Goal: Task Accomplishment & Management: Complete application form

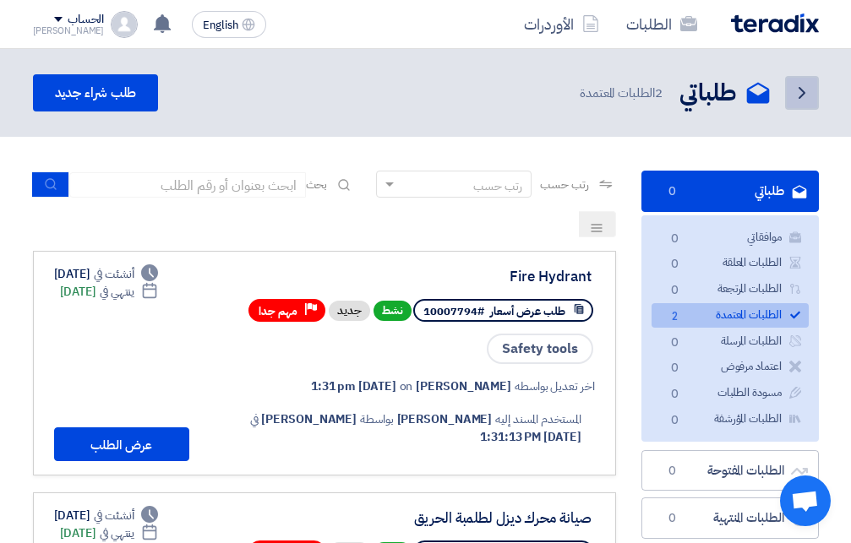
click at [800, 84] on icon "Back" at bounding box center [802, 93] width 20 height 20
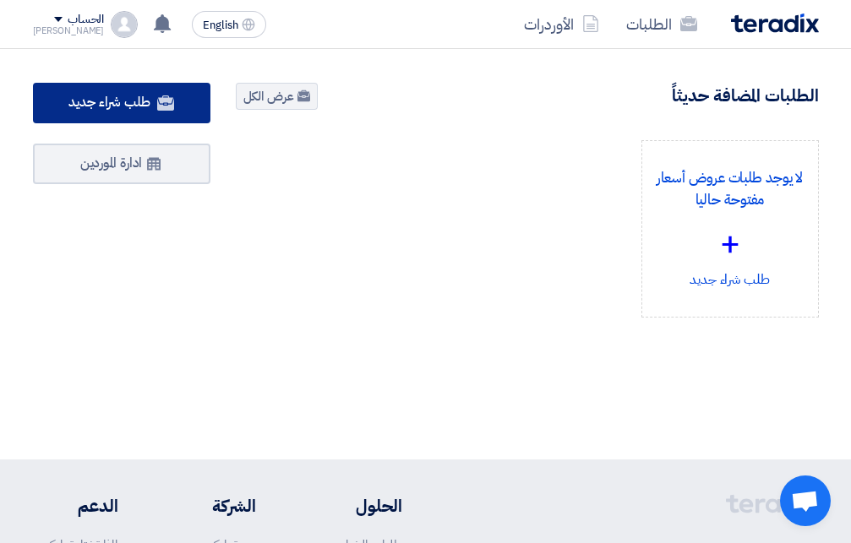
click at [116, 97] on span "طلب شراء جديد" at bounding box center [109, 102] width 82 height 20
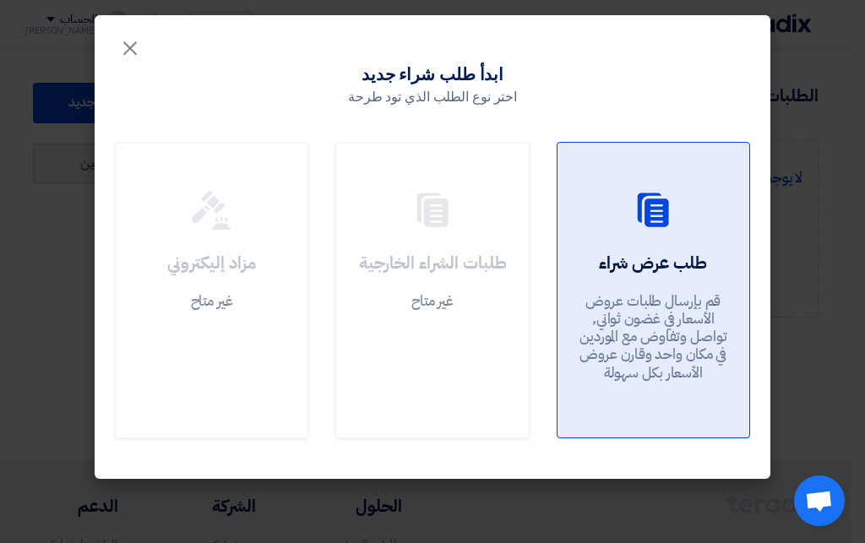
click at [639, 219] on use at bounding box center [653, 210] width 31 height 34
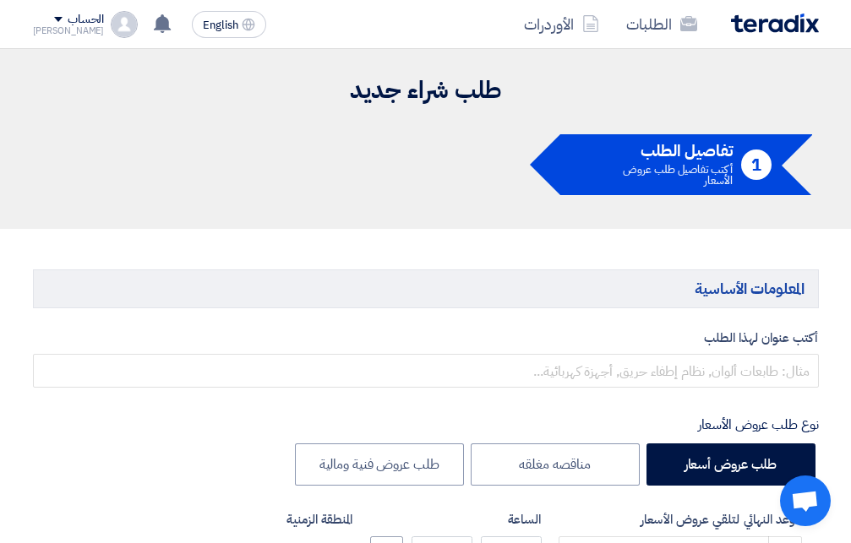
click at [605, 150] on h5 "تفاصيل الطلب" at bounding box center [667, 151] width 132 height 15
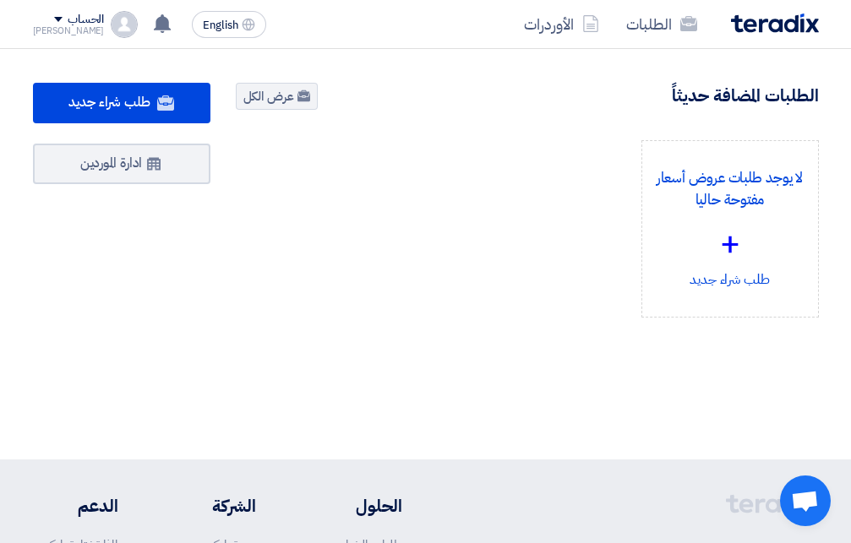
click at [54, 21] on span at bounding box center [58, 19] width 8 height 5
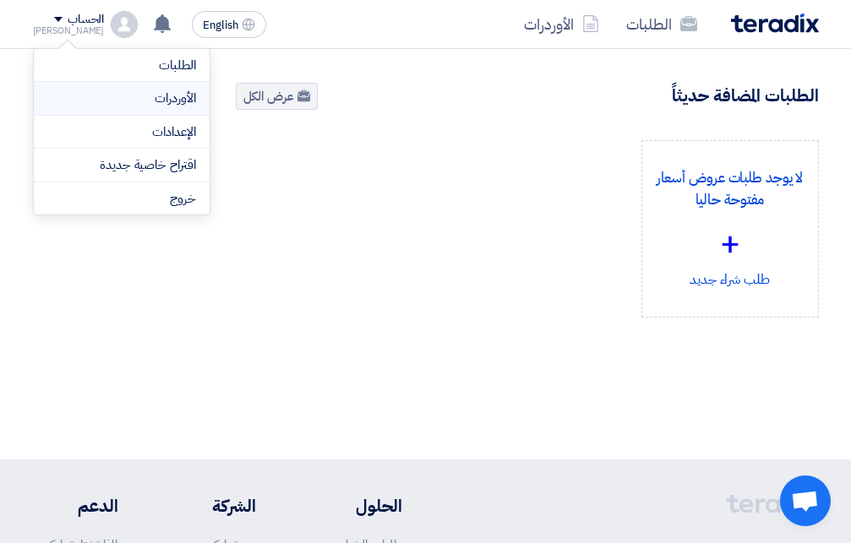
click at [155, 101] on link "الأوردرات" at bounding box center [121, 98] width 149 height 19
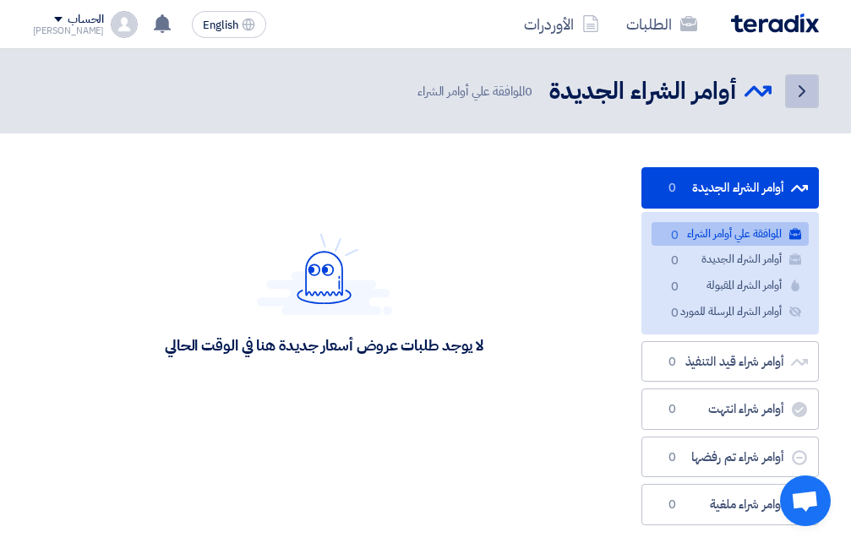
click at [806, 95] on icon "Back" at bounding box center [802, 91] width 20 height 20
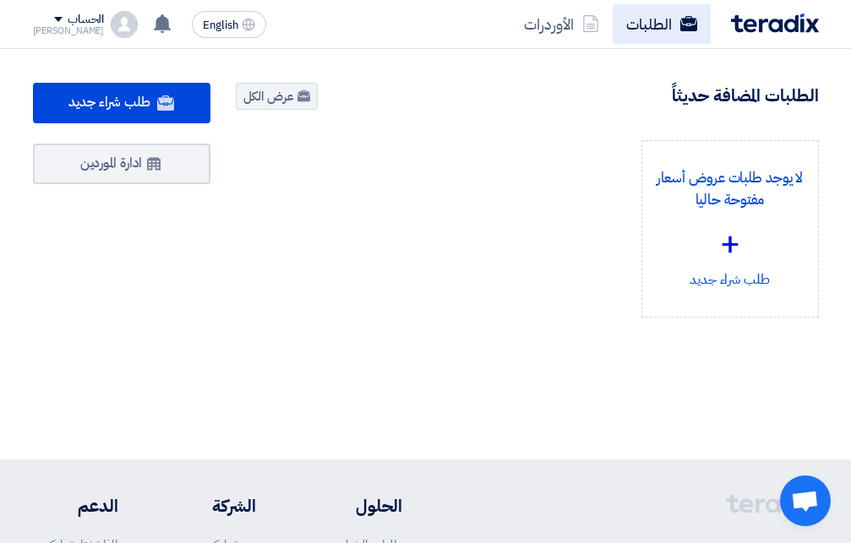
click at [653, 30] on link "الطلبات" at bounding box center [662, 24] width 98 height 40
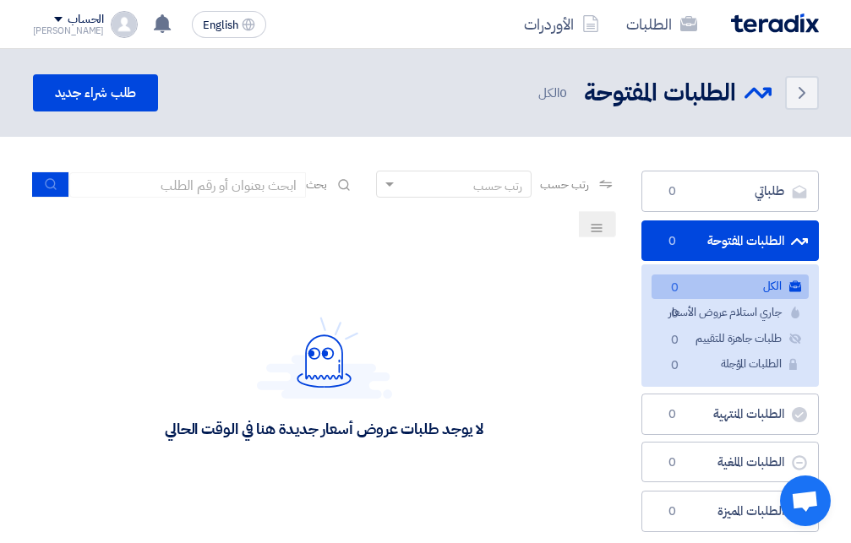
click at [32, 14] on div "الطلبات الأوردرات English EN لا توجد إشعارات جديدة لديك الحساب Ahmed الطلبات ال…" at bounding box center [425, 24] width 811 height 48
click at [54, 19] on span at bounding box center [58, 19] width 8 height 5
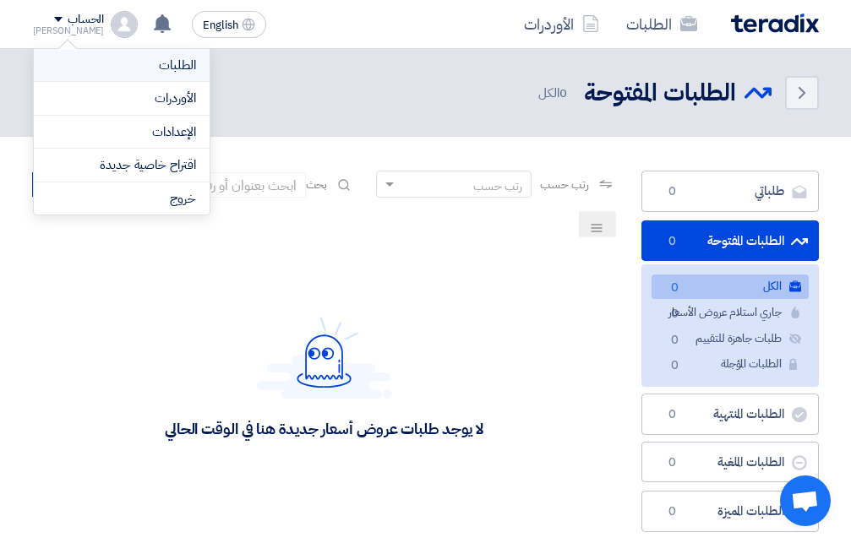
click at [147, 62] on link "الطلبات" at bounding box center [121, 65] width 149 height 19
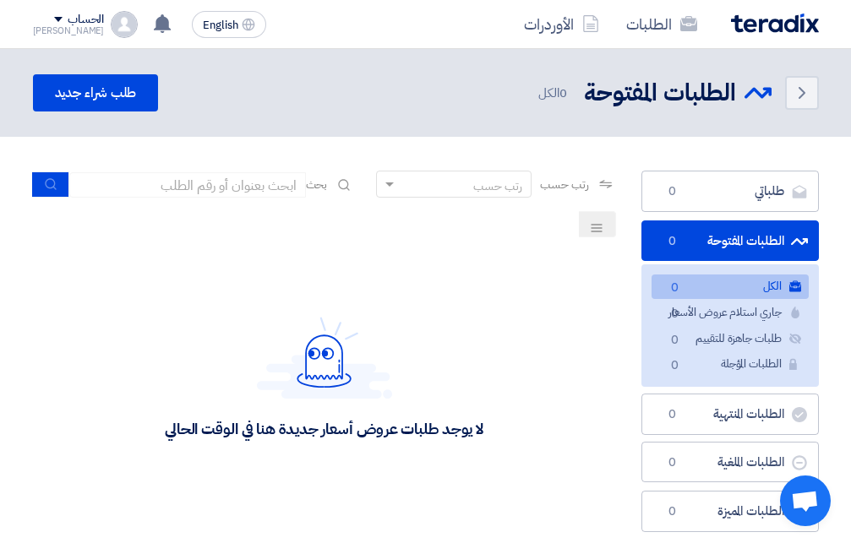
click at [35, 15] on div "الحساب" at bounding box center [69, 20] width 72 height 14
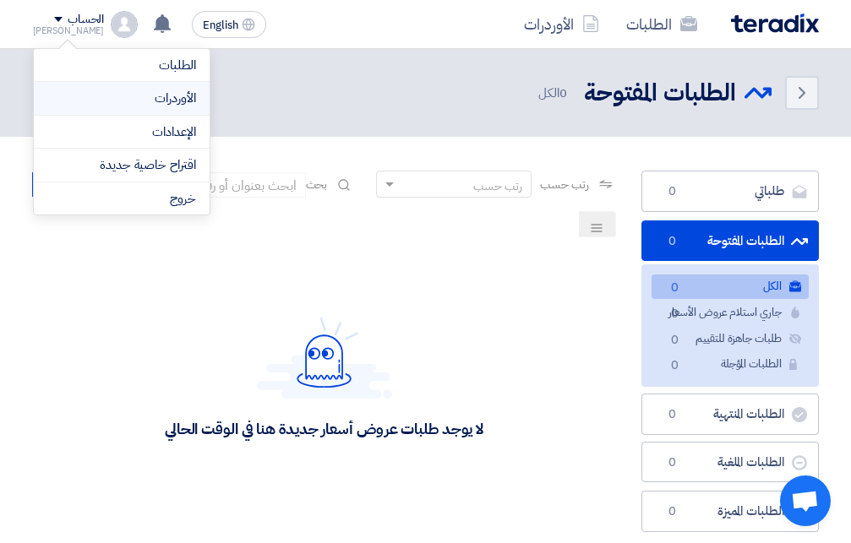
click at [123, 111] on li "الأوردرات" at bounding box center [122, 99] width 176 height 34
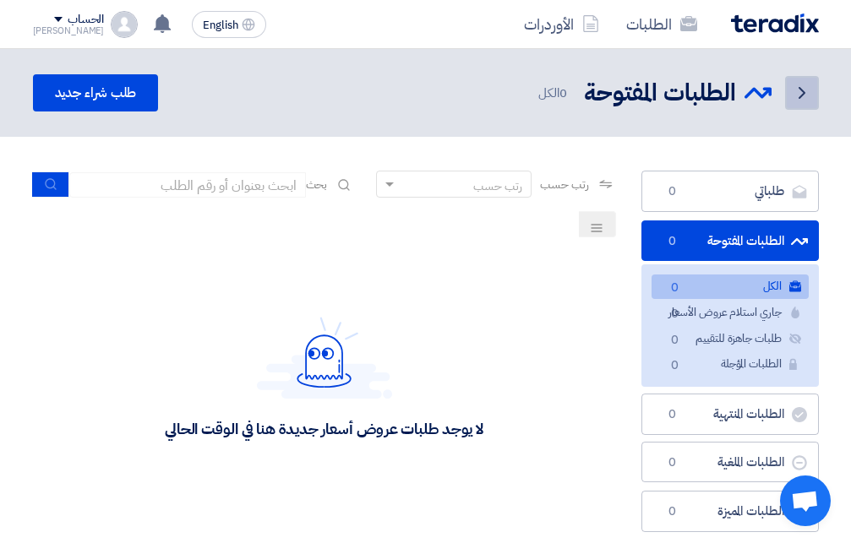
click at [797, 92] on icon "Back" at bounding box center [802, 93] width 20 height 20
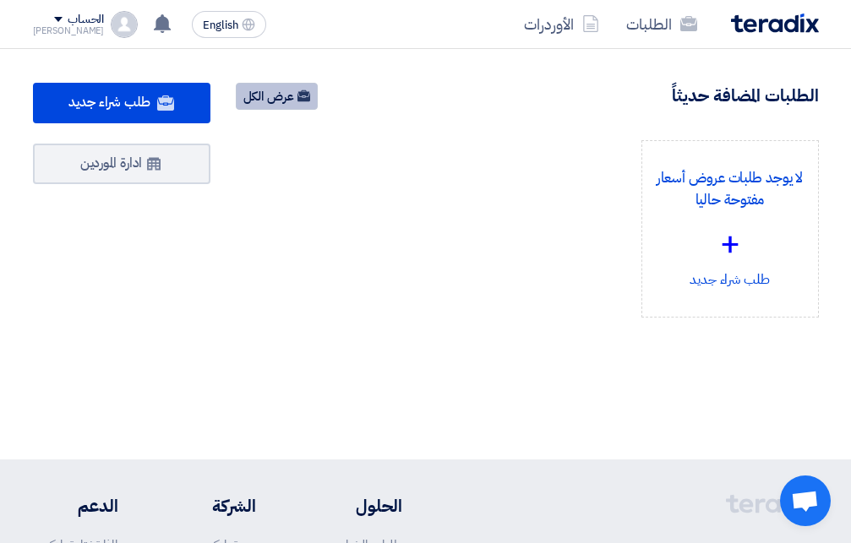
click at [292, 95] on link "عرض الكل" at bounding box center [277, 96] width 82 height 27
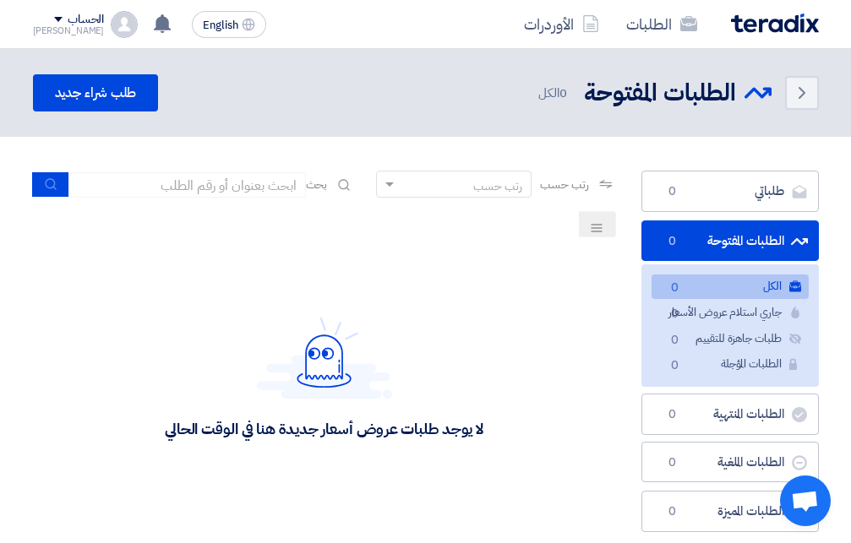
click at [54, 21] on span at bounding box center [58, 19] width 8 height 5
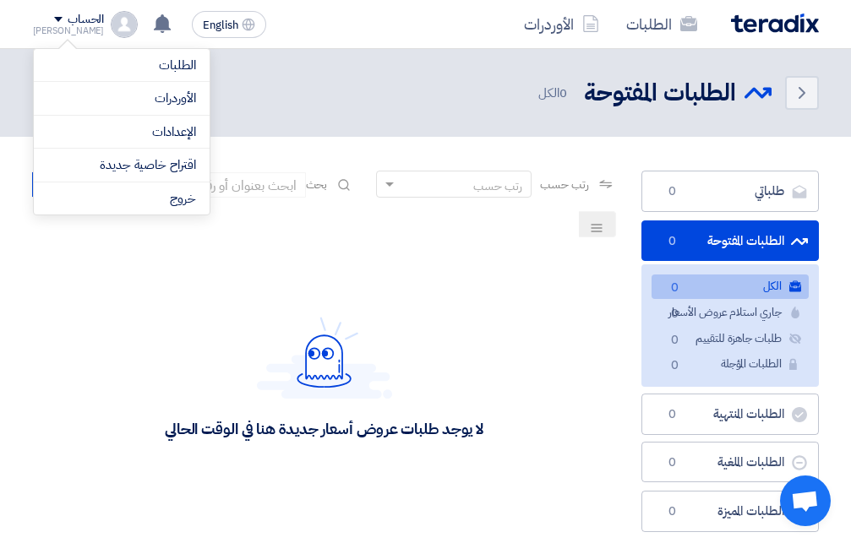
click at [458, 271] on div "لا يوجد طلبات عروض أسعار جديدة هنا في الوقت الحالي" at bounding box center [324, 378] width 583 height 254
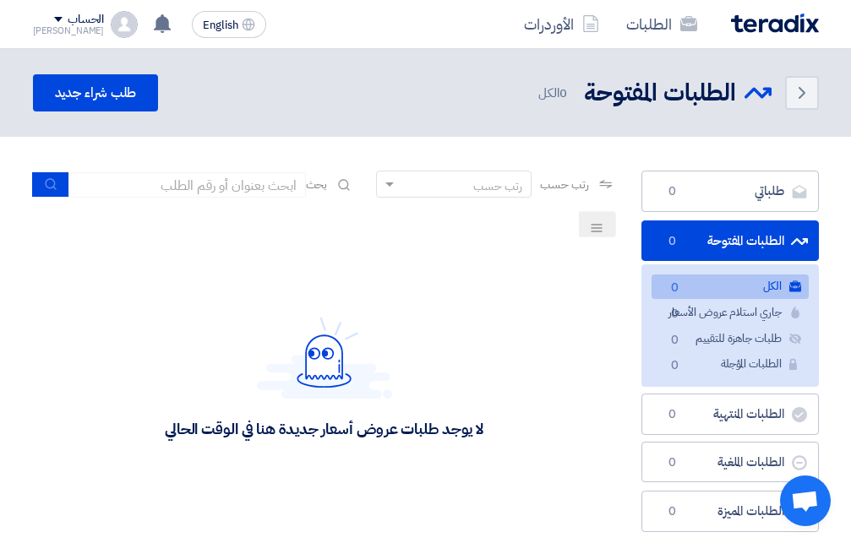
click at [54, 19] on span at bounding box center [58, 19] width 8 height 5
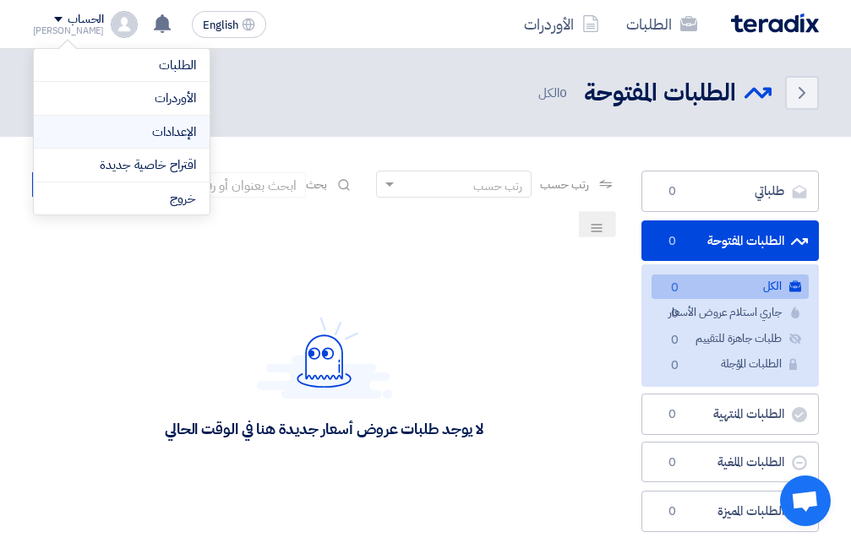
click at [126, 135] on link "الإعدادات" at bounding box center [121, 132] width 149 height 19
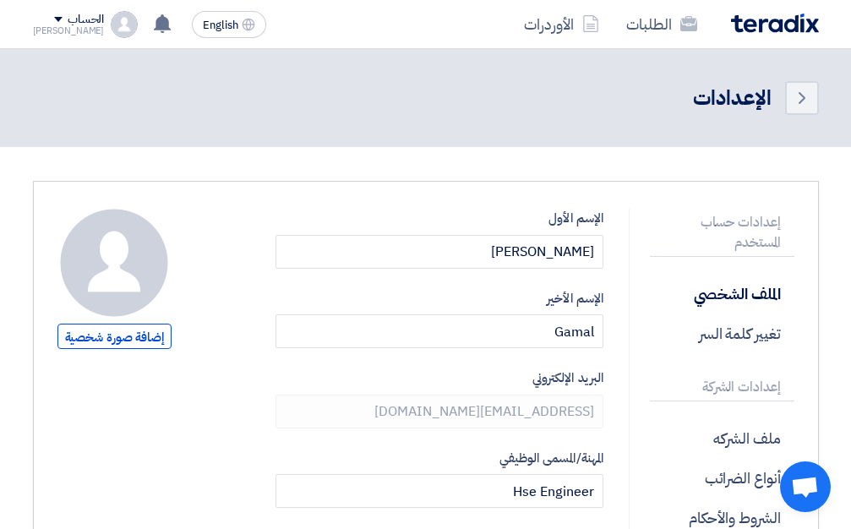
click at [43, 14] on div "الحساب" at bounding box center [69, 20] width 72 height 14
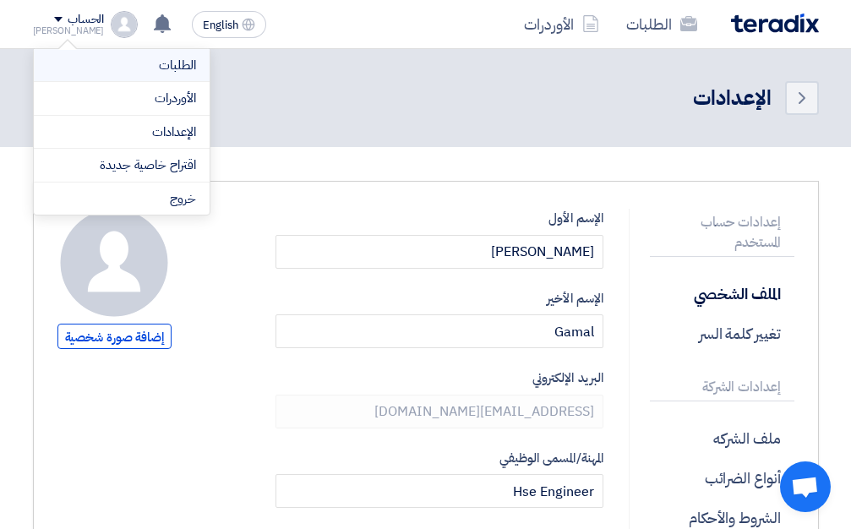
click at [90, 74] on link "الطلبات" at bounding box center [121, 65] width 149 height 19
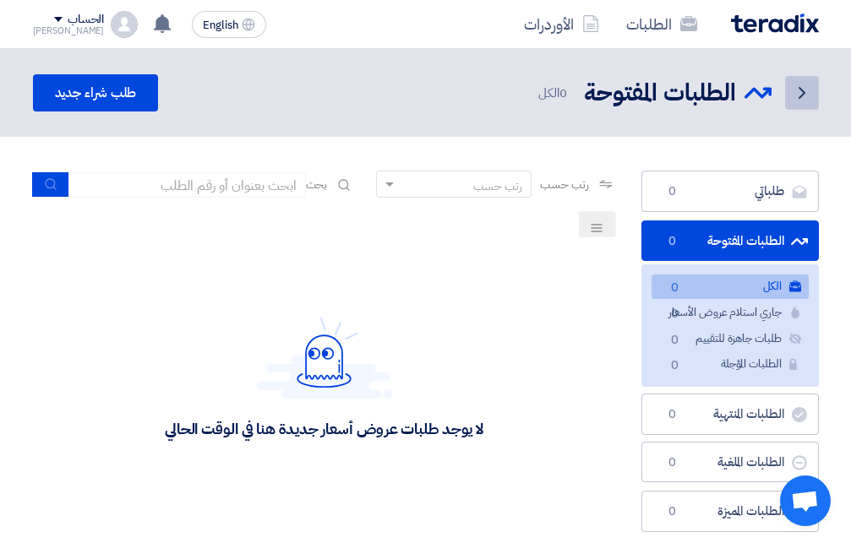
click at [803, 88] on icon "Back" at bounding box center [802, 93] width 20 height 20
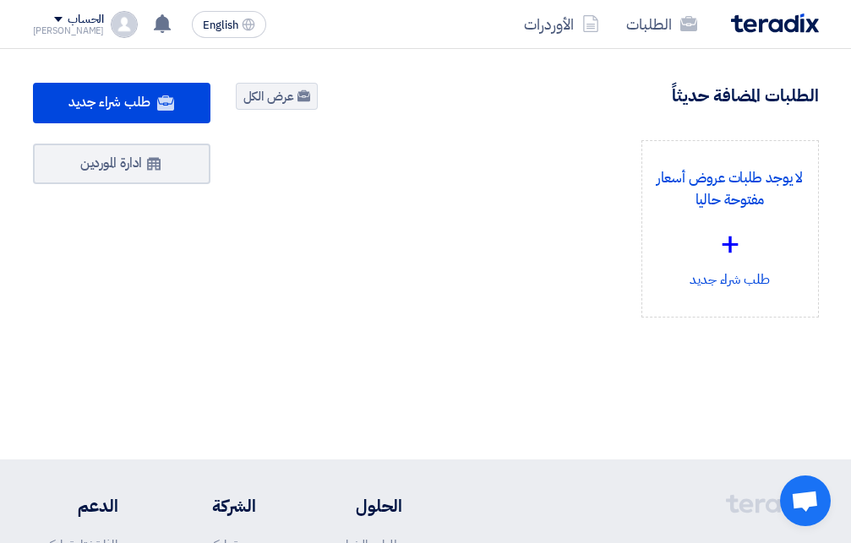
click at [54, 21] on span at bounding box center [58, 19] width 8 height 5
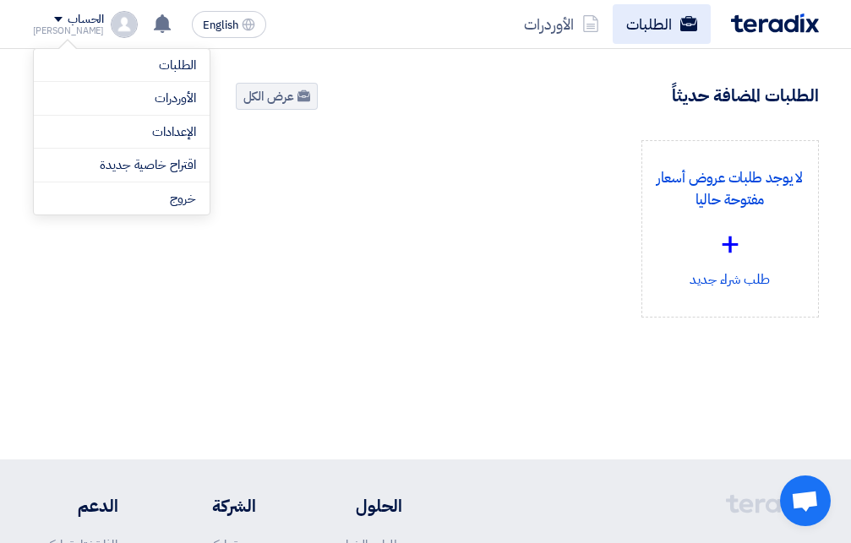
click at [637, 13] on link "الطلبات" at bounding box center [662, 24] width 98 height 40
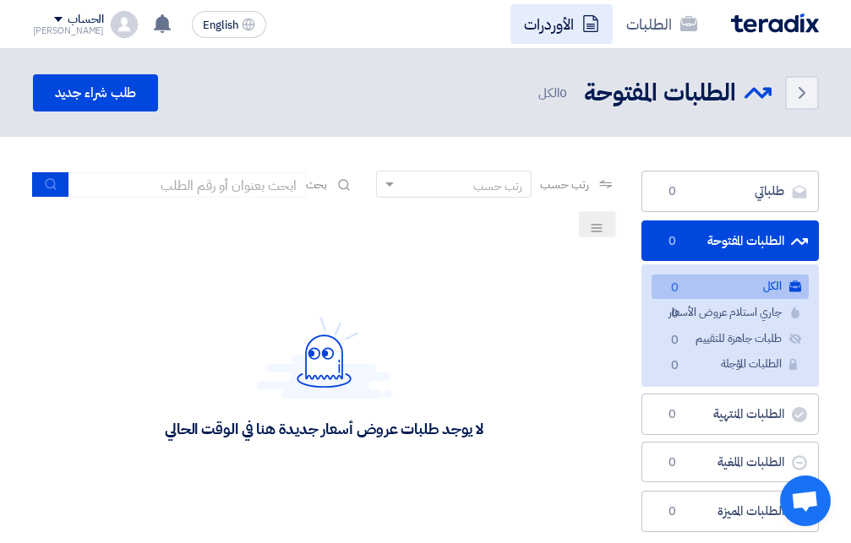
click at [560, 27] on link "الأوردرات" at bounding box center [561, 24] width 102 height 40
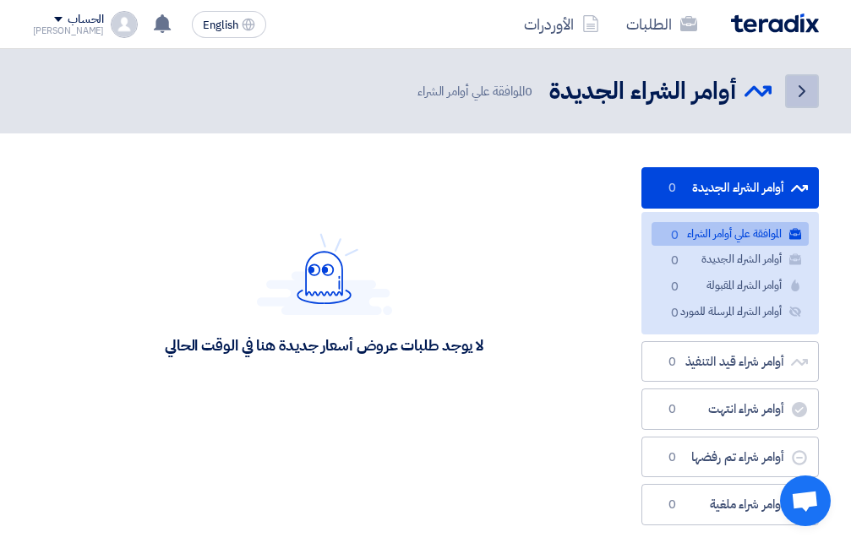
click at [799, 101] on link "Back" at bounding box center [802, 91] width 34 height 34
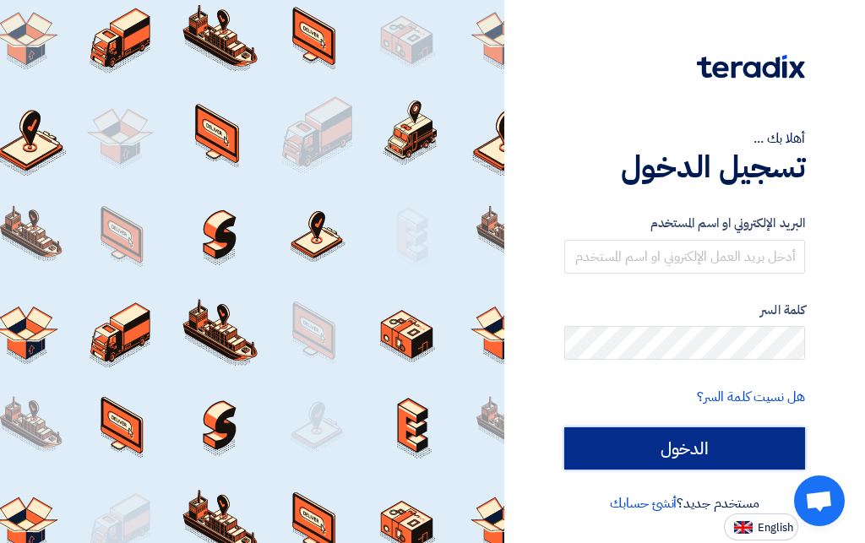
click at [677, 443] on input "الدخول" at bounding box center [685, 449] width 241 height 42
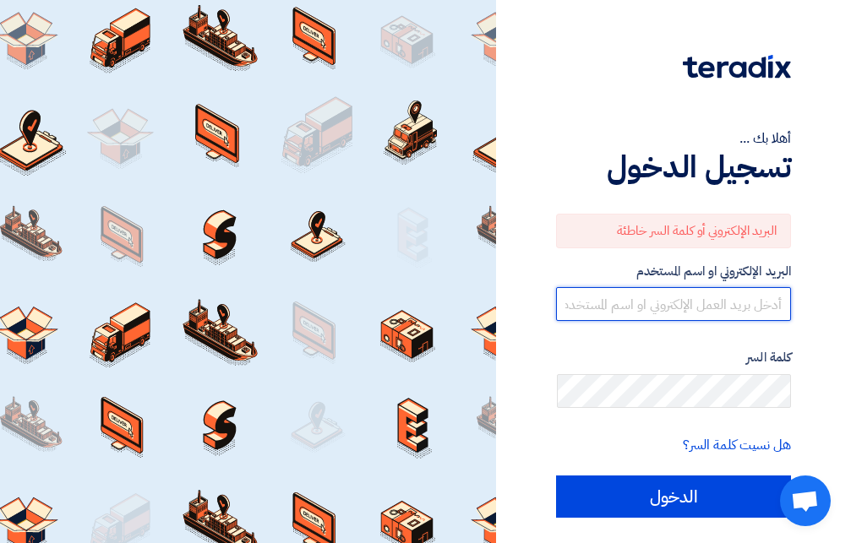
click at [749, 294] on input "text" at bounding box center [673, 304] width 235 height 34
type input "A"
type input "ش"
type input "A"
type input "a"
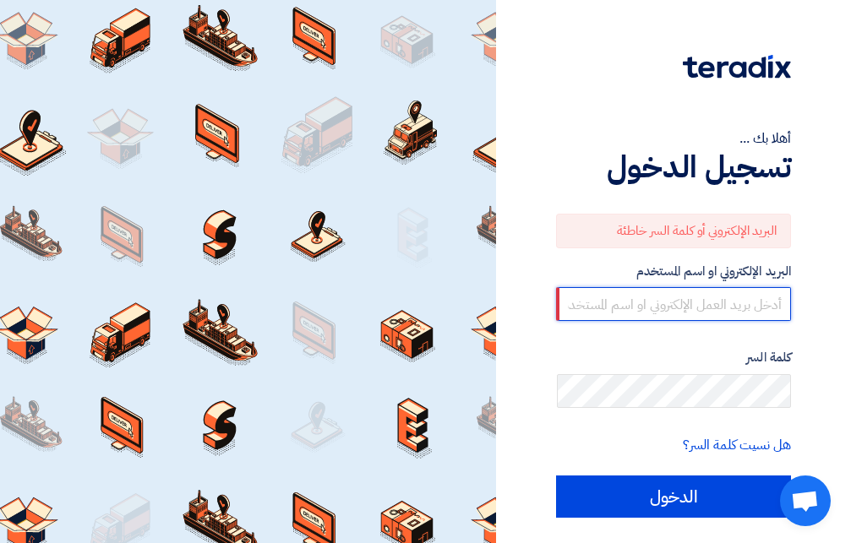
paste input "[EMAIL_ADDRESS][DOMAIN_NAME]"
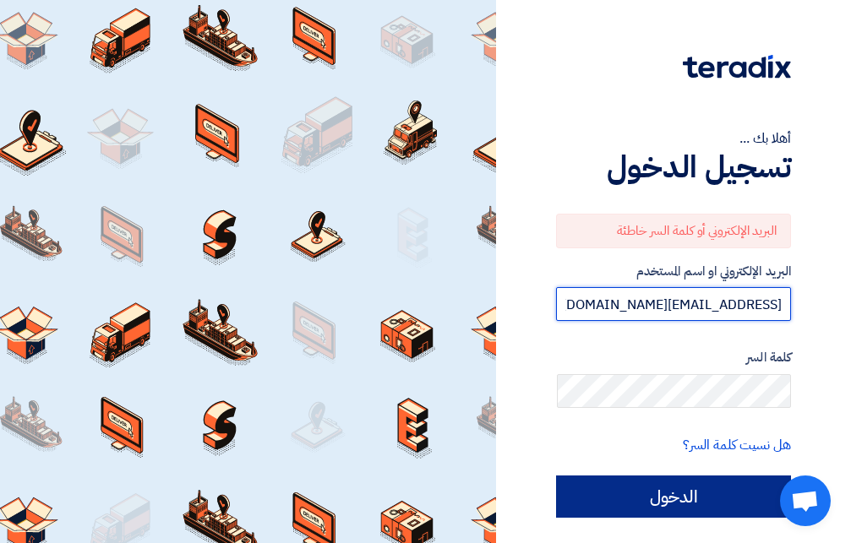
type input "[EMAIL_ADDRESS][DOMAIN_NAME]"
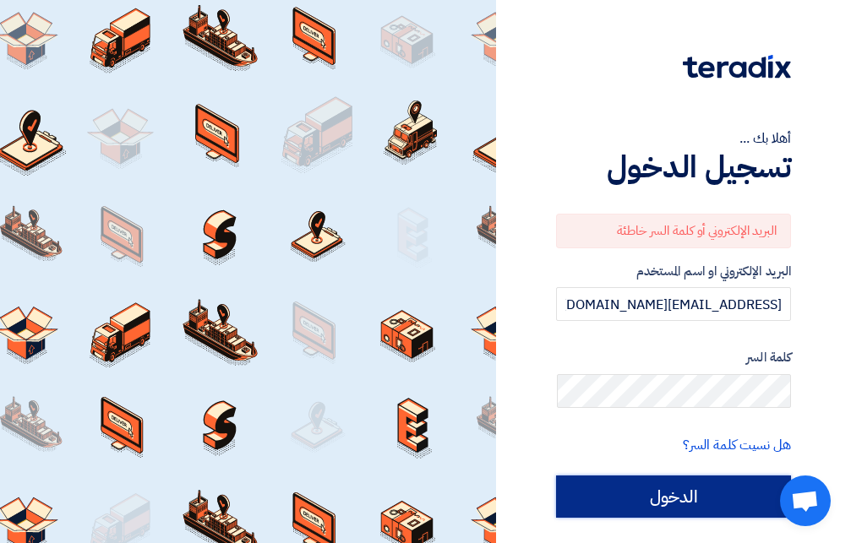
click at [668, 500] on input "الدخول" at bounding box center [673, 497] width 235 height 42
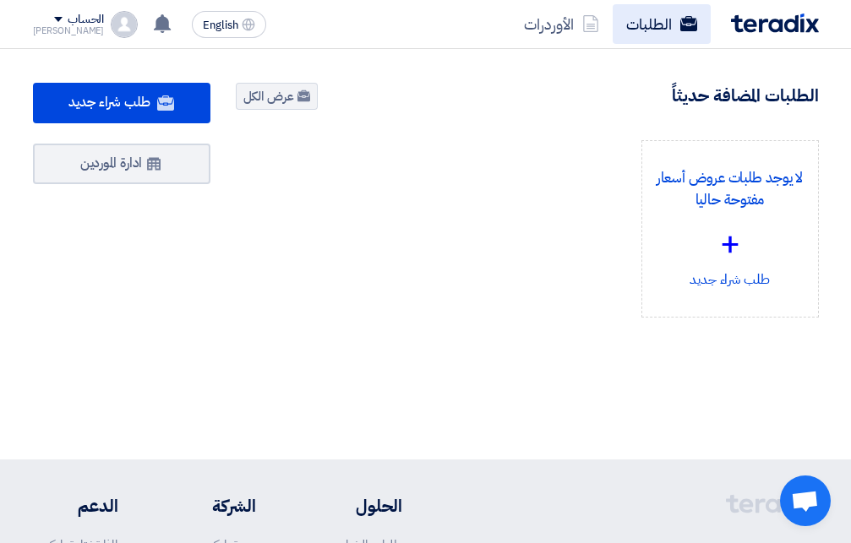
click at [649, 21] on link "الطلبات" at bounding box center [662, 24] width 98 height 40
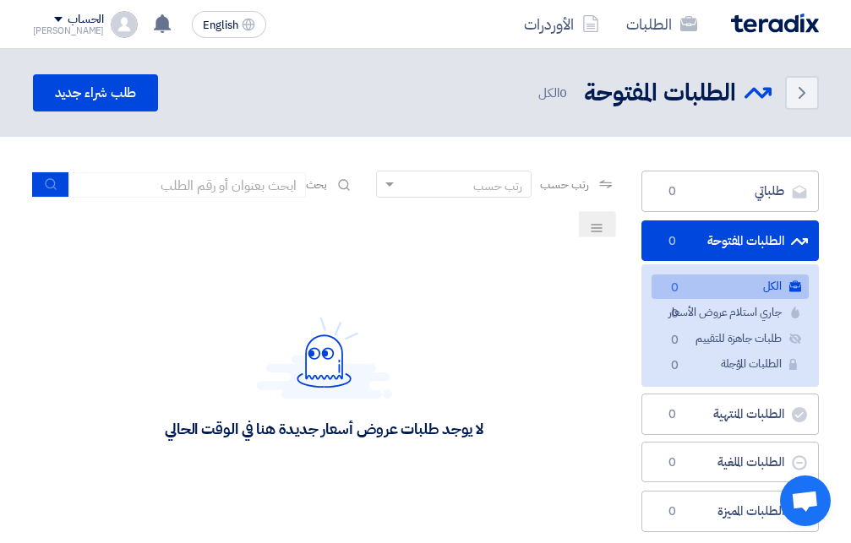
click at [54, 21] on span at bounding box center [58, 19] width 8 height 5
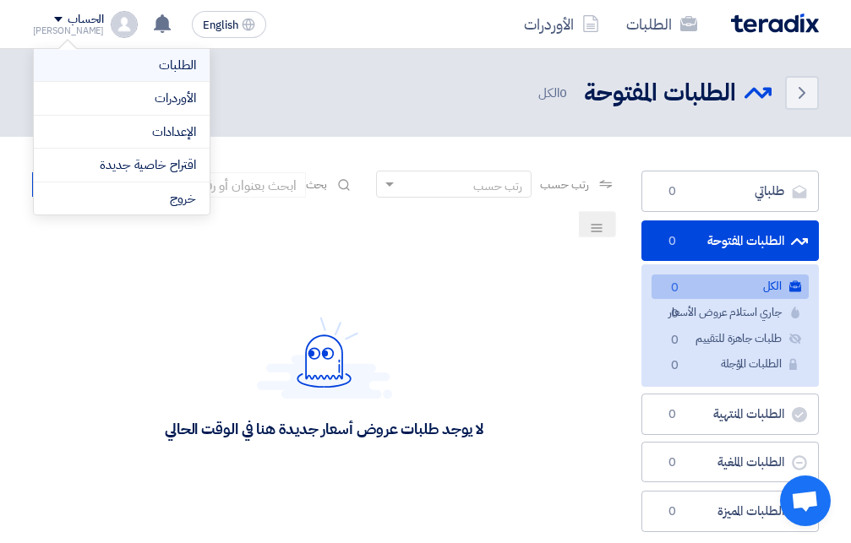
click at [166, 63] on link "الطلبات" at bounding box center [121, 65] width 149 height 19
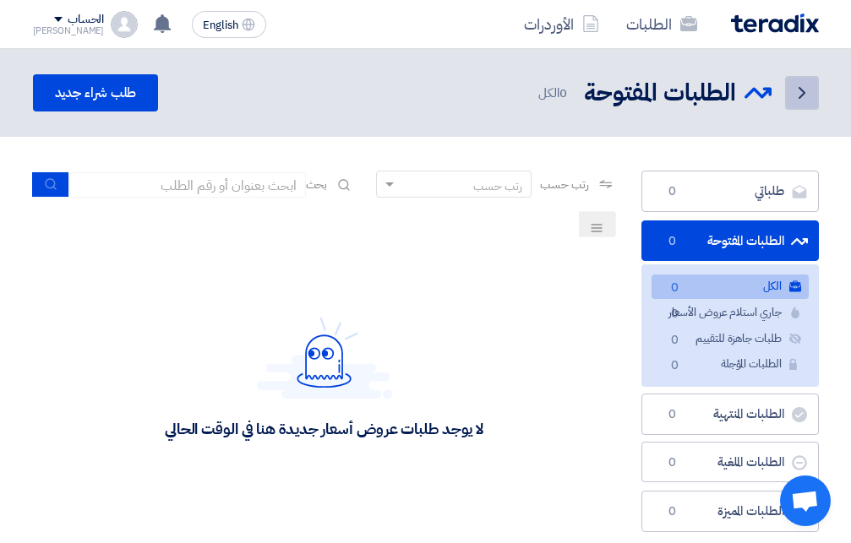
click at [788, 96] on link "Back" at bounding box center [802, 93] width 34 height 34
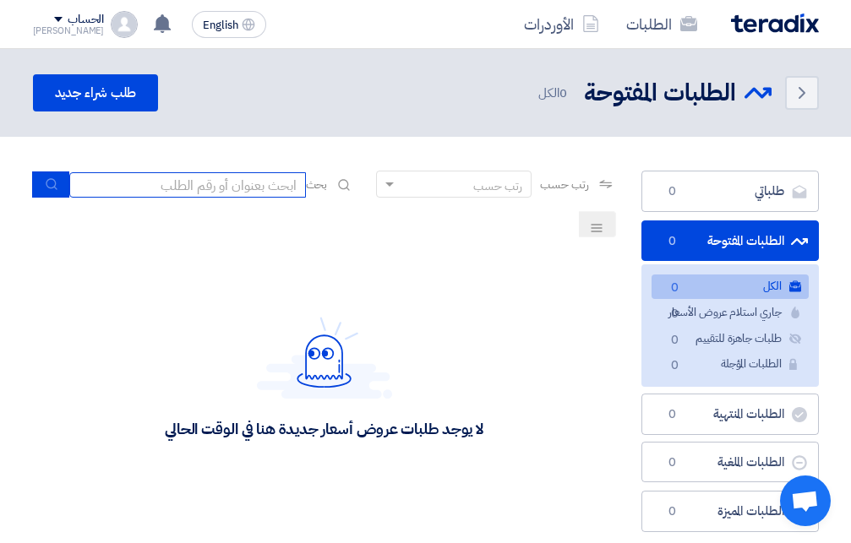
click at [265, 188] on input at bounding box center [187, 184] width 237 height 25
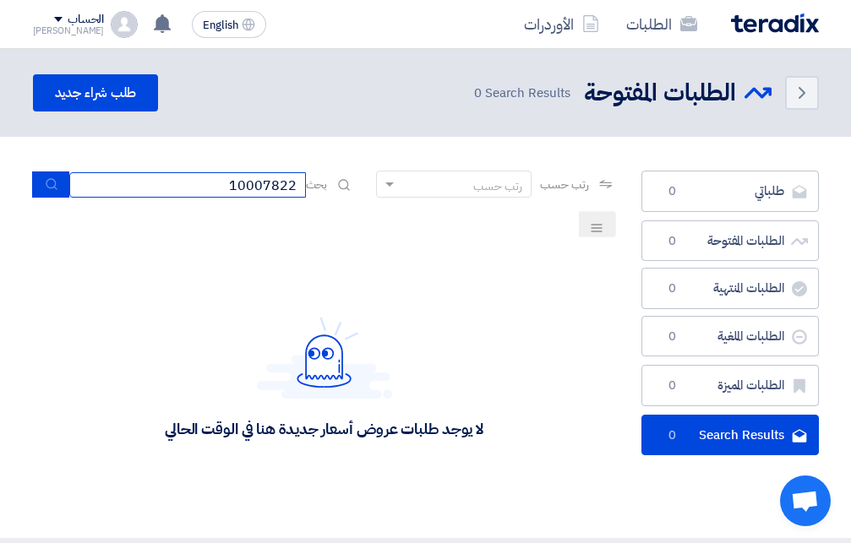
type input "10007822"
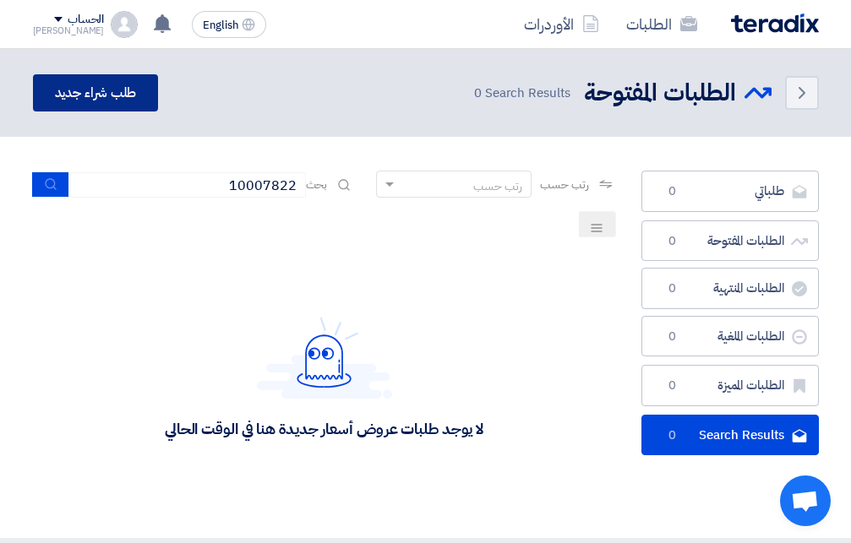
click at [98, 84] on link "طلب شراء جديد" at bounding box center [96, 92] width 126 height 37
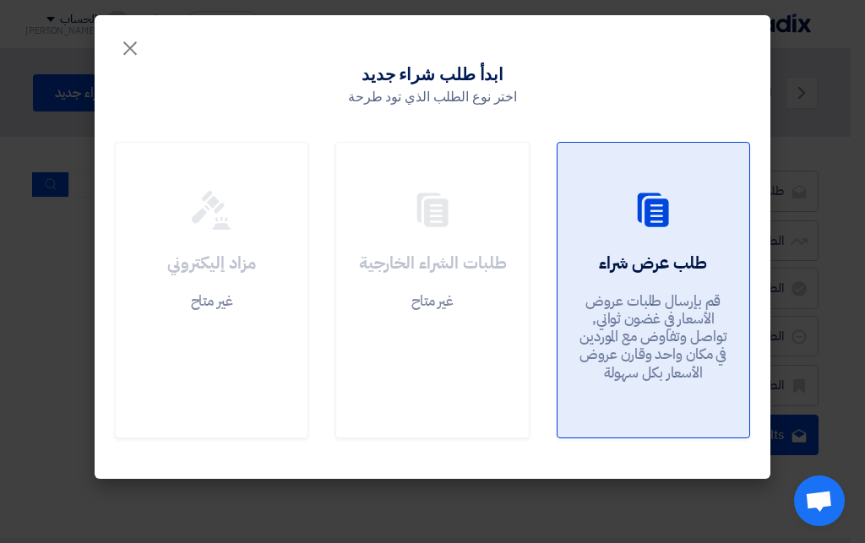
click at [661, 227] on icon at bounding box center [653, 210] width 41 height 41
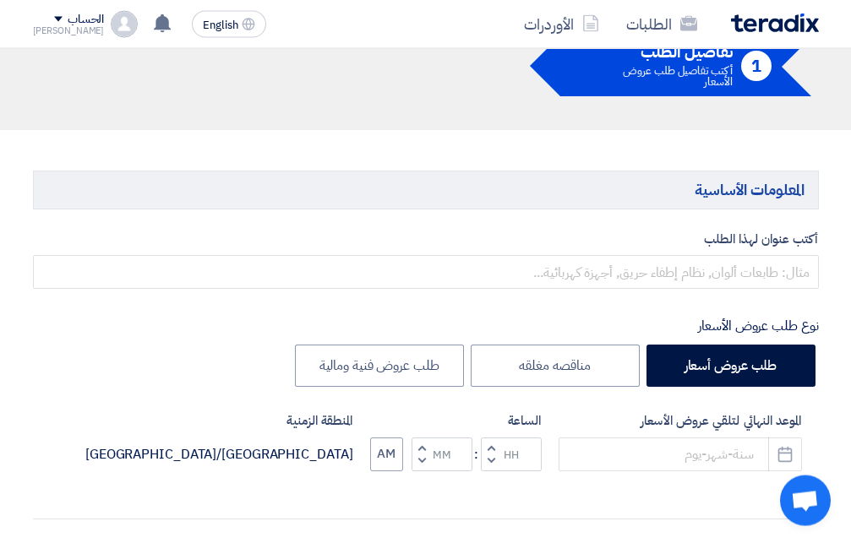
scroll to position [172, 0]
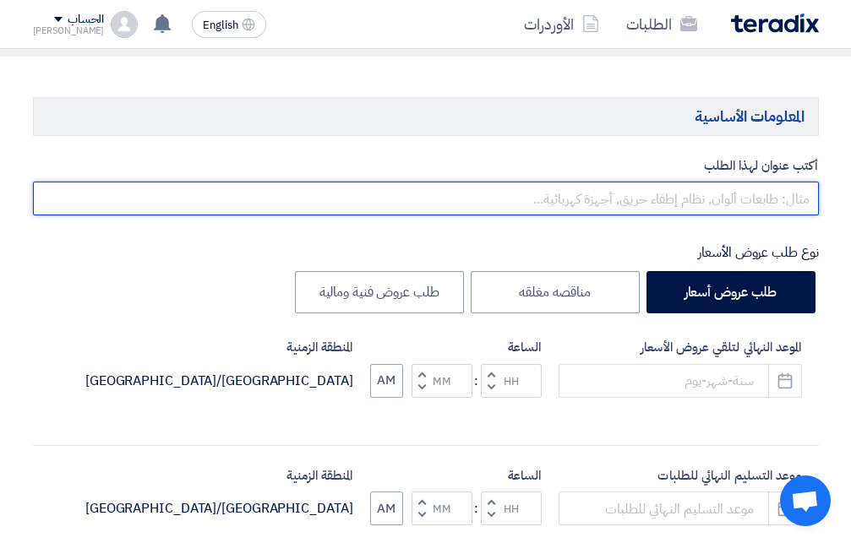
click at [755, 202] on input "text" at bounding box center [426, 199] width 786 height 34
type input ";"
type input "f"
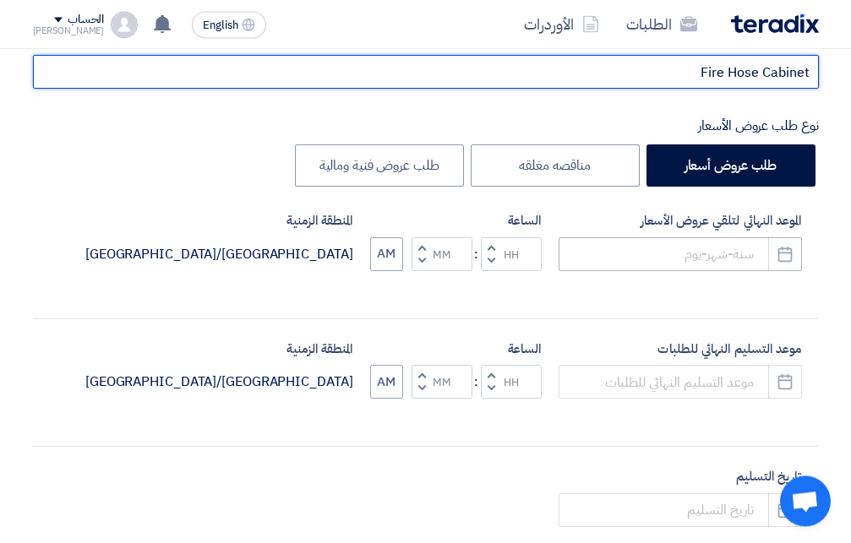
scroll to position [259, 0]
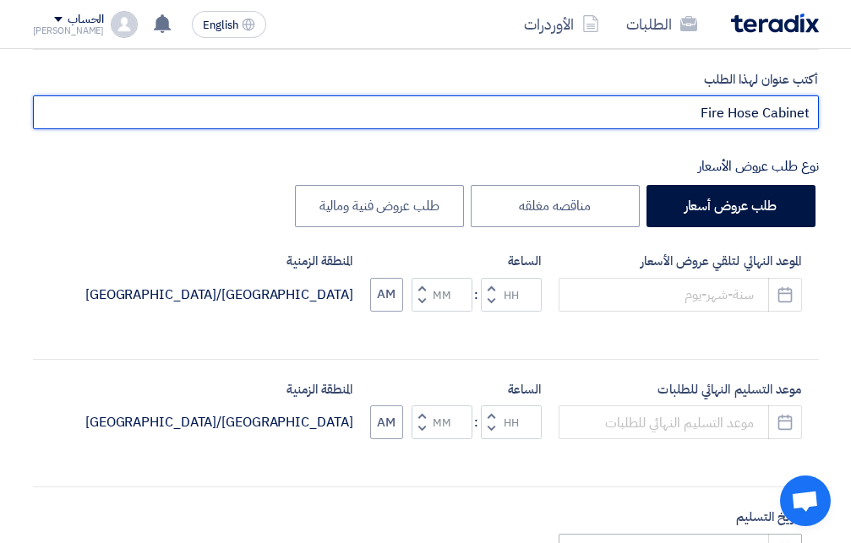
type input "Fire Hose Cabinet"
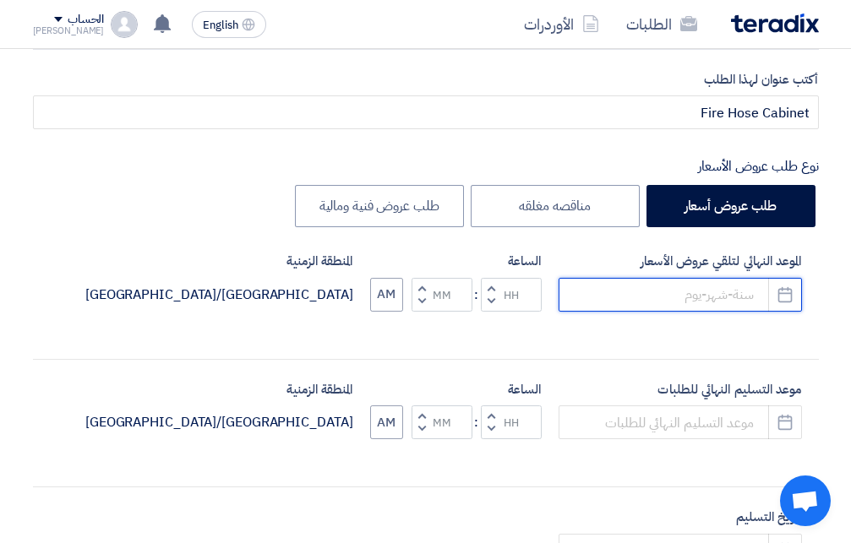
click at [712, 284] on input at bounding box center [680, 295] width 243 height 34
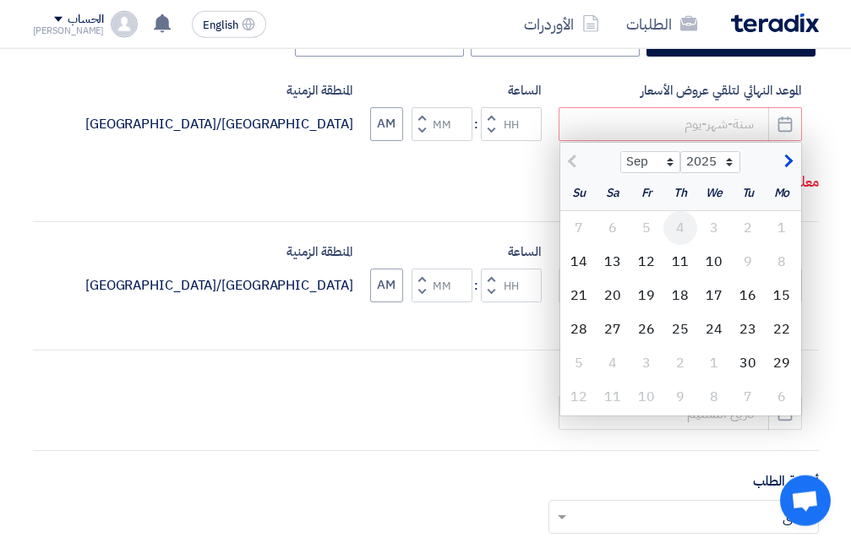
scroll to position [431, 0]
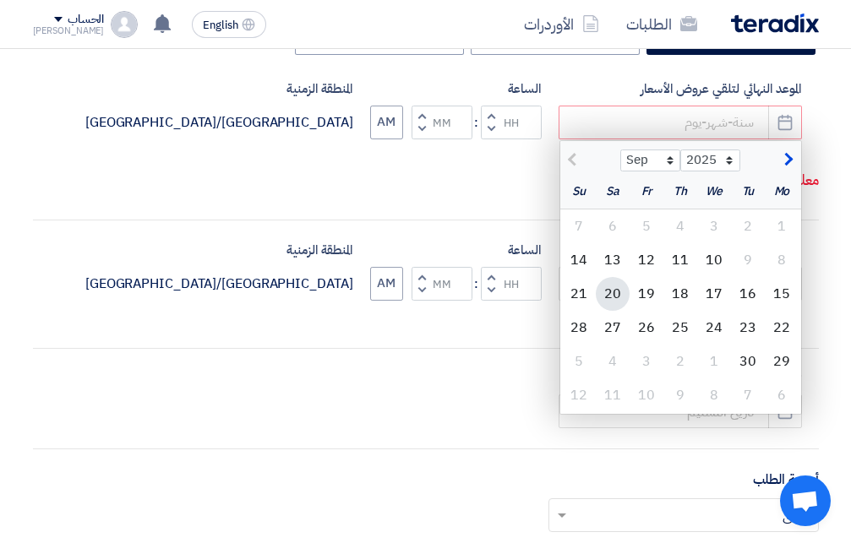
click at [616, 295] on div "20" at bounding box center [613, 294] width 34 height 34
type input "[DATE]"
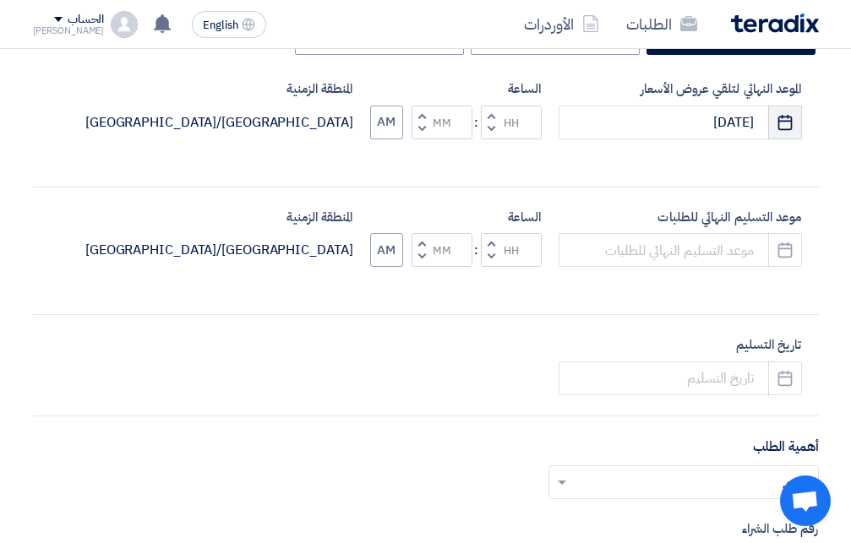
click at [786, 125] on icon "Pick a date" at bounding box center [785, 122] width 17 height 17
select select "9"
select select "2025"
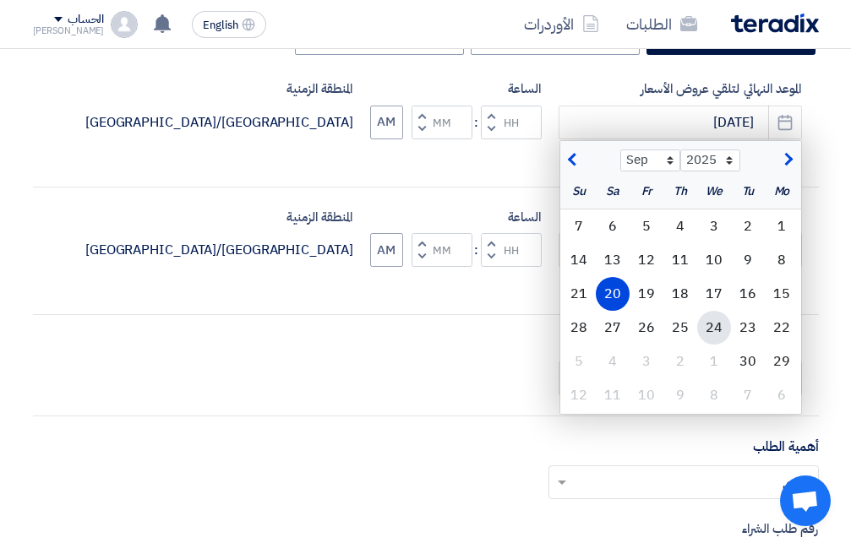
click at [714, 324] on div "24" at bounding box center [714, 328] width 34 height 34
type input "[DATE]"
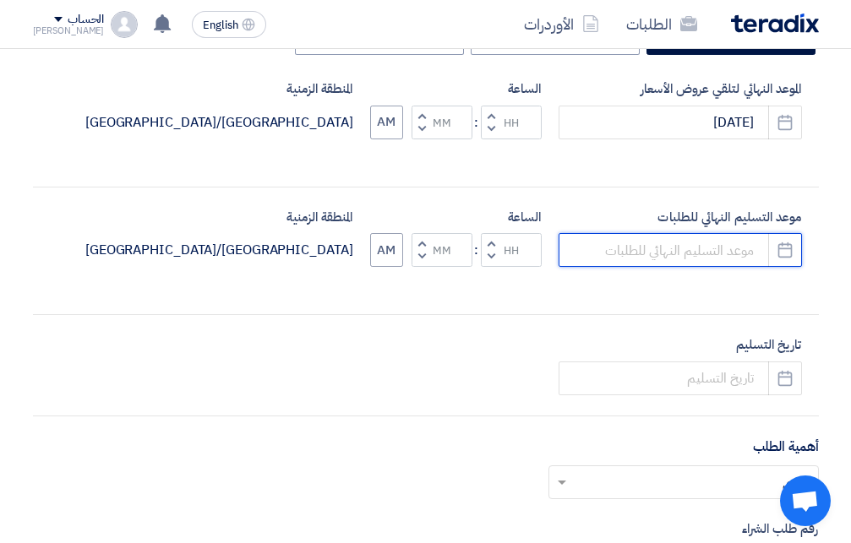
click at [734, 248] on input at bounding box center [680, 250] width 243 height 34
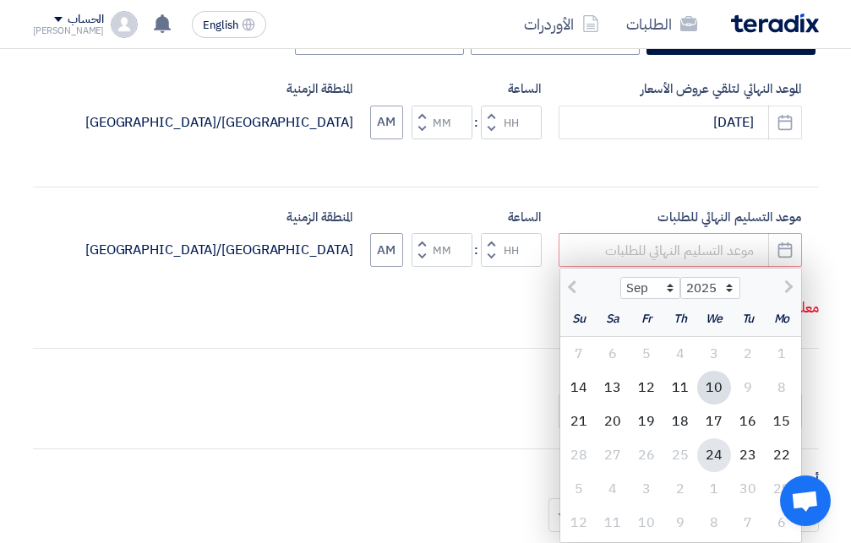
click at [715, 448] on div "24" at bounding box center [714, 456] width 34 height 34
type input "[DATE]"
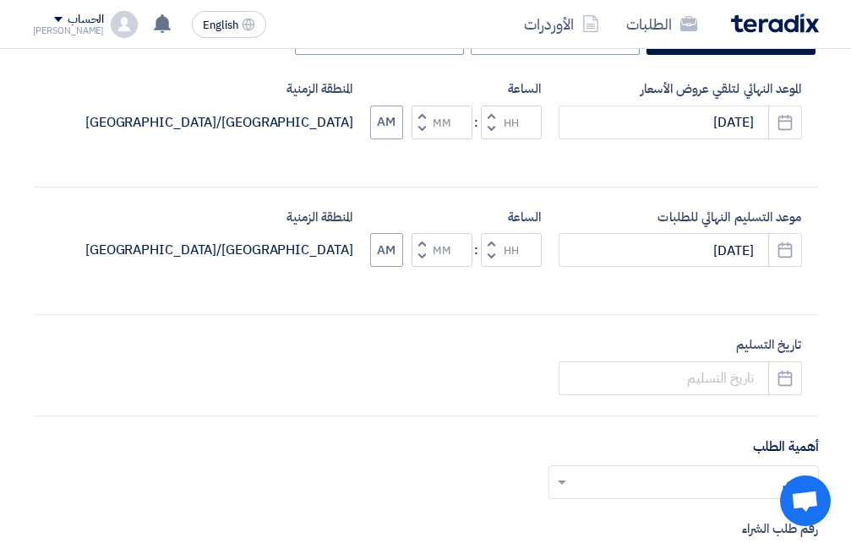
click at [494, 113] on button "Increment hours" at bounding box center [491, 116] width 20 height 21
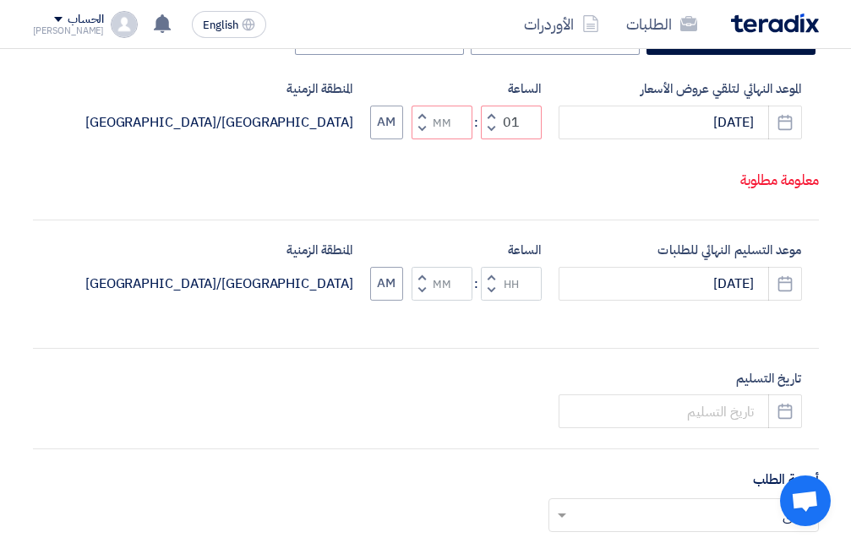
click at [495, 127] on button "Increment hours" at bounding box center [491, 116] width 20 height 21
click at [485, 139] on button "Decrement hours" at bounding box center [491, 128] width 20 height 21
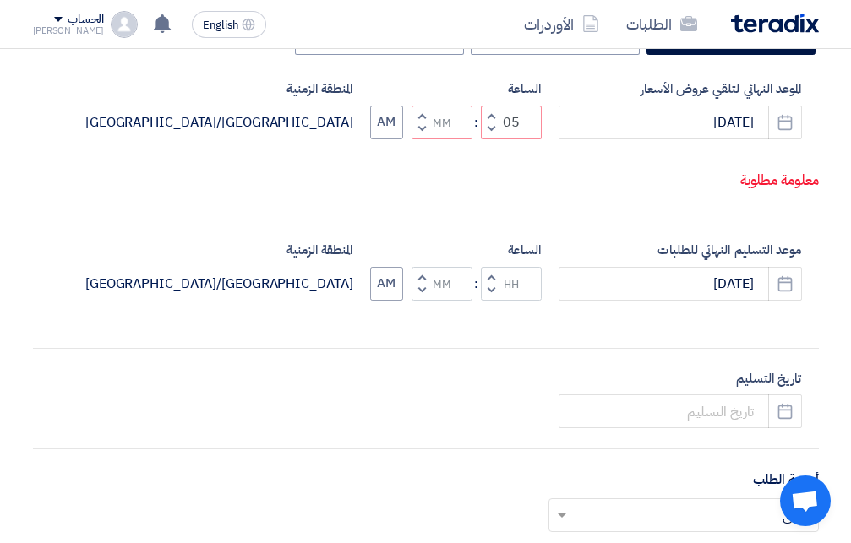
type input "04"
click at [425, 127] on button "Increment minutes" at bounding box center [422, 116] width 20 height 21
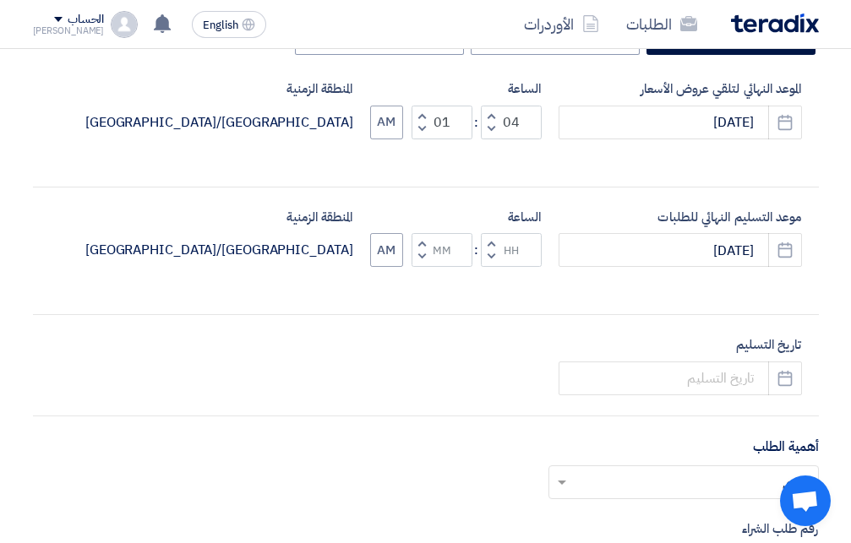
click at [424, 129] on span "button" at bounding box center [421, 129] width 6 height 13
type input "00"
click at [396, 125] on button "AM" at bounding box center [386, 123] width 33 height 34
click at [385, 253] on button "AM" at bounding box center [386, 250] width 33 height 34
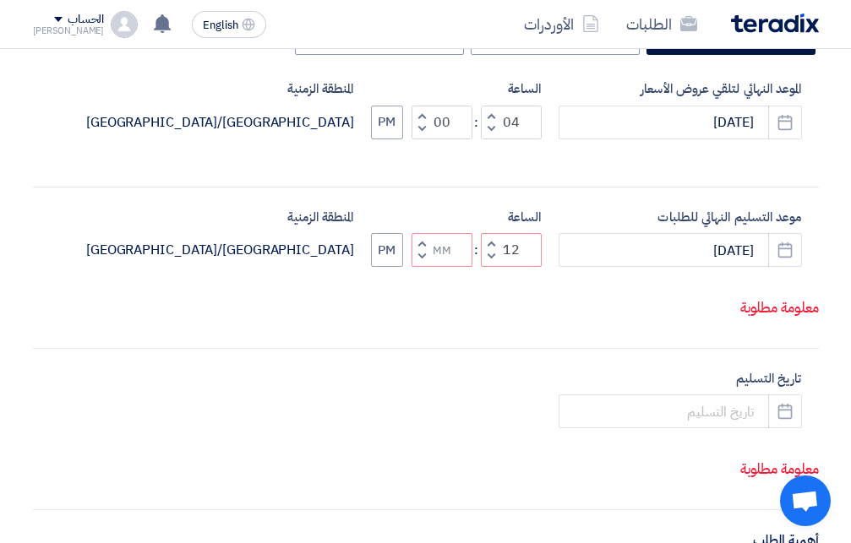
click at [494, 263] on span "button" at bounding box center [491, 256] width 6 height 13
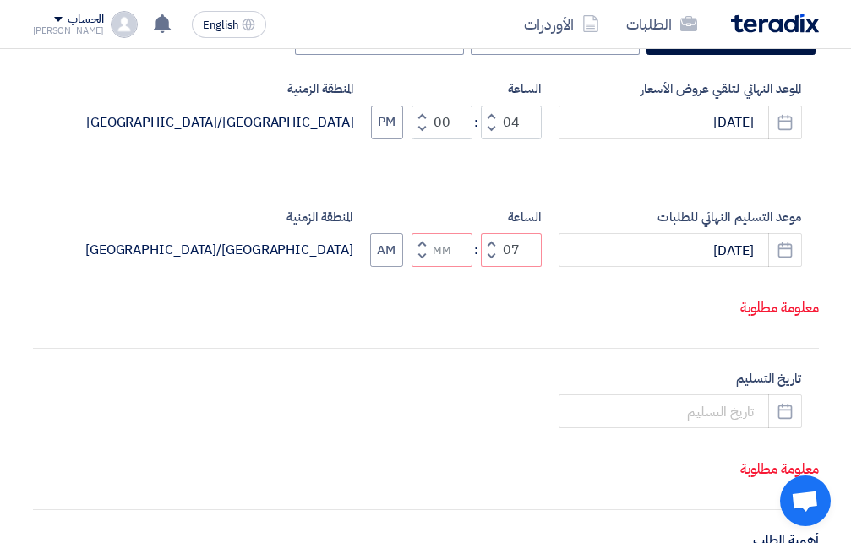
click at [494, 263] on span "button" at bounding box center [491, 256] width 6 height 13
click at [396, 267] on button "AM" at bounding box center [386, 250] width 33 height 34
click at [421, 263] on span "button" at bounding box center [421, 256] width 6 height 13
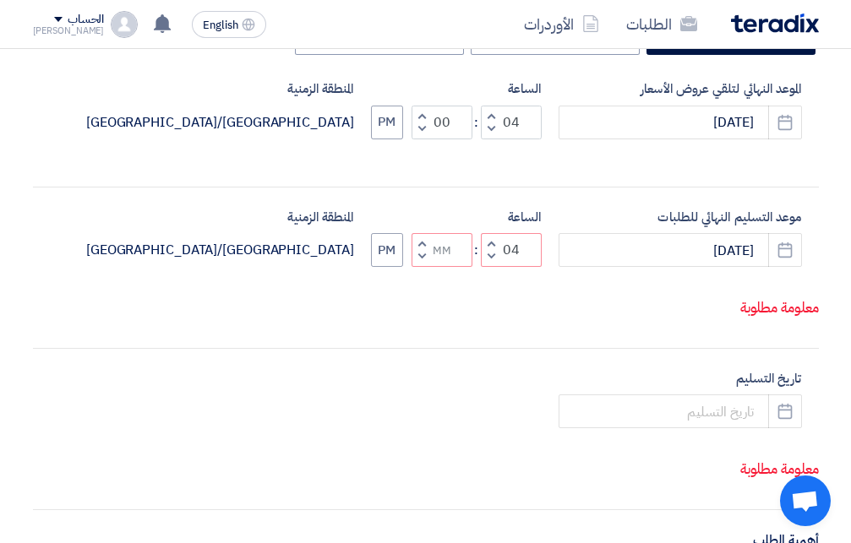
type input "03"
type input "59"
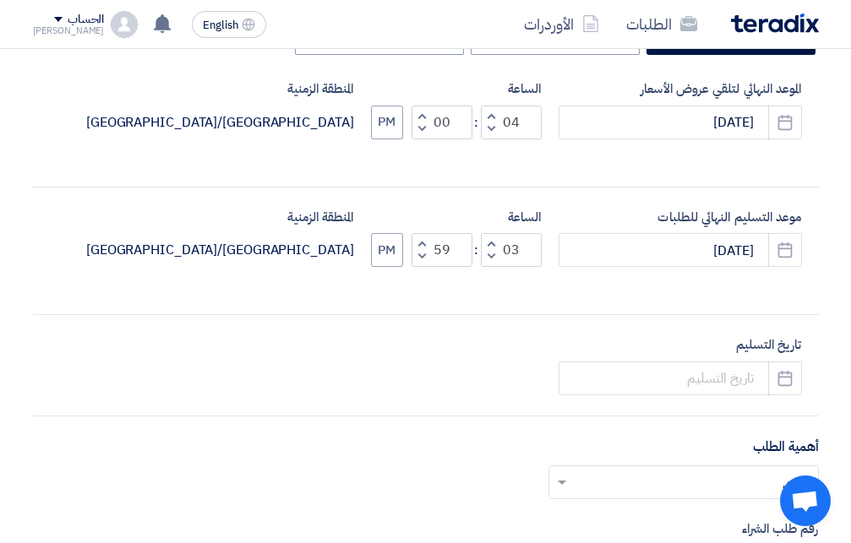
click at [420, 242] on span "button" at bounding box center [421, 243] width 6 height 13
type input "04"
type input "00"
click at [790, 381] on icon "Pick a date" at bounding box center [785, 378] width 17 height 17
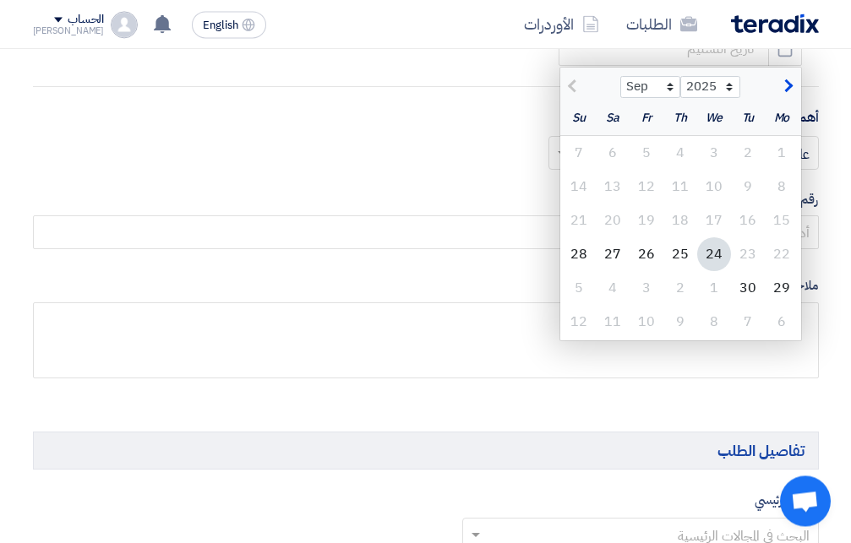
scroll to position [776, 0]
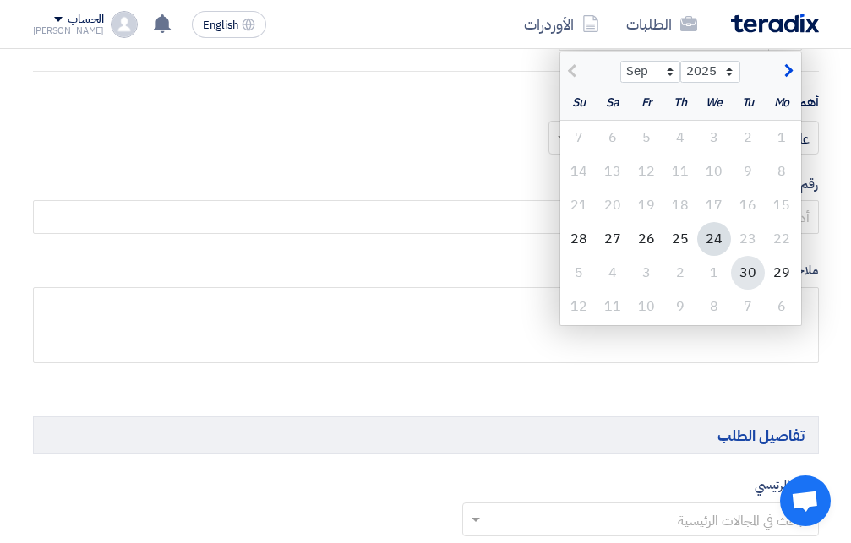
click at [745, 274] on div "30" at bounding box center [748, 273] width 34 height 34
type input "[DATE]"
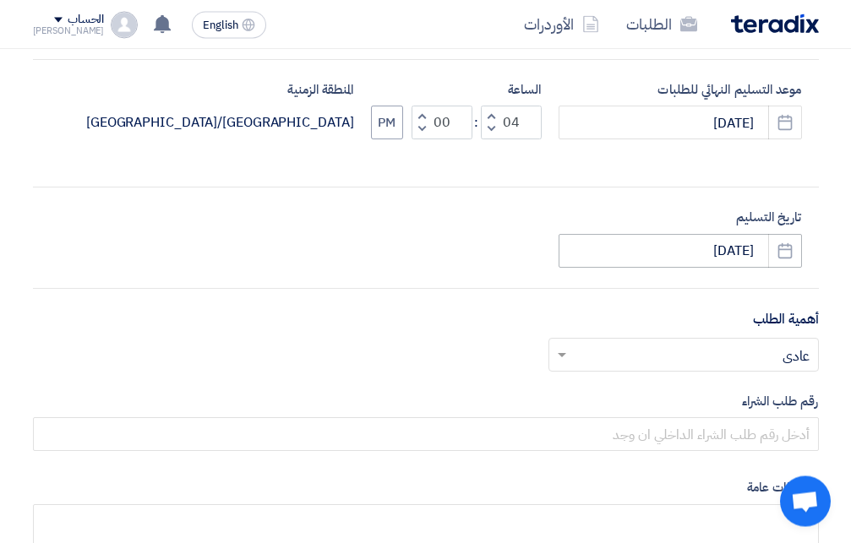
scroll to position [603, 0]
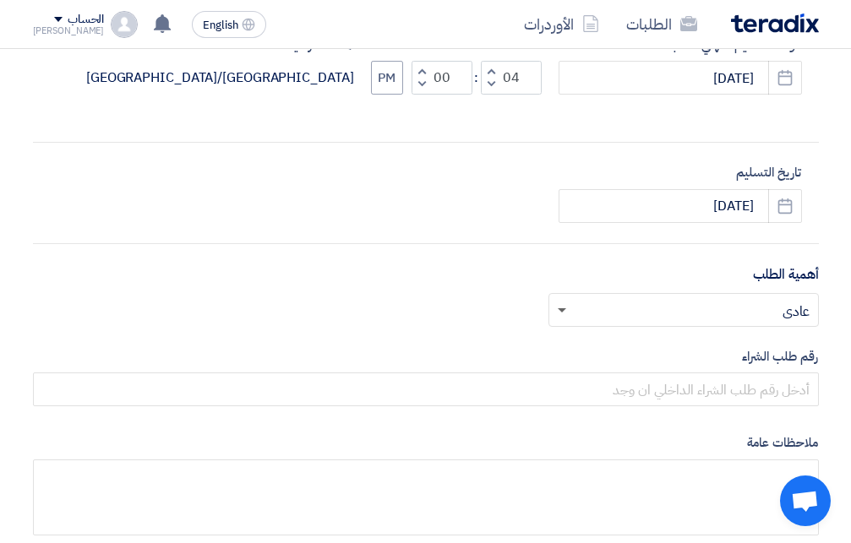
click at [564, 310] on span at bounding box center [562, 311] width 8 height 6
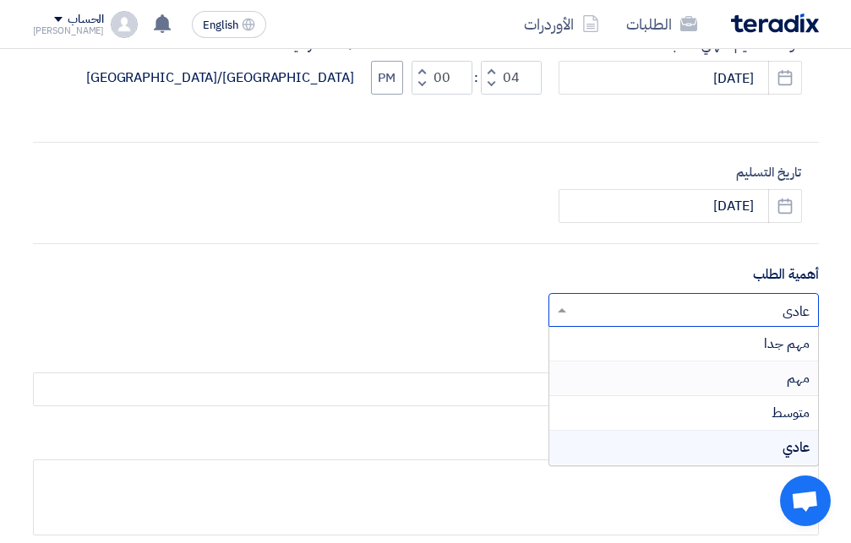
click at [694, 375] on div "مهم" at bounding box center [683, 379] width 269 height 35
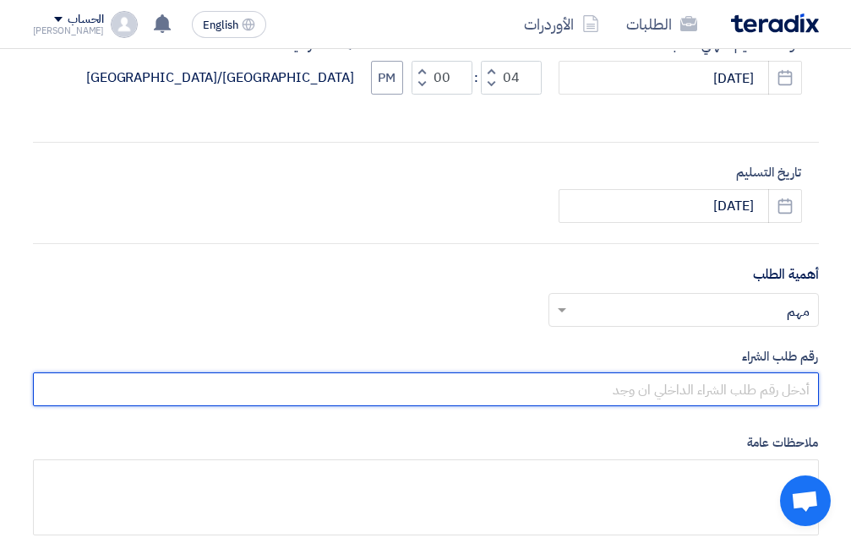
click at [699, 381] on input "text" at bounding box center [426, 390] width 786 height 34
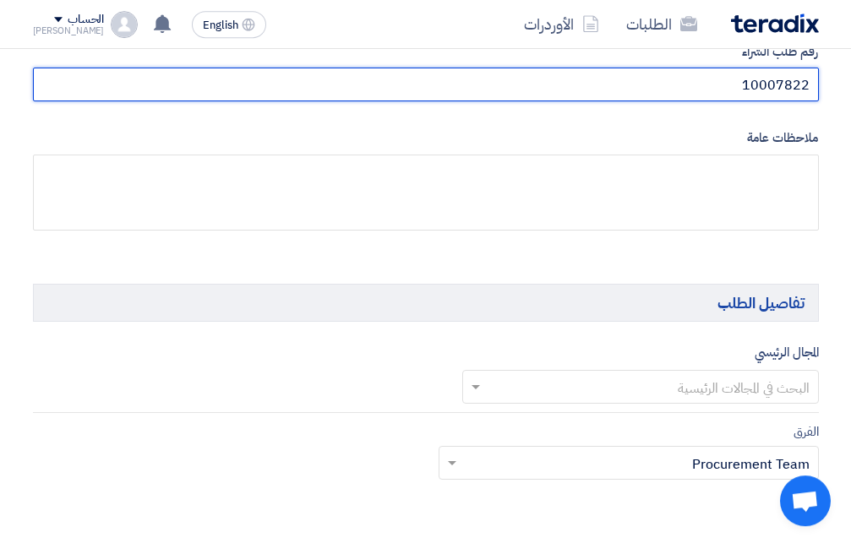
scroll to position [948, 0]
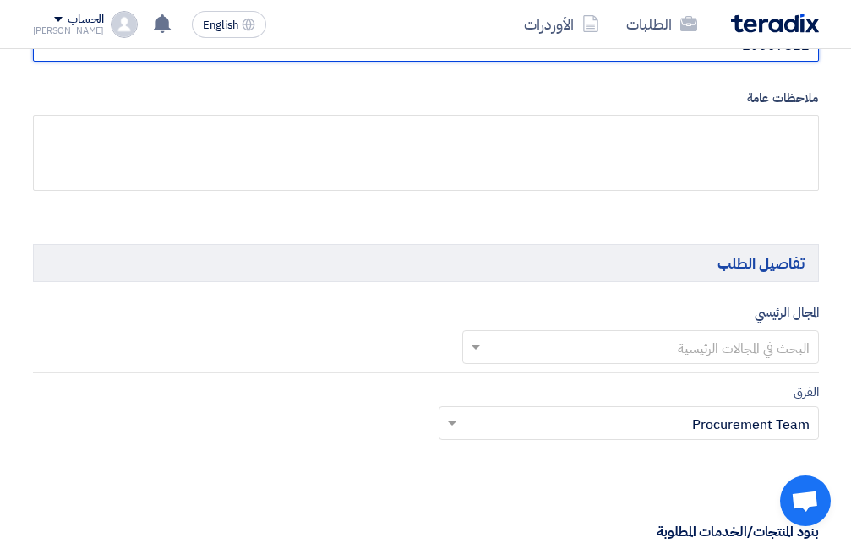
type input "10007822"
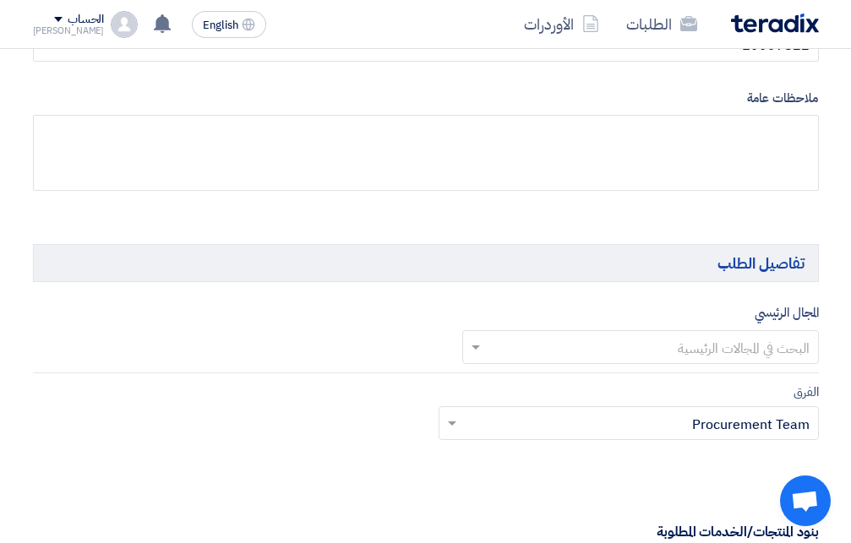
click at [686, 338] on input "text" at bounding box center [649, 350] width 323 height 28
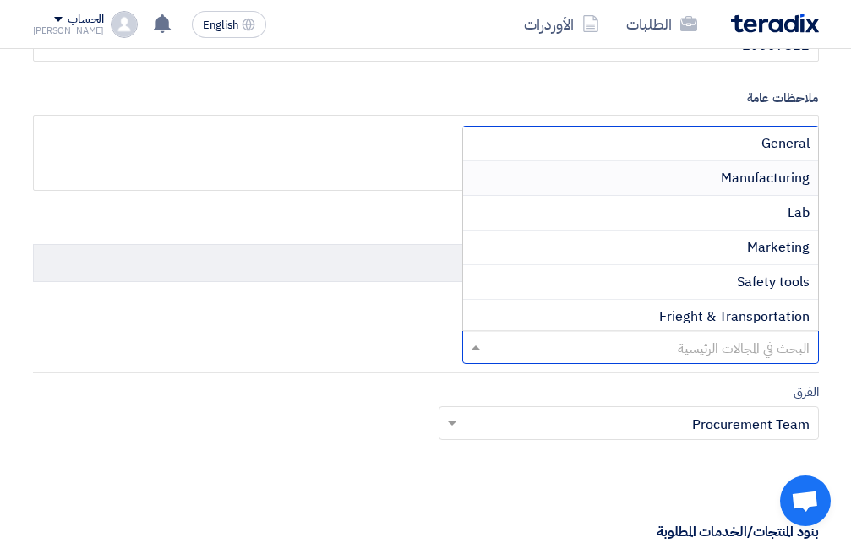
scroll to position [730, 0]
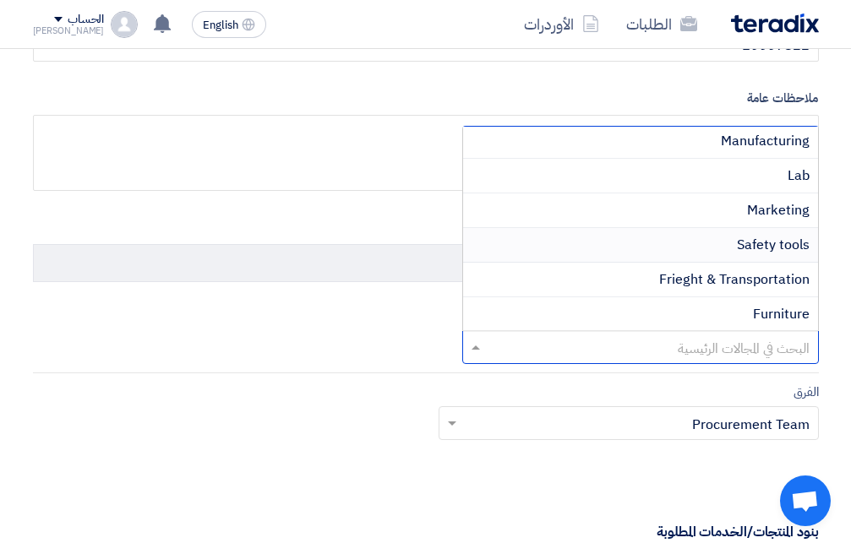
click at [738, 236] on span "Safety tools" at bounding box center [773, 245] width 73 height 20
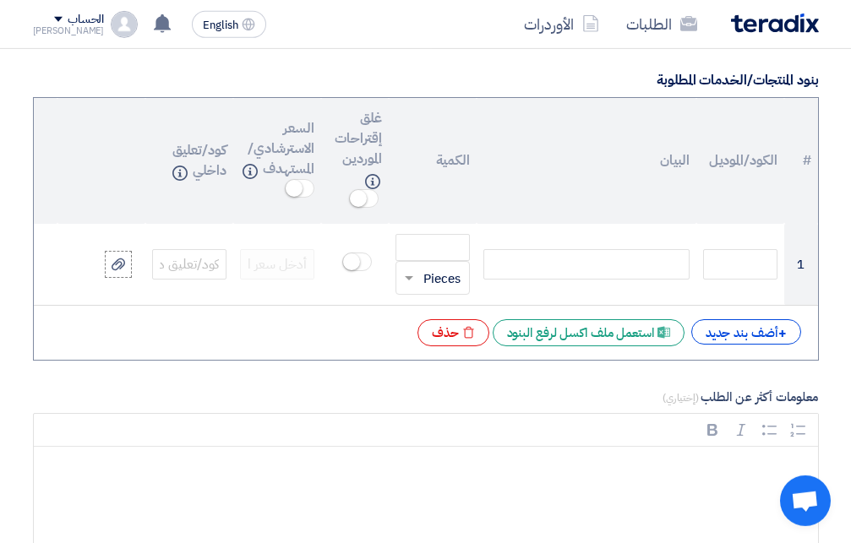
scroll to position [1379, 0]
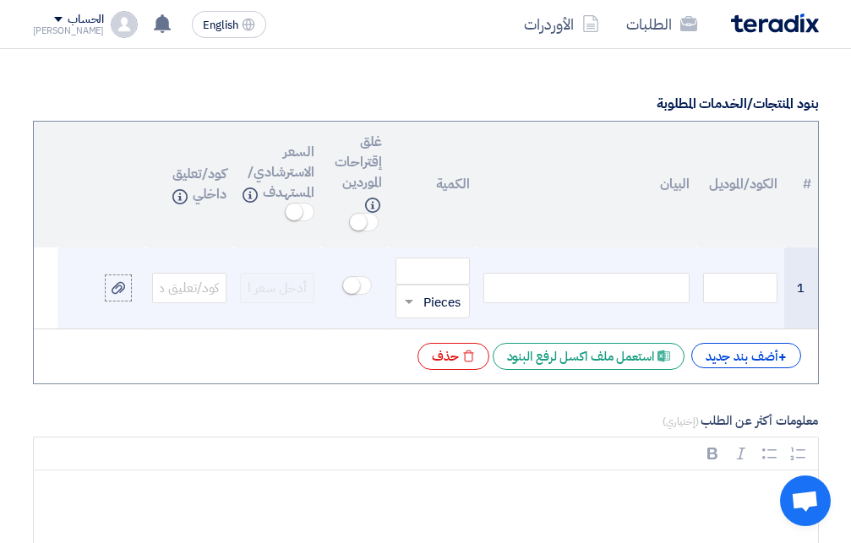
click at [643, 282] on div at bounding box center [586, 288] width 206 height 30
paste div
click at [725, 282] on input "text" at bounding box center [740, 288] width 74 height 30
type input "f"
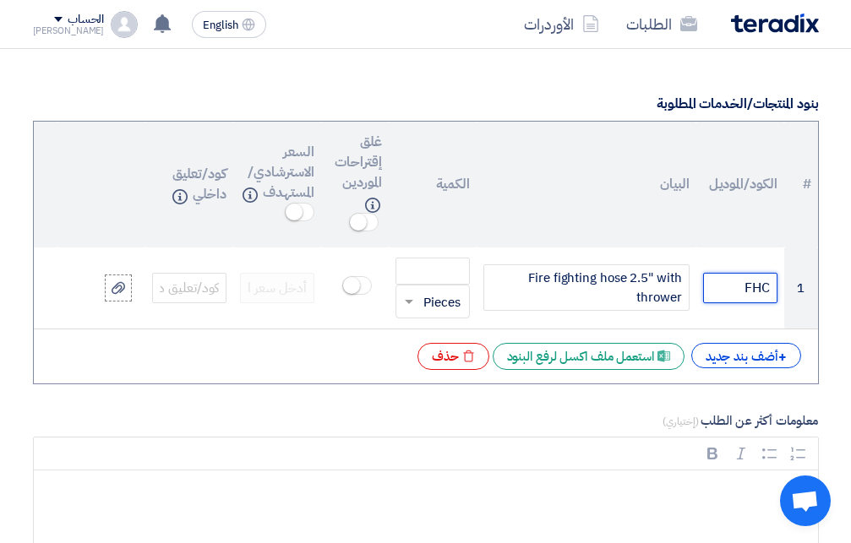
type input "FHC"
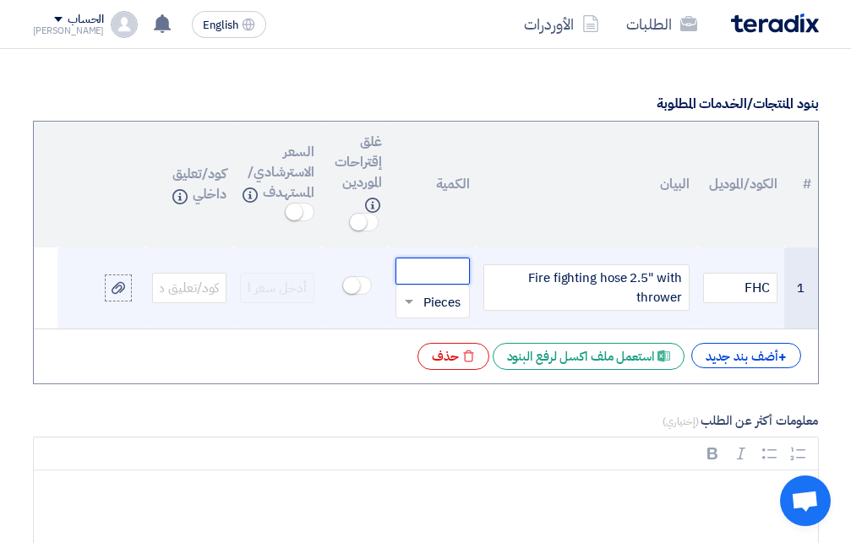
click at [444, 260] on input "number" at bounding box center [433, 271] width 74 height 27
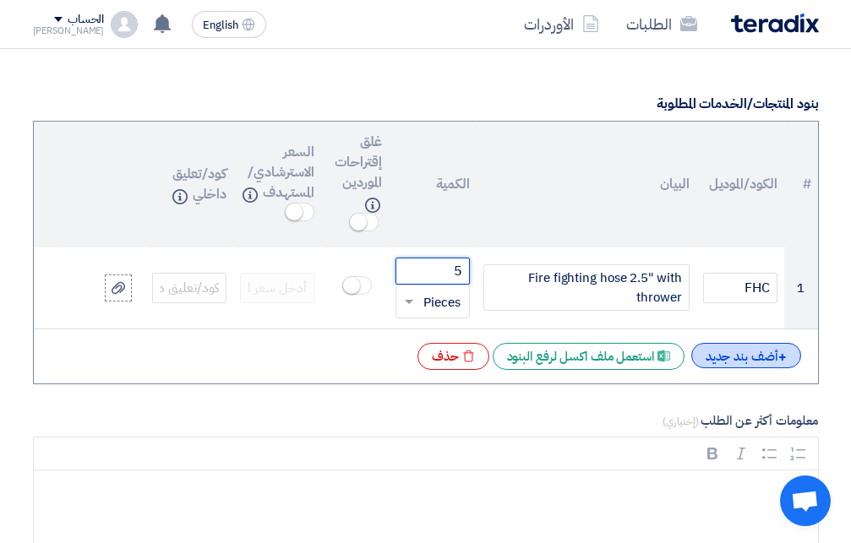
type input "5"
click at [747, 353] on div "+ أضف بند جديد" at bounding box center [746, 355] width 110 height 25
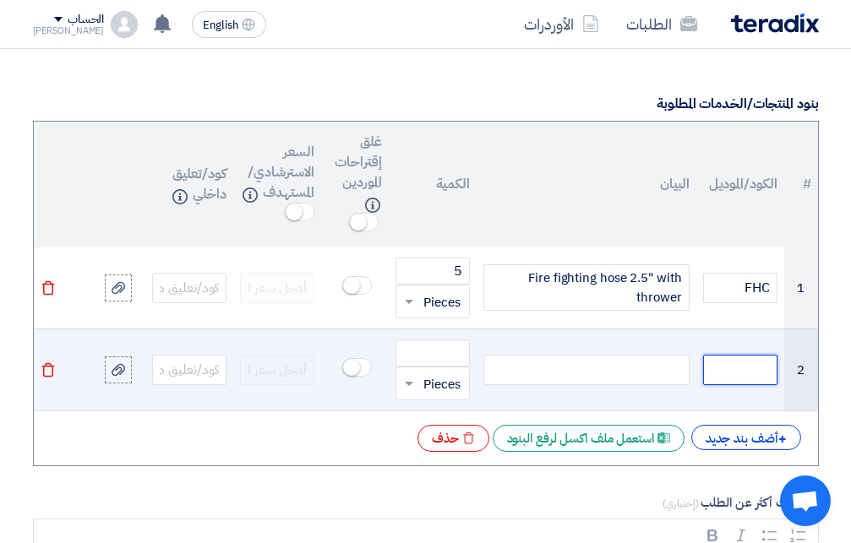
click at [750, 365] on input "text" at bounding box center [740, 370] width 74 height 30
click at [629, 363] on div at bounding box center [586, 370] width 206 height 30
paste div
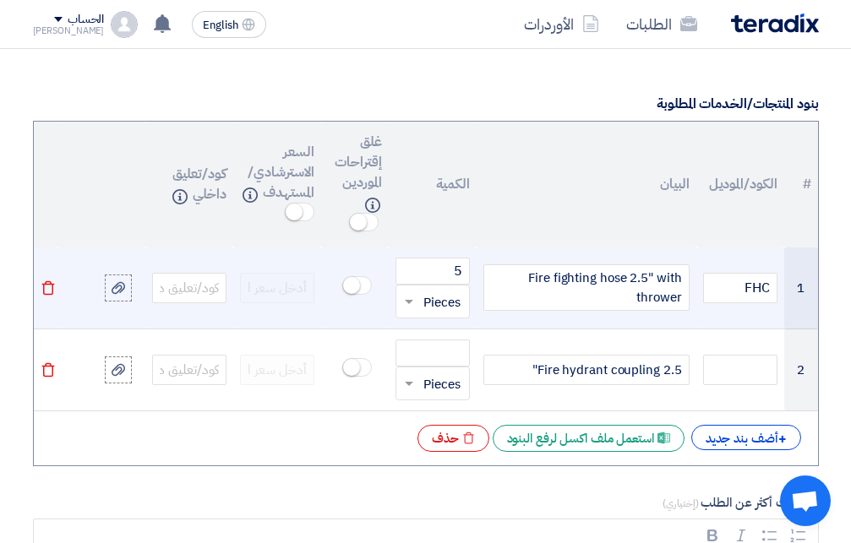
click at [522, 271] on div "Fire fighting hose 2.5" with thrower" at bounding box center [586, 288] width 206 height 46
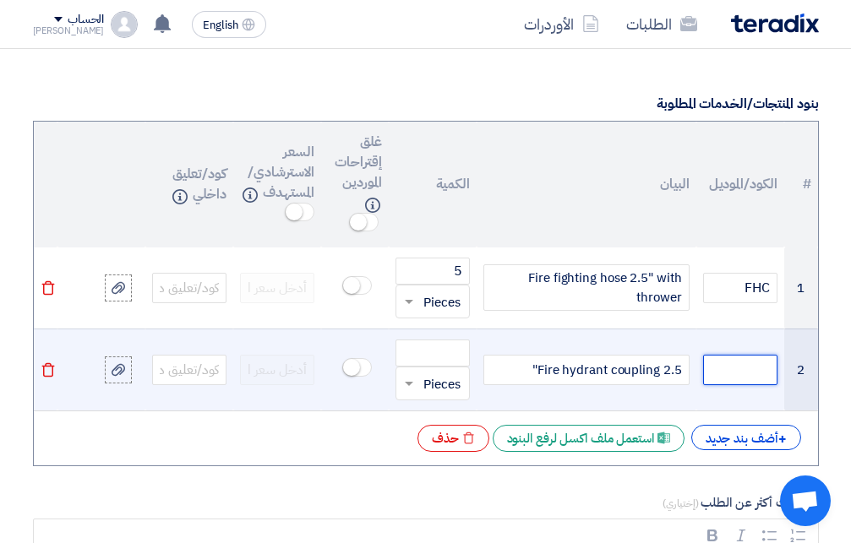
click at [743, 363] on input "text" at bounding box center [740, 370] width 74 height 30
type input "FHC"
click at [457, 347] on input "number" at bounding box center [433, 353] width 74 height 27
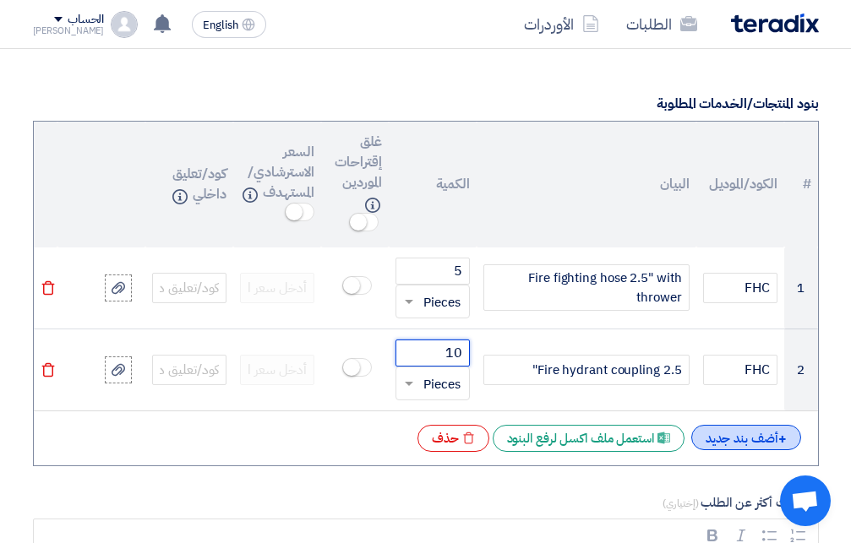
type input "10"
click at [723, 434] on div "+ أضف بند جديد" at bounding box center [746, 437] width 110 height 25
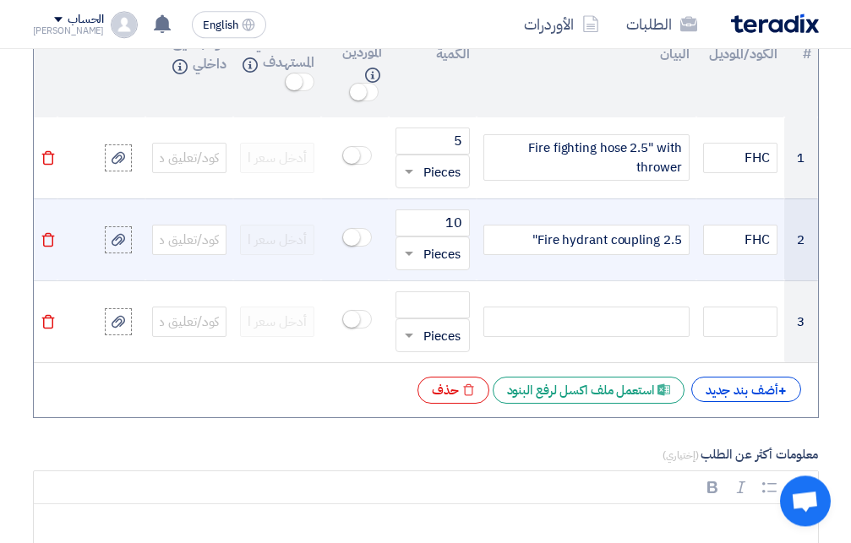
scroll to position [1552, 0]
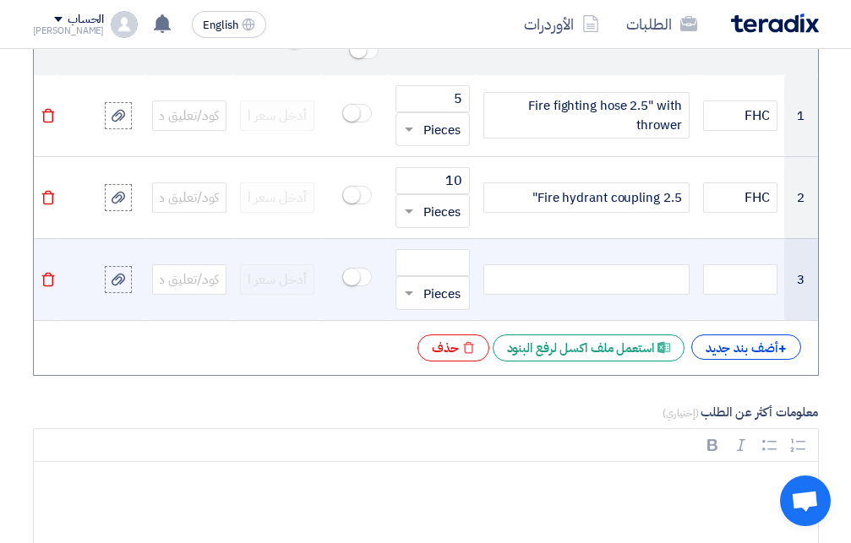
click at [621, 270] on div at bounding box center [586, 280] width 206 height 30
paste div
click at [737, 270] on input "text" at bounding box center [740, 280] width 74 height 30
type input "FHC"
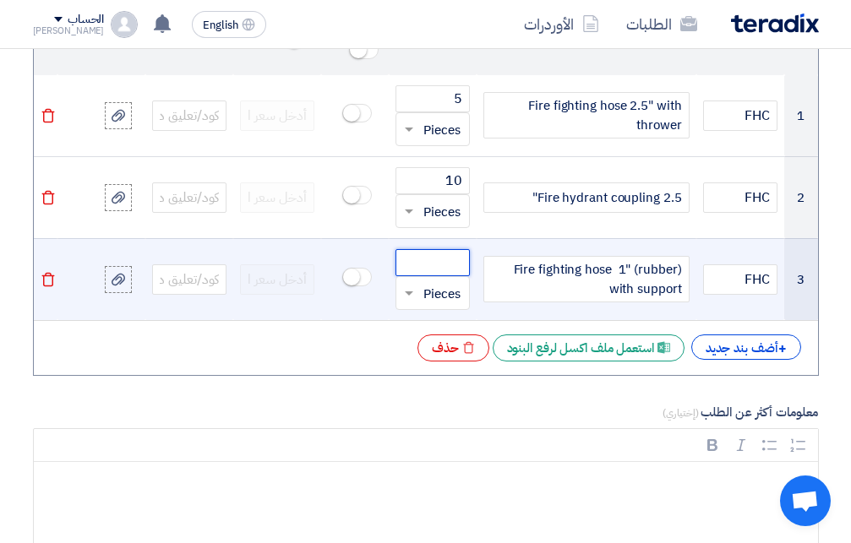
click at [439, 256] on input "number" at bounding box center [433, 262] width 74 height 27
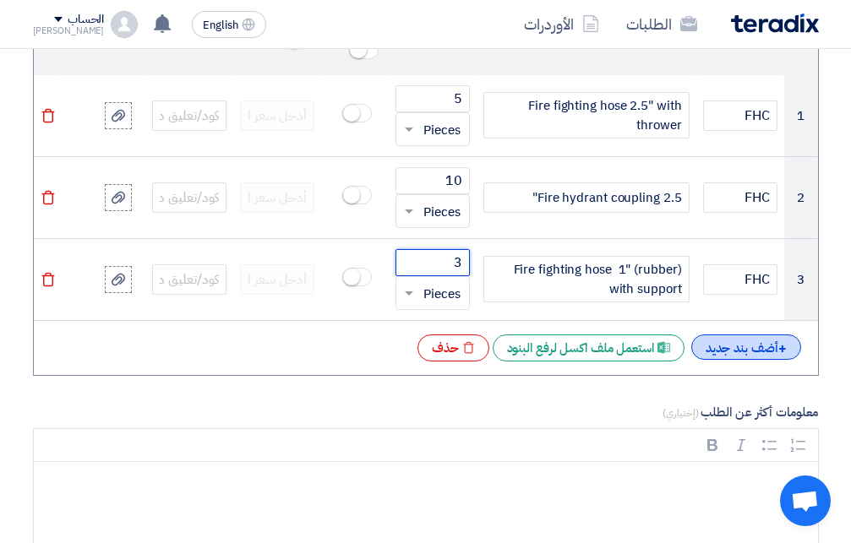
type input "3"
click at [752, 342] on div "+ أضف بند جديد" at bounding box center [746, 347] width 110 height 25
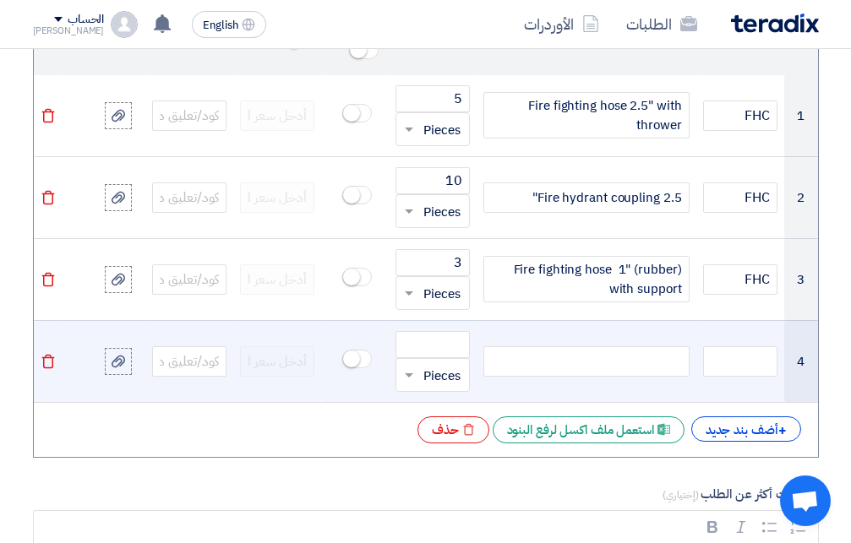
click at [645, 348] on div at bounding box center [586, 361] width 206 height 30
paste div
click at [734, 352] on input "text" at bounding box center [740, 361] width 74 height 30
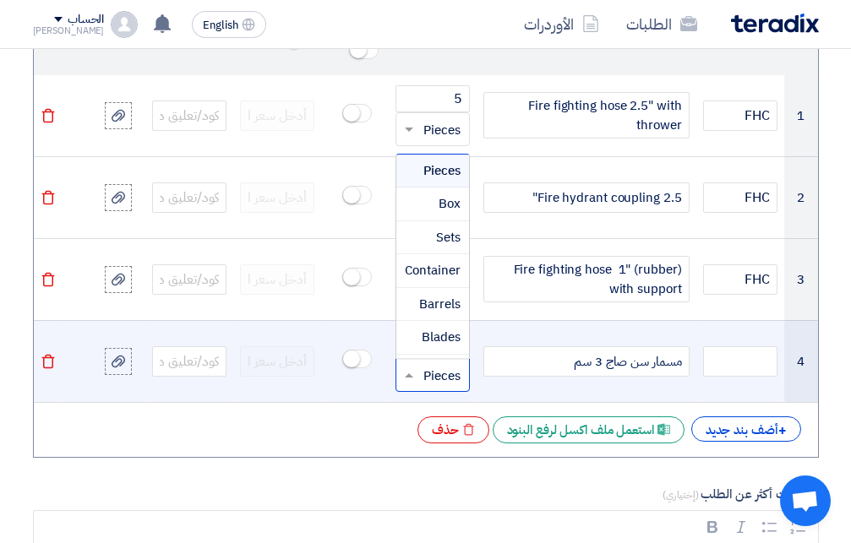
click at [403, 368] on span at bounding box center [406, 375] width 21 height 19
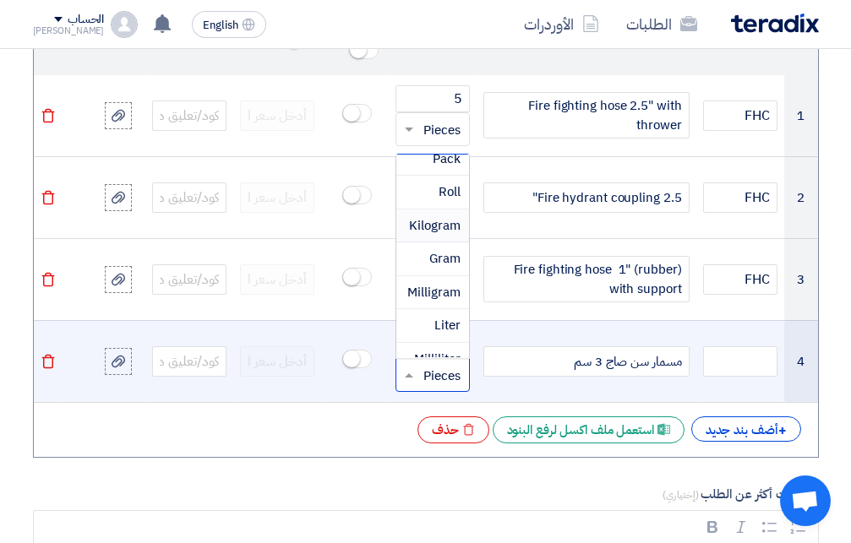
click at [456, 217] on span "Kilogram" at bounding box center [435, 225] width 52 height 19
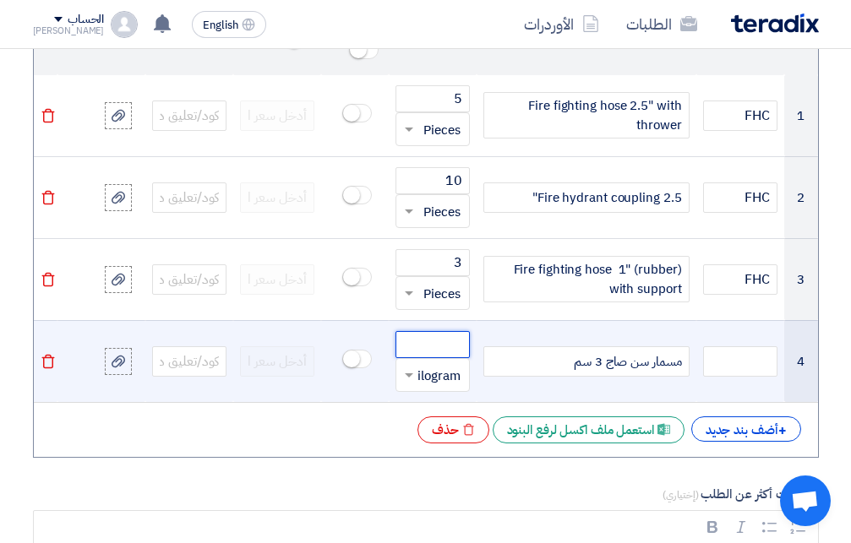
click at [432, 331] on input "number" at bounding box center [433, 344] width 74 height 27
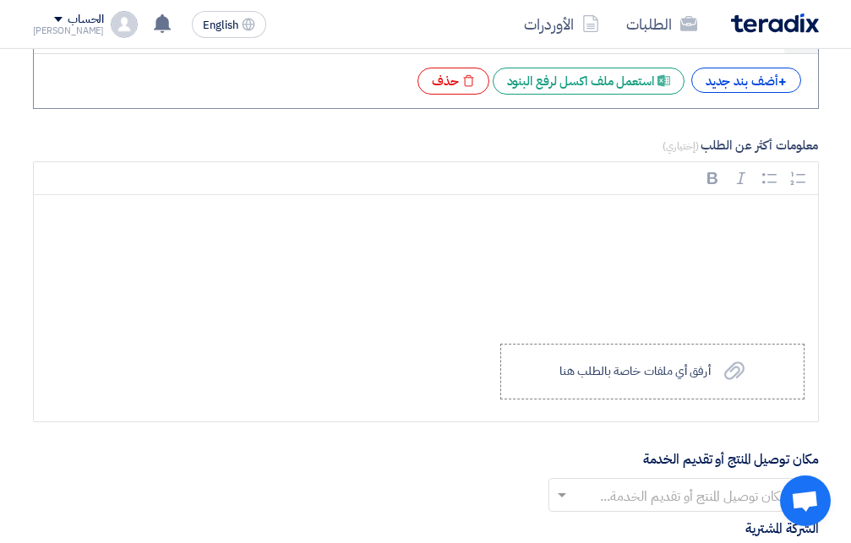
scroll to position [1983, 0]
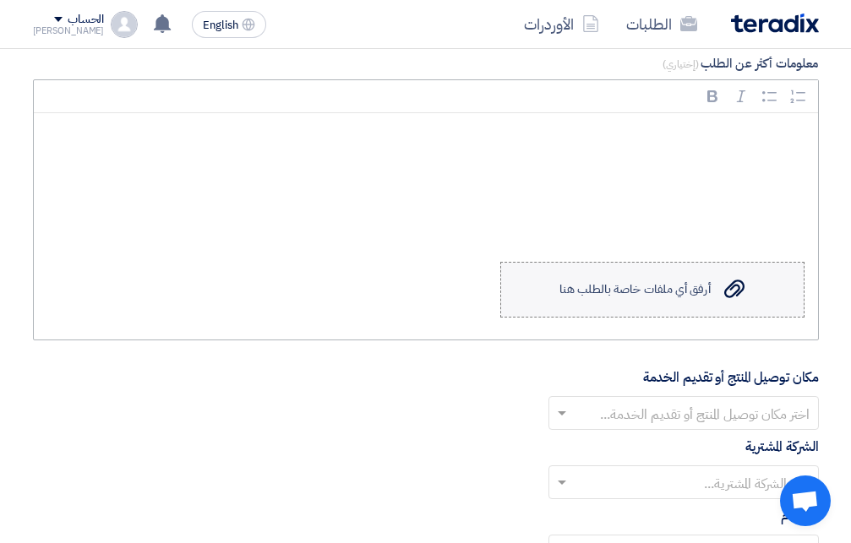
type input "2"
click at [650, 297] on div "أرفق أي ملفات خاصة بالطلب هنا" at bounding box center [634, 290] width 150 height 14
click at [0, 0] on input "Upload a file أرفق أي ملفات خاصة بالطلب هنا" at bounding box center [0, 0] width 0 height 0
click at [728, 296] on use at bounding box center [734, 289] width 20 height 19
click at [0, 0] on input "Upload a file أرفق أي ملفات خاصة بالطلب هنا" at bounding box center [0, 0] width 0 height 0
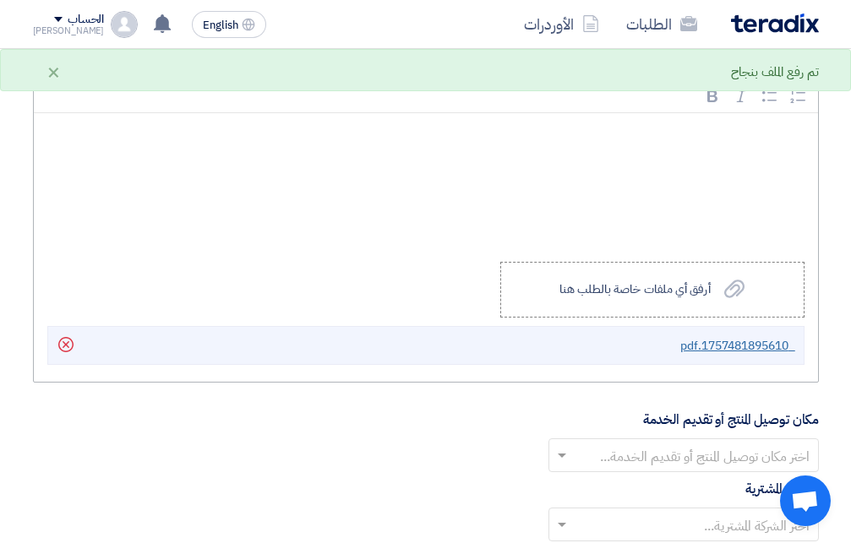
click at [718, 345] on link "_1757481895610.pdf" at bounding box center [737, 346] width 114 height 20
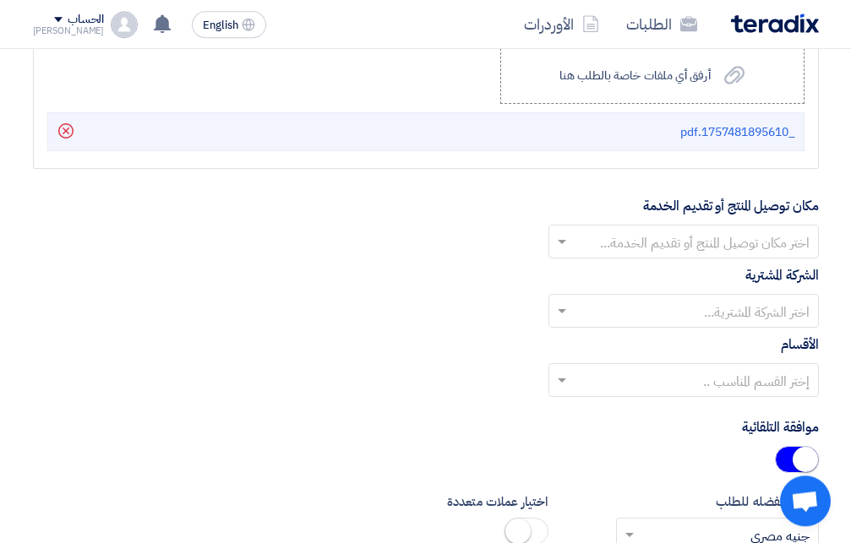
scroll to position [2241, 0]
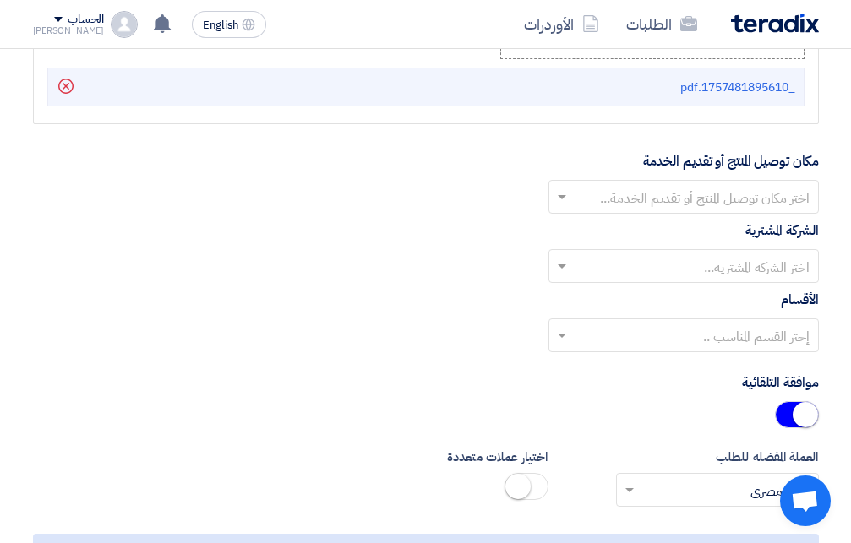
click at [561, 204] on span at bounding box center [559, 197] width 21 height 20
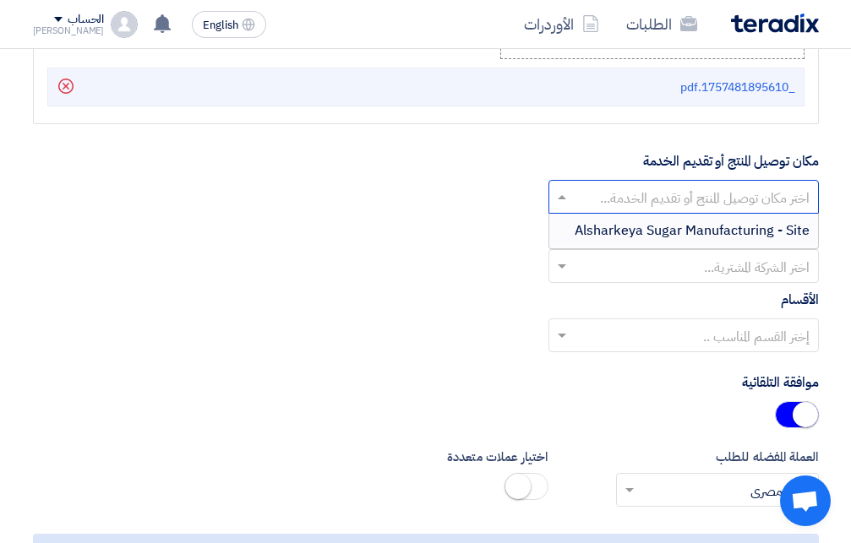
click at [599, 233] on span "Alsharkeya Sugar Manufacturing - Site" at bounding box center [692, 231] width 235 height 20
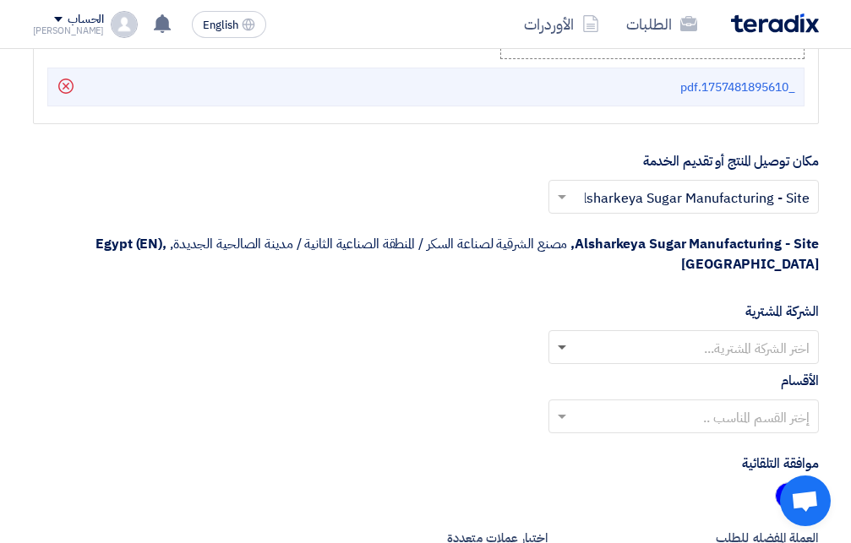
click at [559, 346] on span at bounding box center [562, 349] width 8 height 6
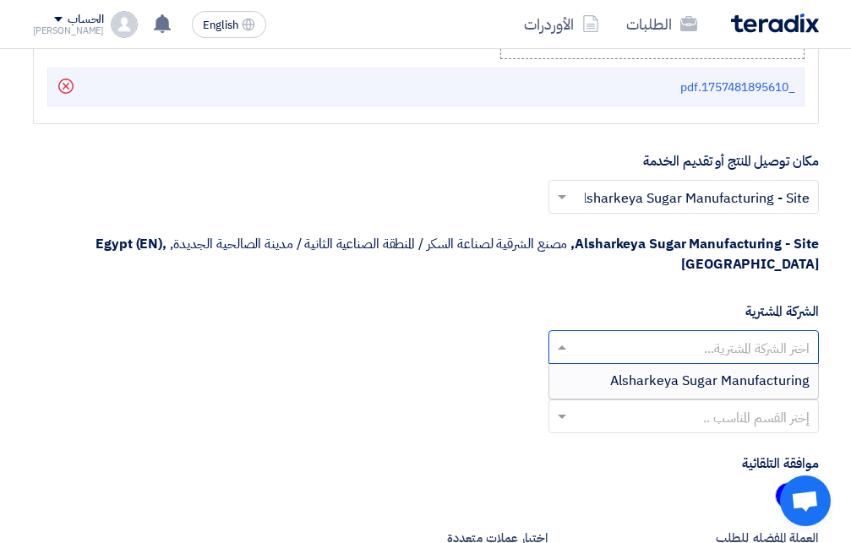
click at [636, 377] on span "Alsharkeya Sugar Manufacturing" at bounding box center [709, 381] width 199 height 20
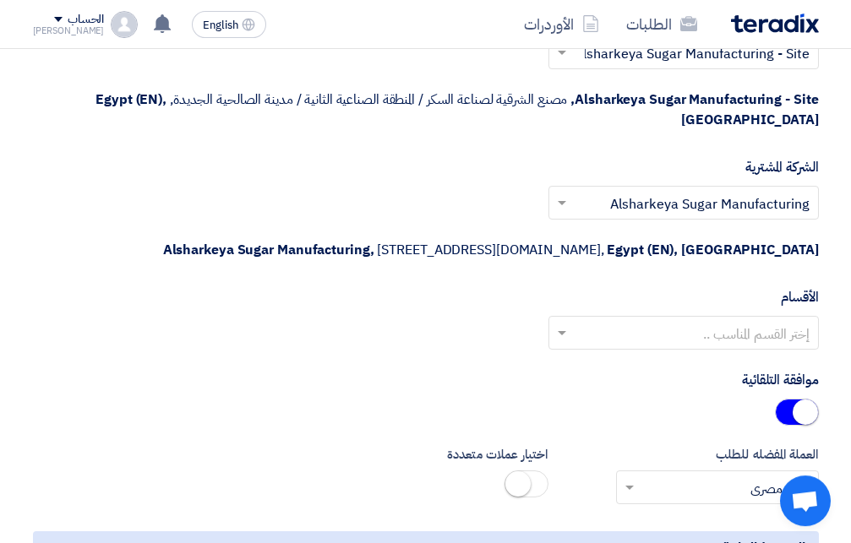
scroll to position [2414, 0]
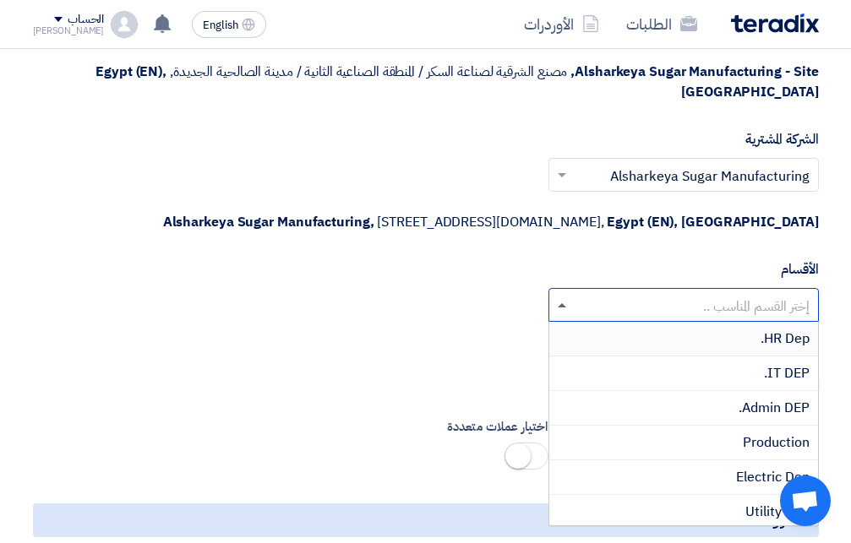
click at [564, 308] on span at bounding box center [562, 305] width 8 height 4
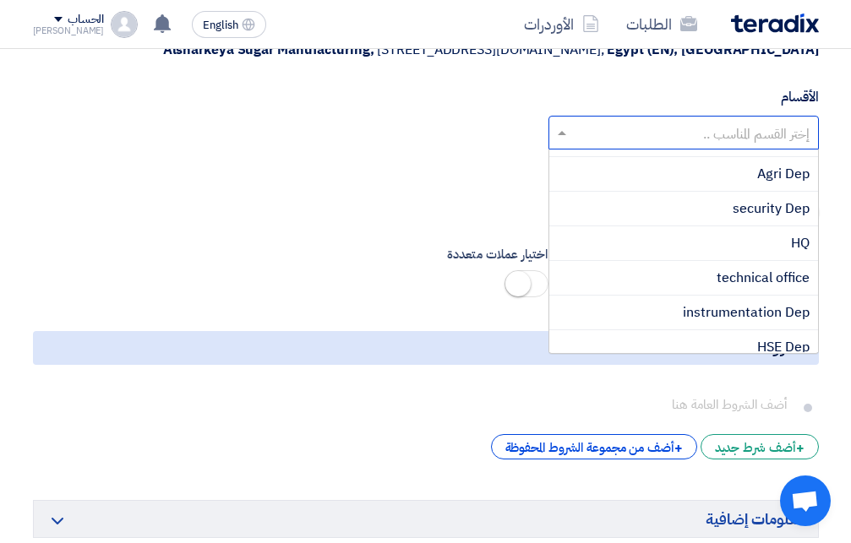
scroll to position [365, 0]
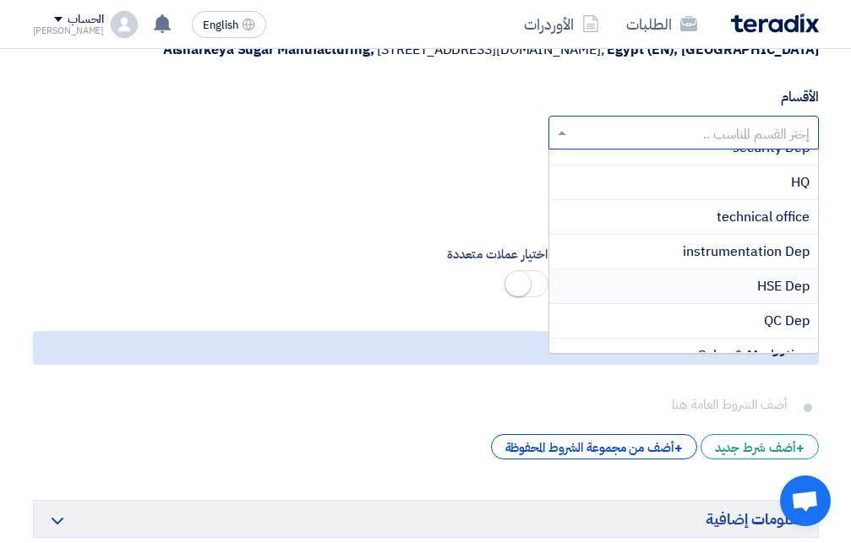
click at [669, 291] on div "HSE Dep" at bounding box center [683, 287] width 269 height 35
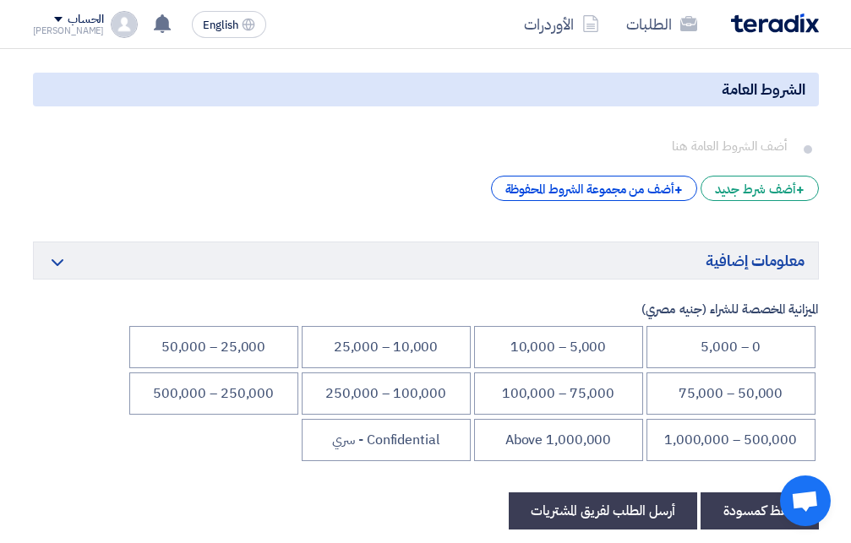
scroll to position [2931, 0]
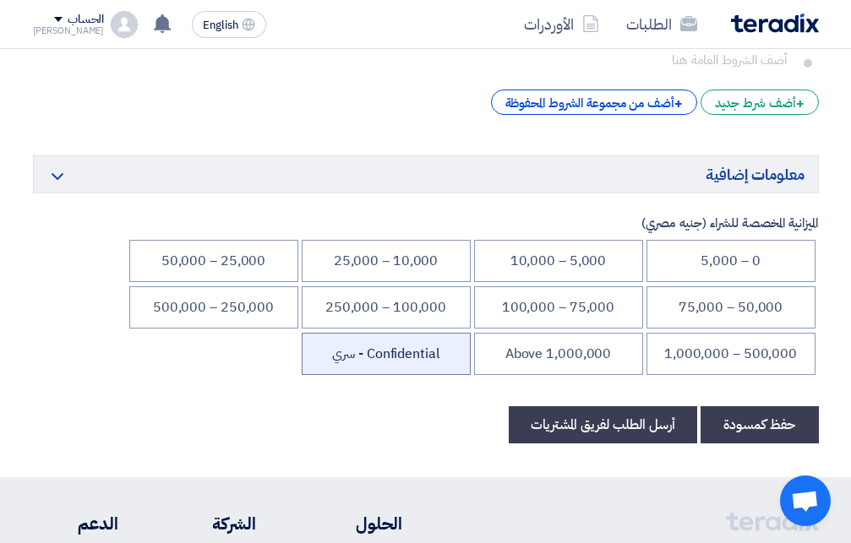
click at [397, 363] on li "Confidential - سري" at bounding box center [386, 354] width 169 height 42
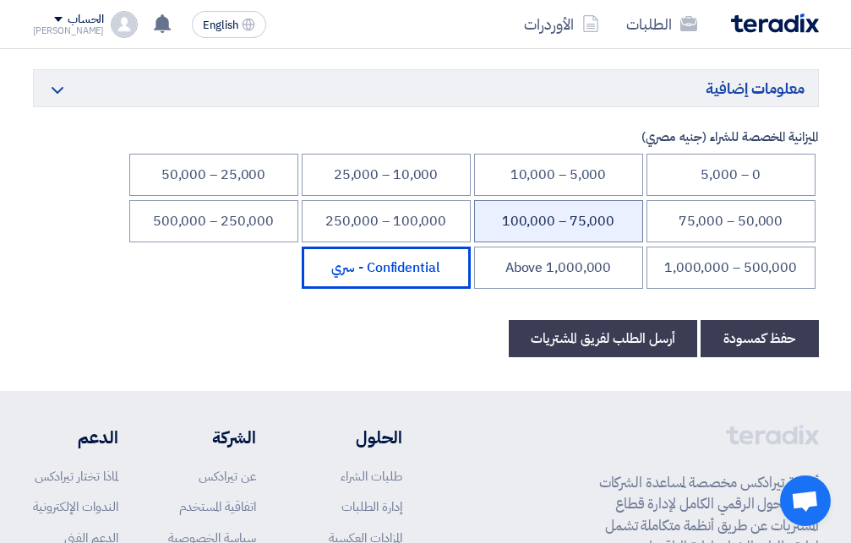
scroll to position [3103, 0]
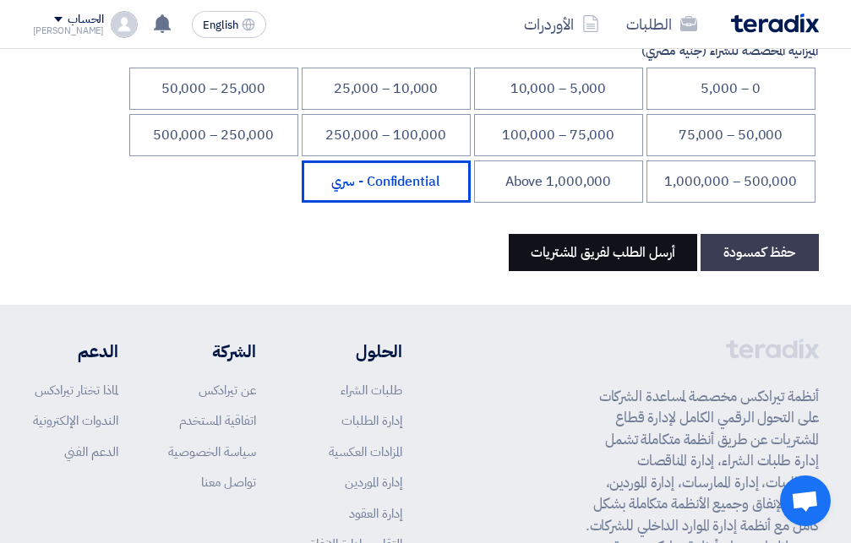
click at [596, 260] on button "أرسل الطلب لفريق المشتريات" at bounding box center [603, 252] width 188 height 37
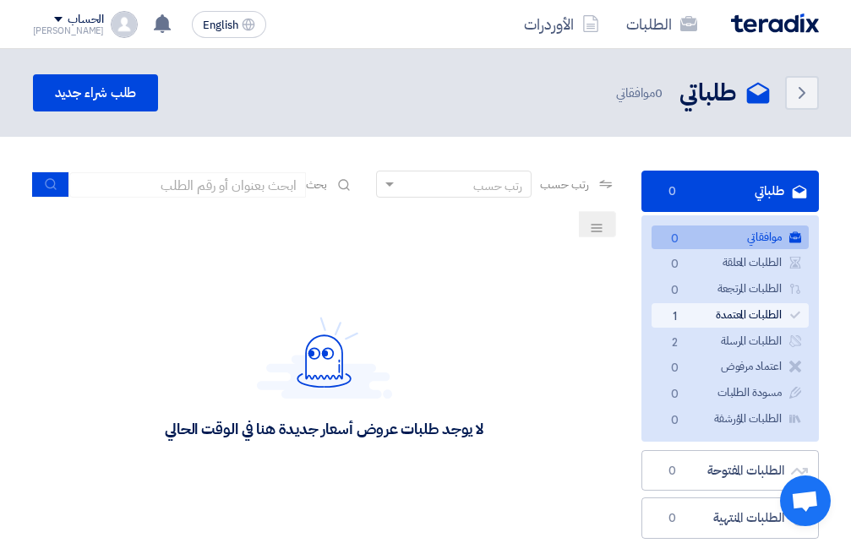
click at [742, 314] on link "الطلبات المعتمدة الطلبات المعتمدة 1" at bounding box center [730, 315] width 157 height 25
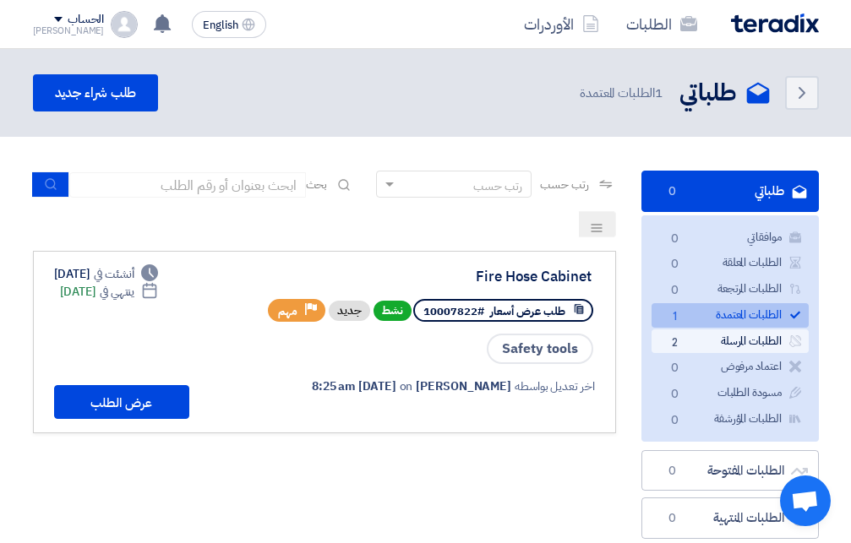
click at [742, 340] on link "الطلبات المرسلة الطلبات المرسلة 2" at bounding box center [730, 342] width 157 height 25
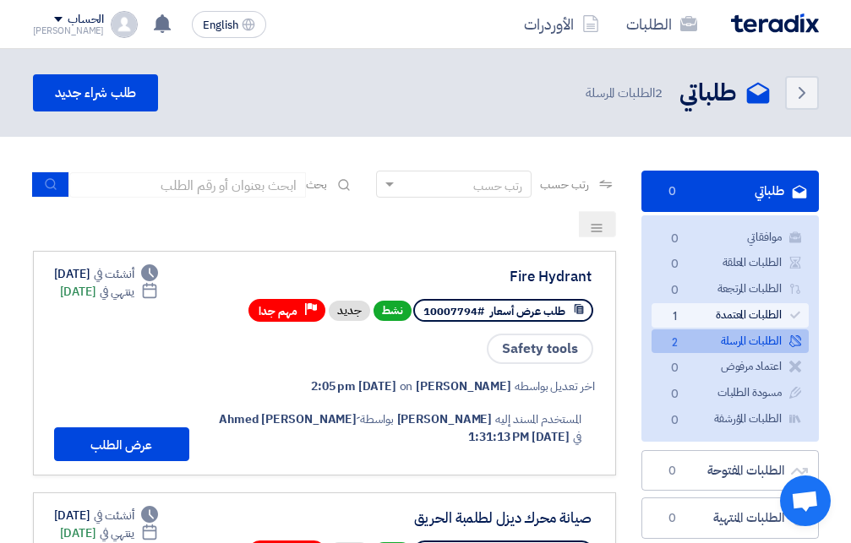
click at [718, 315] on link "الطلبات المعتمدة الطلبات المعتمدة 1" at bounding box center [730, 315] width 157 height 25
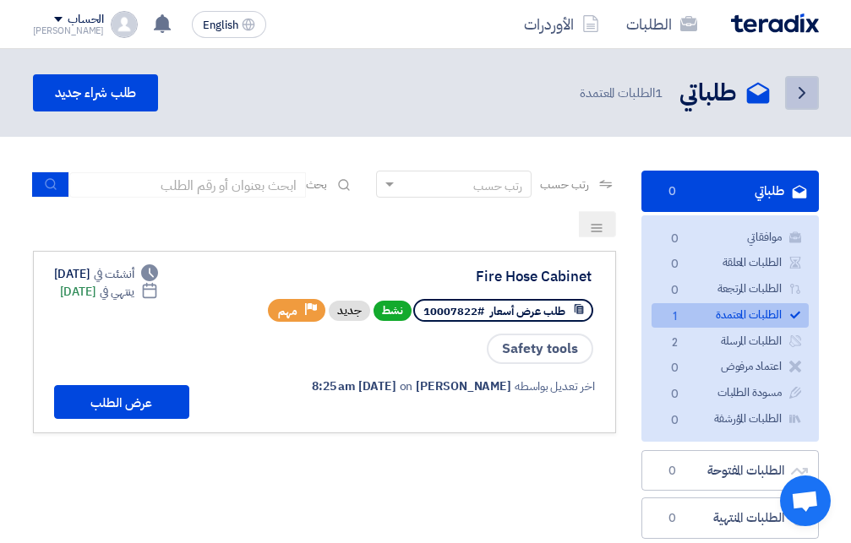
click at [803, 90] on use at bounding box center [802, 93] width 7 height 12
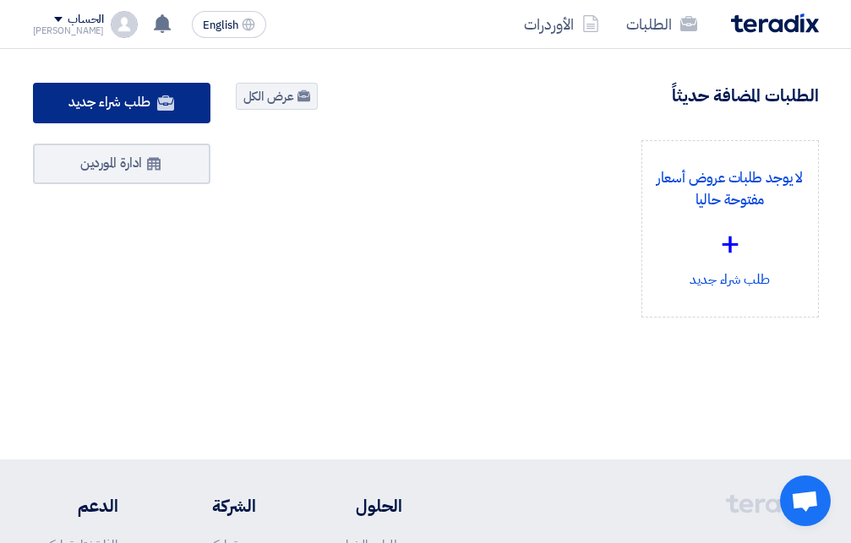
click at [108, 90] on link "طلب شراء جديد" at bounding box center [121, 103] width 177 height 41
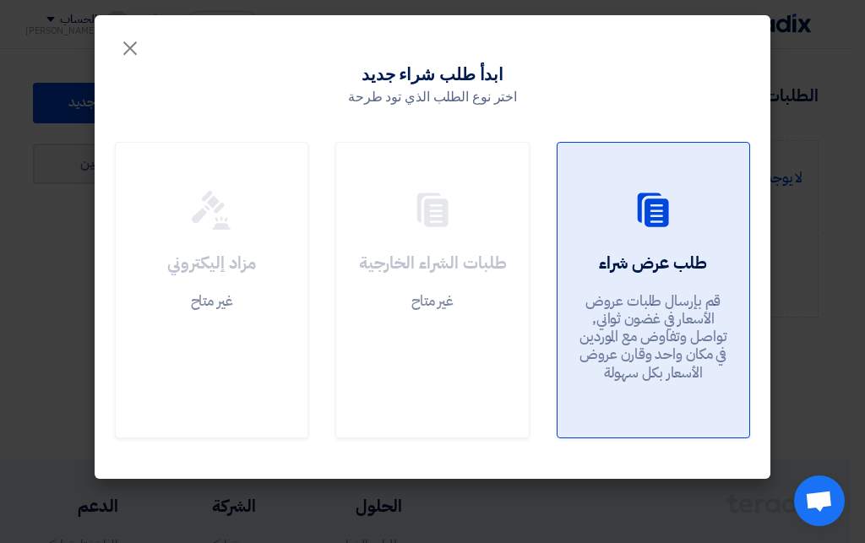
click at [657, 211] on icon at bounding box center [653, 210] width 41 height 41
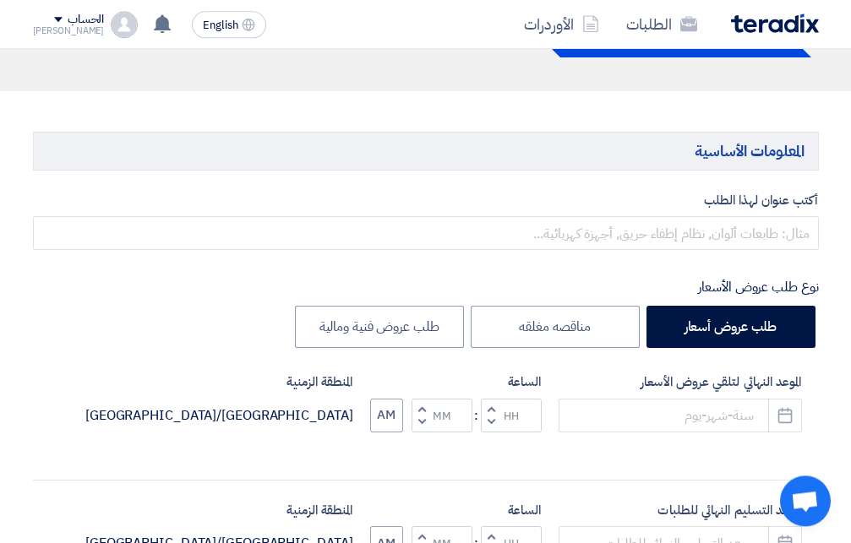
scroll to position [172, 0]
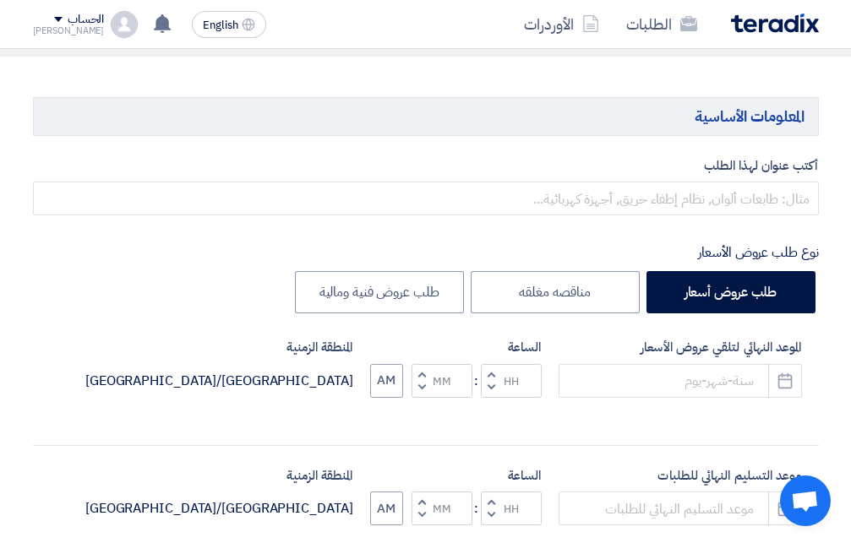
click at [720, 182] on div "أكتب عنوان لهذا الطلب" at bounding box center [426, 186] width 786 height 60
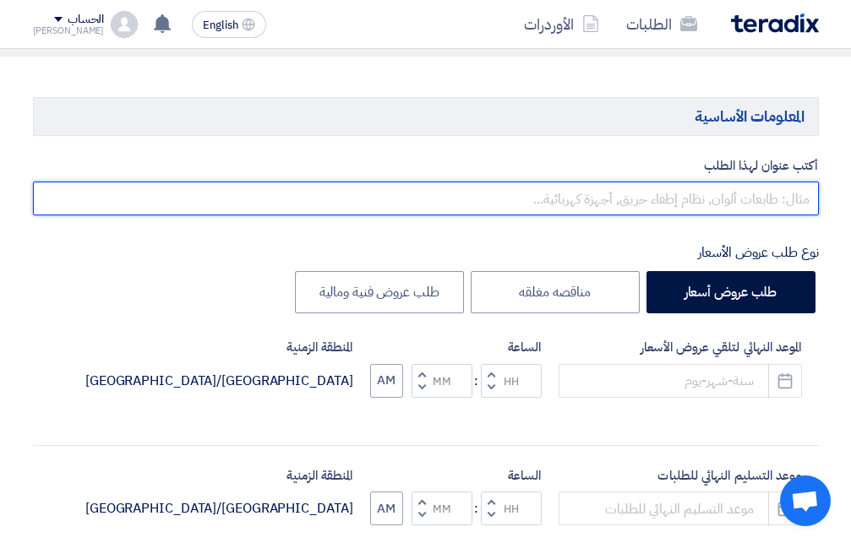
click at [717, 206] on input "text" at bounding box center [426, 199] width 786 height 34
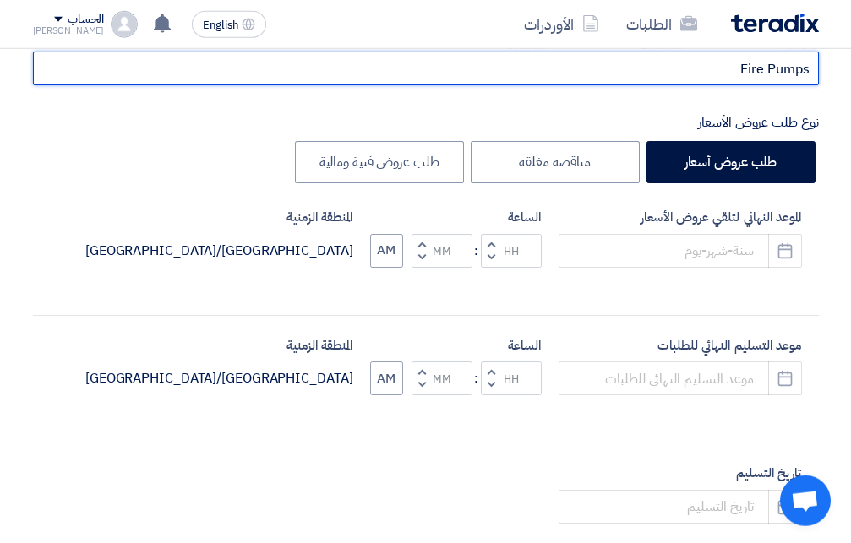
scroll to position [259, 0]
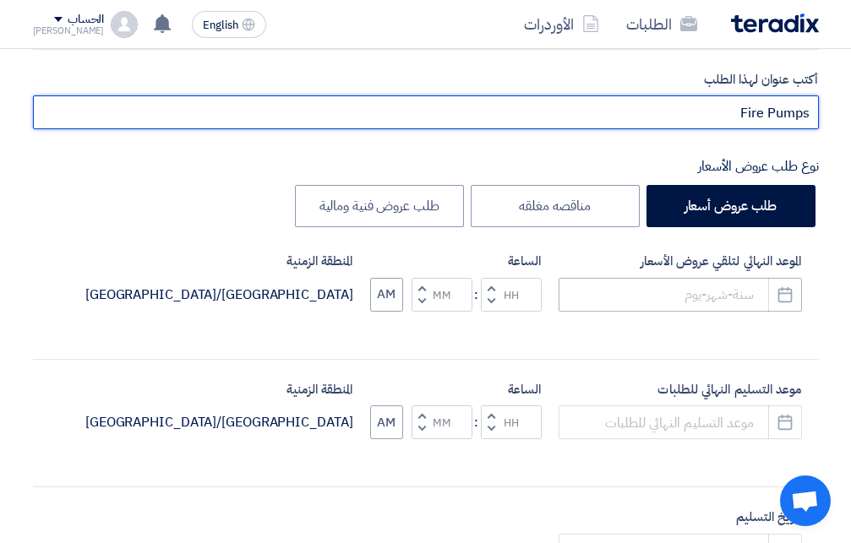
type input "Fire Pumps"
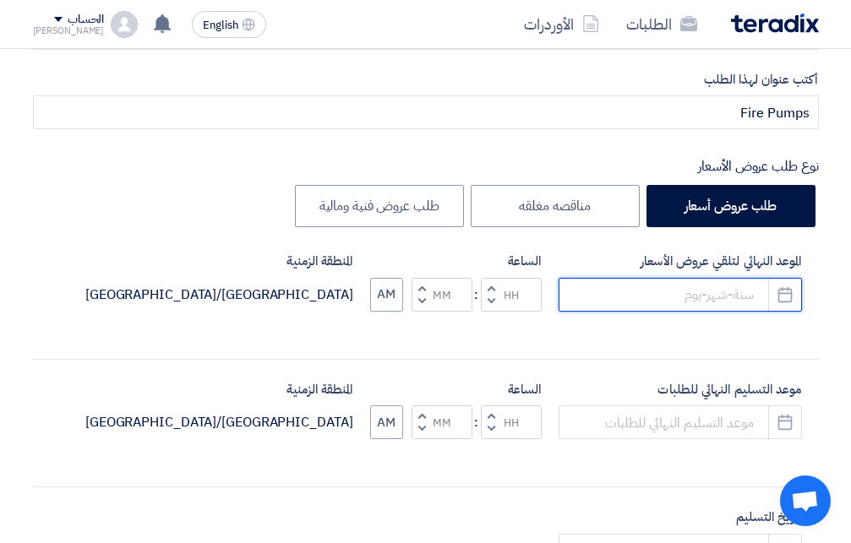
click at [744, 296] on input at bounding box center [680, 295] width 243 height 34
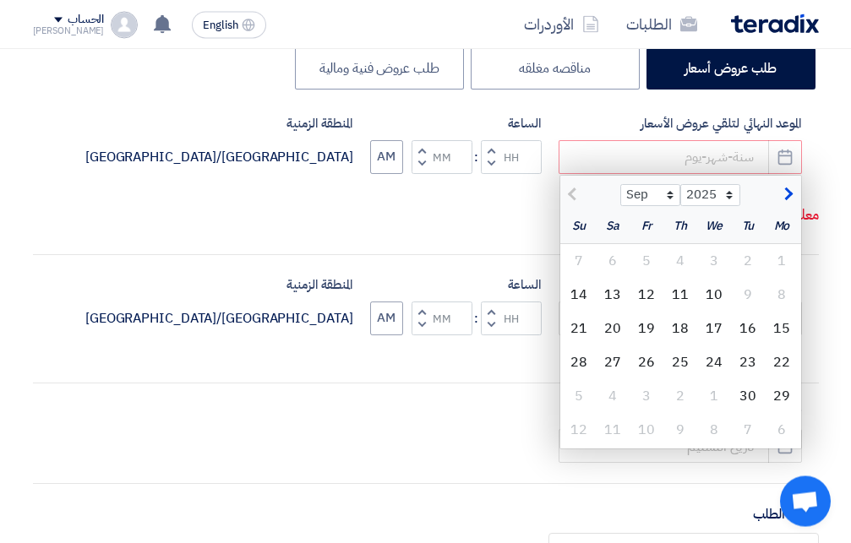
scroll to position [431, 0]
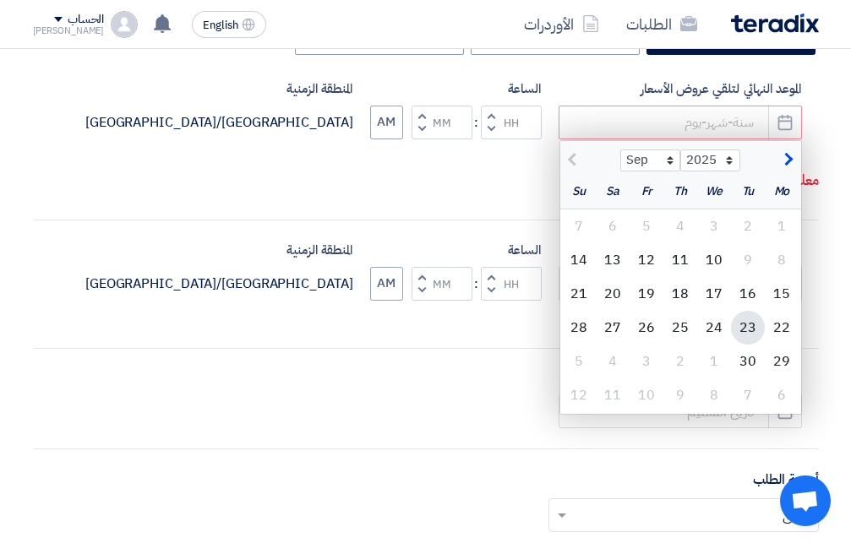
click at [749, 322] on div "23" at bounding box center [748, 328] width 34 height 34
type input "[DATE]"
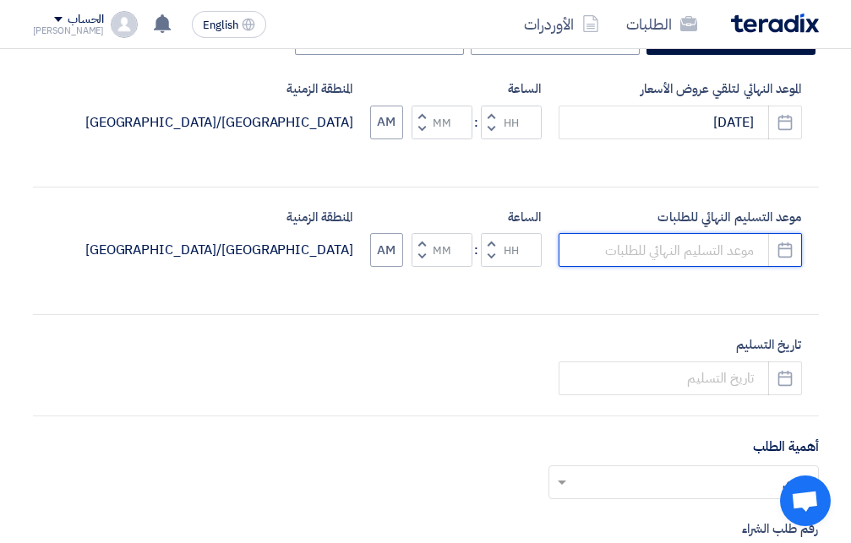
click at [710, 248] on input at bounding box center [680, 250] width 243 height 34
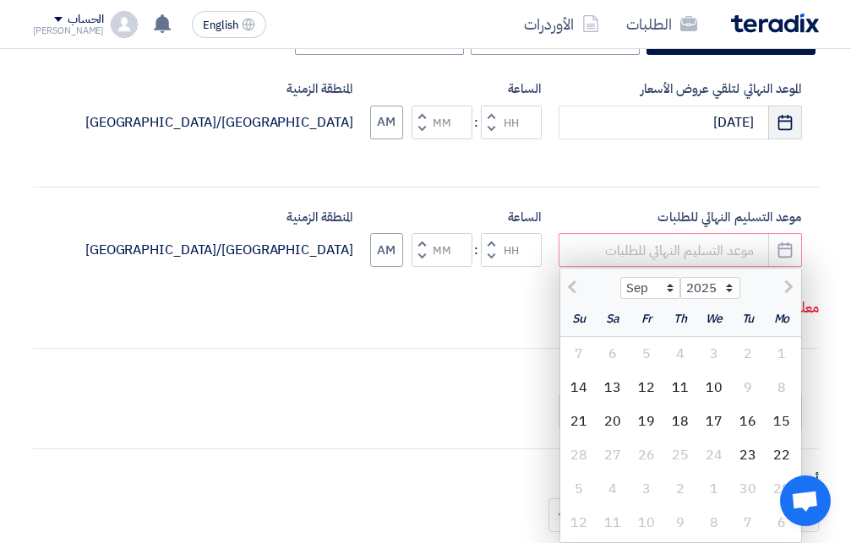
click at [779, 123] on use "button" at bounding box center [785, 121] width 14 height 15
select select "9"
select select "2025"
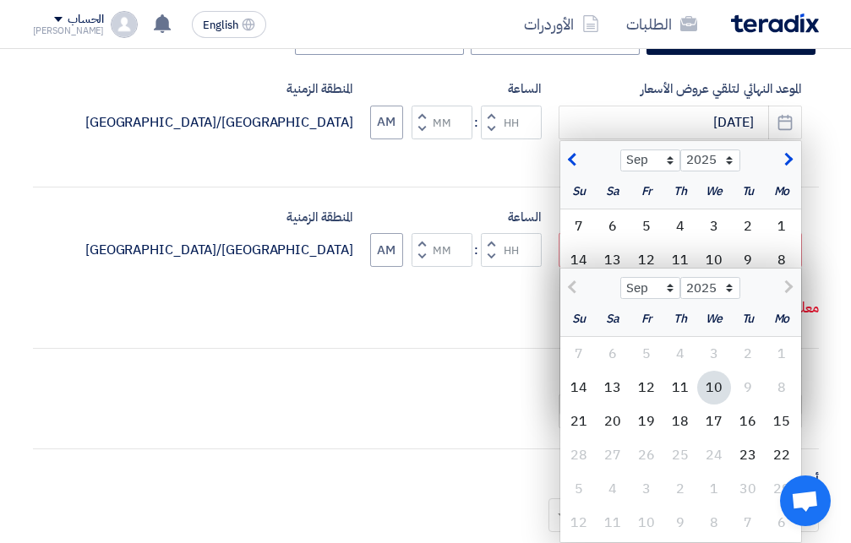
click at [788, 290] on div at bounding box center [770, 285] width 61 height 17
click at [781, 122] on use "button" at bounding box center [785, 121] width 14 height 15
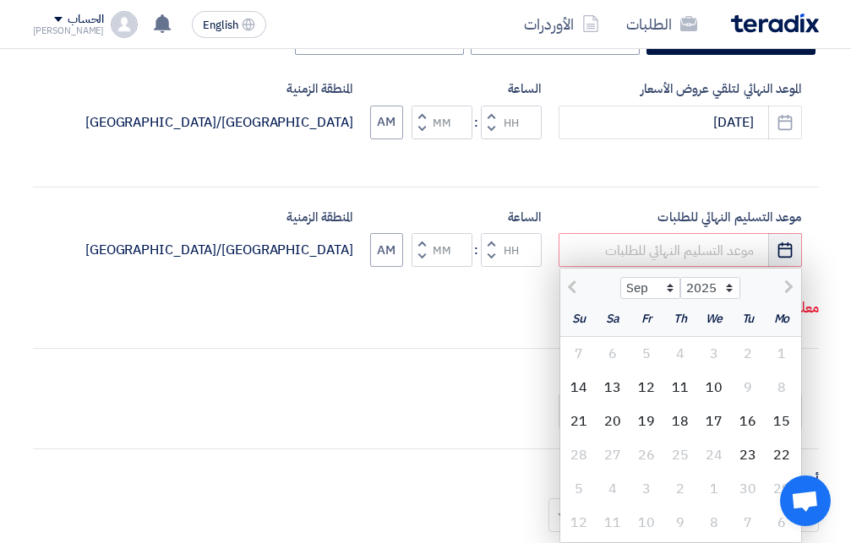
click at [784, 251] on icon "Pick a date" at bounding box center [785, 250] width 17 height 17
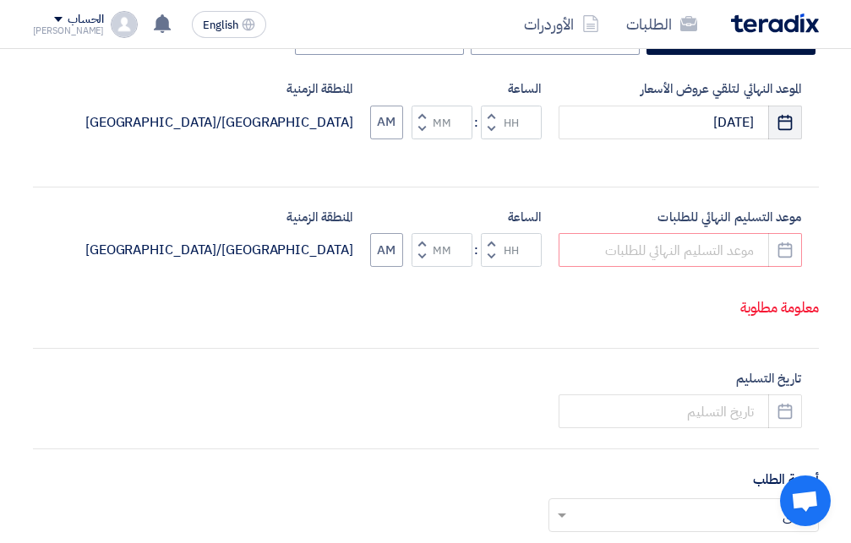
click at [785, 120] on icon "Pick a date" at bounding box center [785, 122] width 17 height 17
select select "9"
select select "2025"
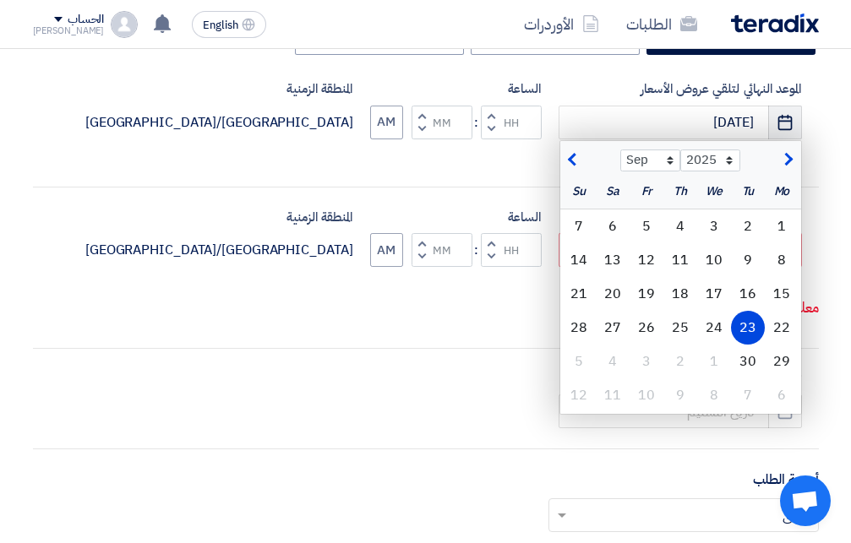
click at [785, 120] on icon "Pick a date" at bounding box center [785, 122] width 17 height 17
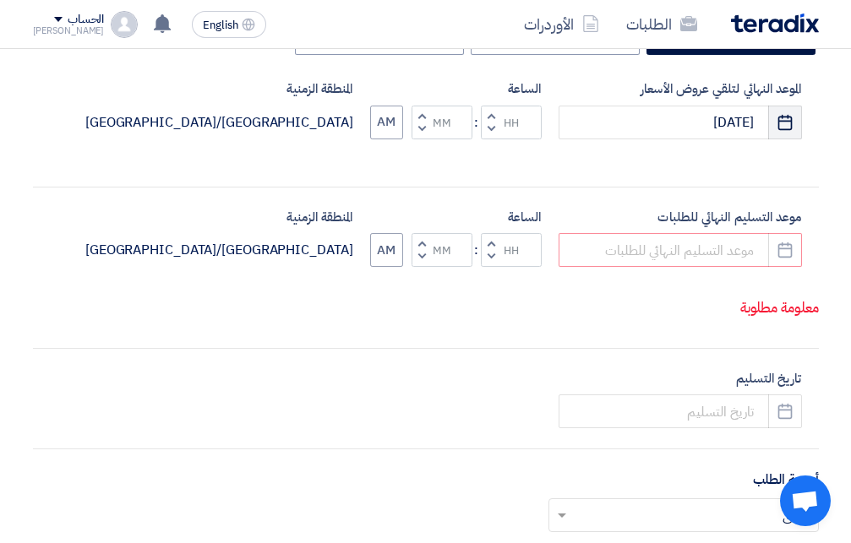
click at [785, 120] on icon "Pick a date" at bounding box center [785, 122] width 17 height 17
select select "9"
select select "2025"
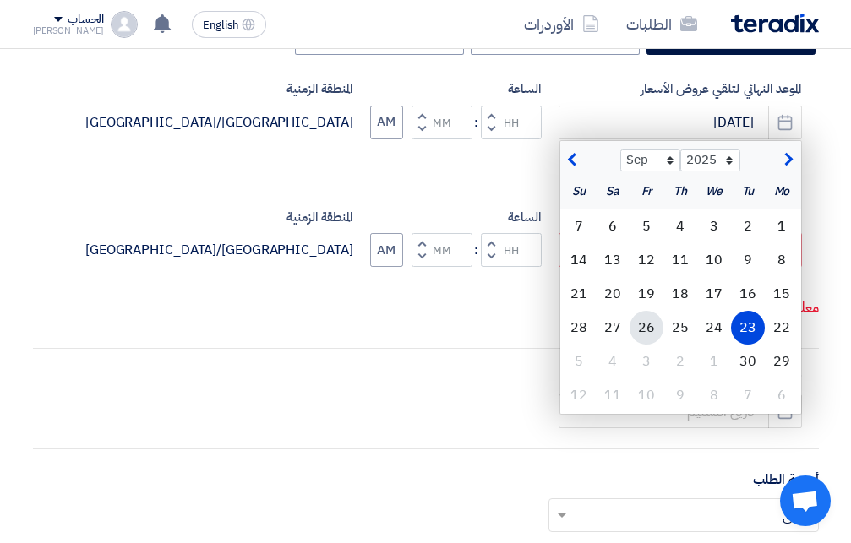
click at [647, 323] on div "26" at bounding box center [647, 328] width 34 height 34
type input "[DATE]"
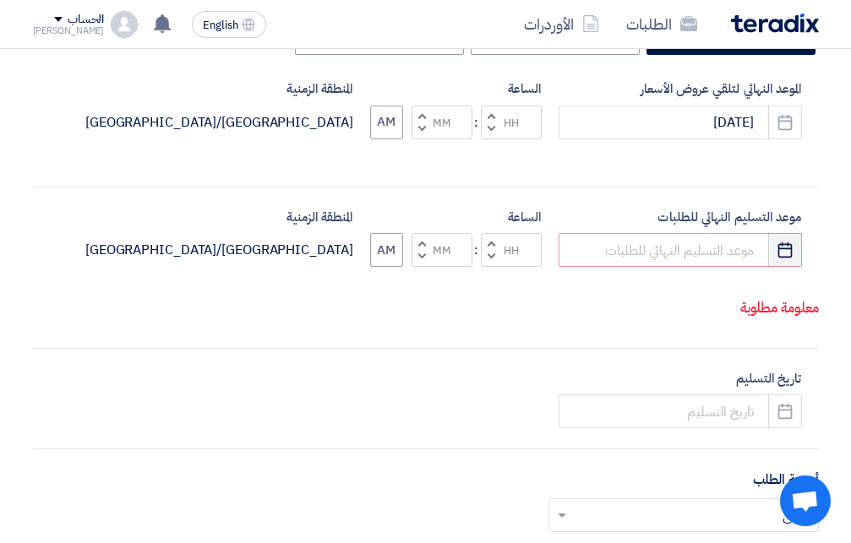
click at [780, 249] on use "button" at bounding box center [785, 250] width 14 height 15
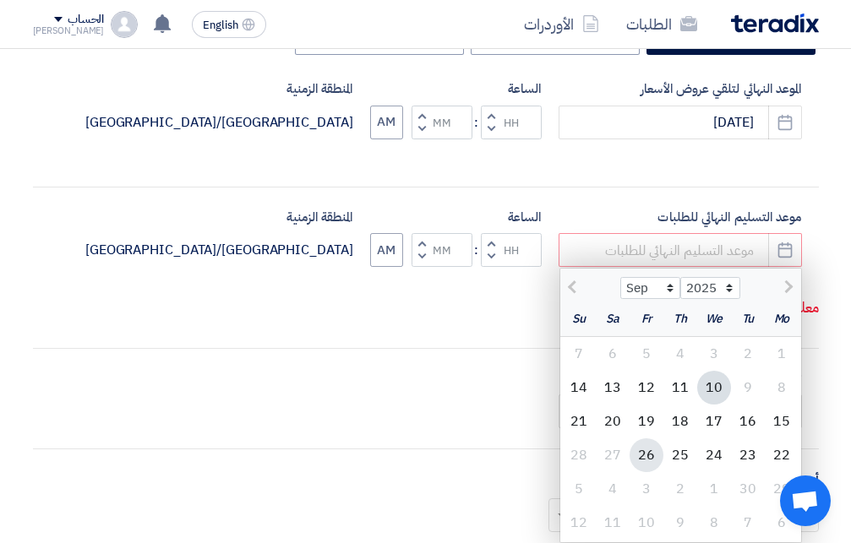
click at [656, 453] on div "26" at bounding box center [647, 456] width 34 height 34
type input "[DATE]"
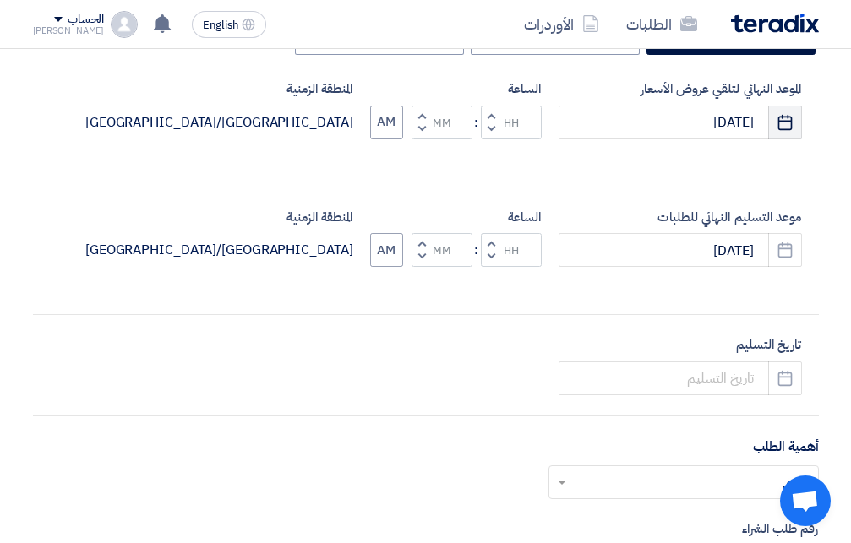
click at [783, 119] on icon "Pick a date" at bounding box center [785, 122] width 17 height 17
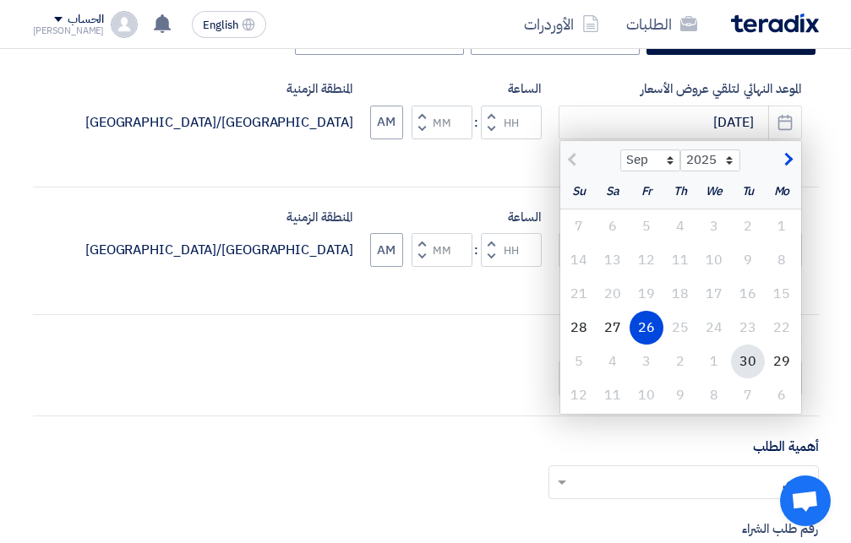
click at [746, 362] on div "30" at bounding box center [748, 362] width 34 height 34
type input "[DATE]"
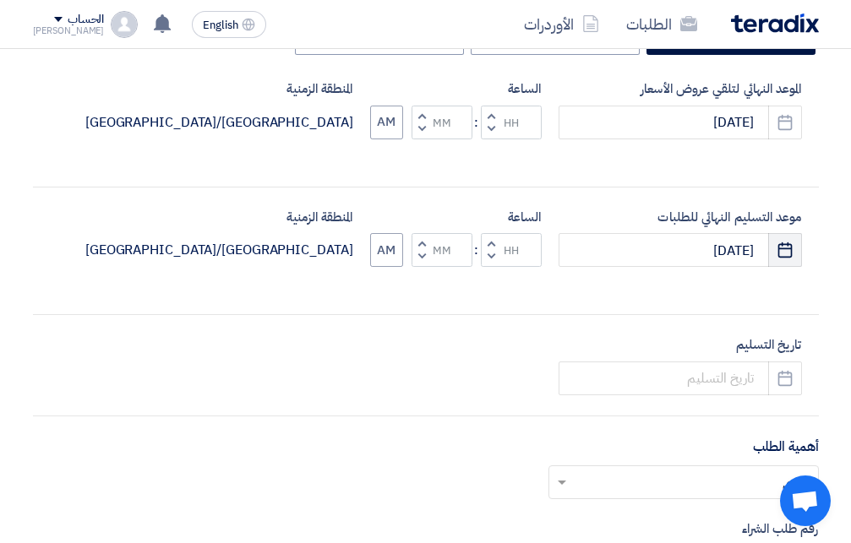
click at [787, 249] on use "button" at bounding box center [785, 250] width 14 height 15
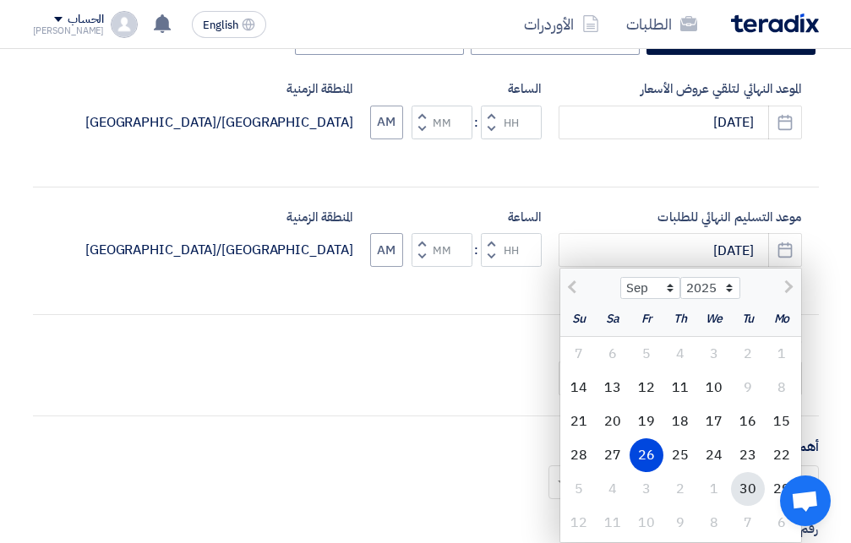
click at [744, 487] on div "30" at bounding box center [748, 489] width 34 height 34
type input "[DATE]"
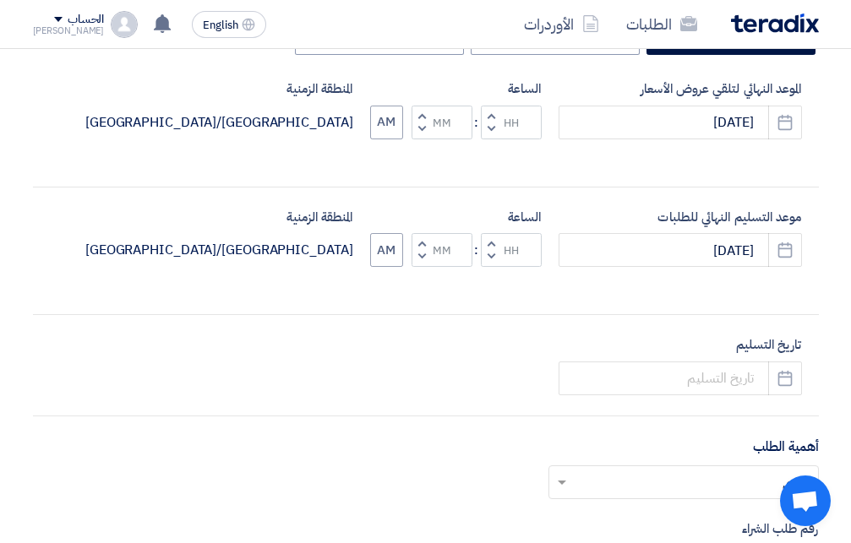
click at [492, 111] on span "button" at bounding box center [491, 115] width 6 height 13
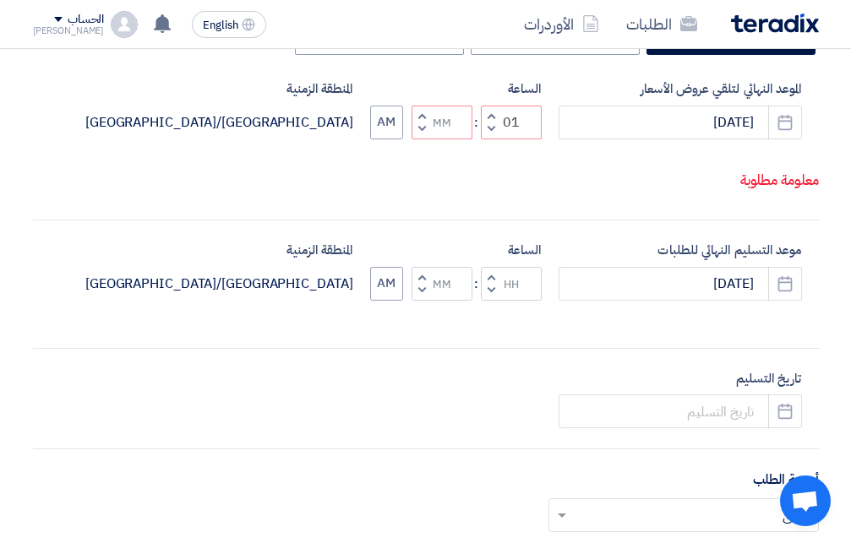
click at [493, 135] on span "button" at bounding box center [491, 129] width 6 height 13
click at [493, 122] on span "button" at bounding box center [491, 115] width 6 height 13
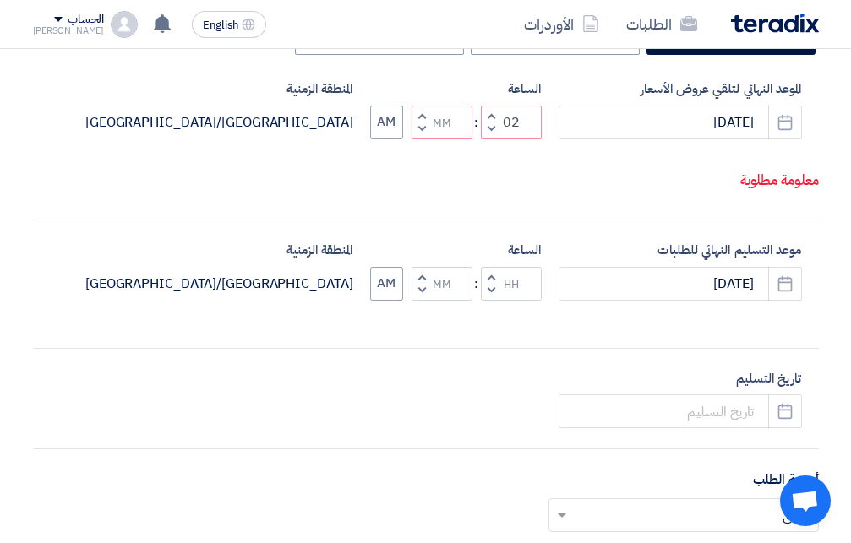
click at [493, 122] on span "button" at bounding box center [491, 115] width 6 height 13
click at [392, 139] on button "AM" at bounding box center [386, 123] width 33 height 34
click at [416, 139] on button "Decrement minutes" at bounding box center [422, 128] width 20 height 21
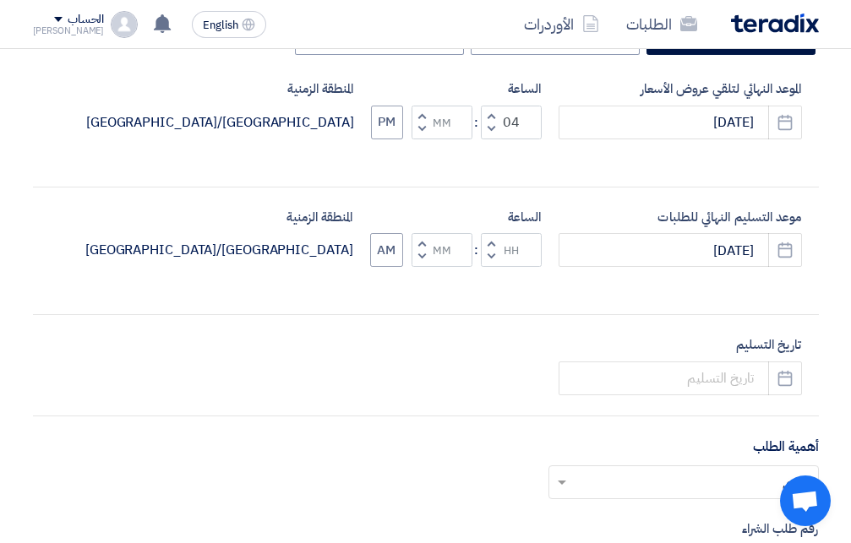
type input "03"
type input "59"
click at [423, 117] on span "button" at bounding box center [421, 115] width 6 height 13
type input "04"
type input "00"
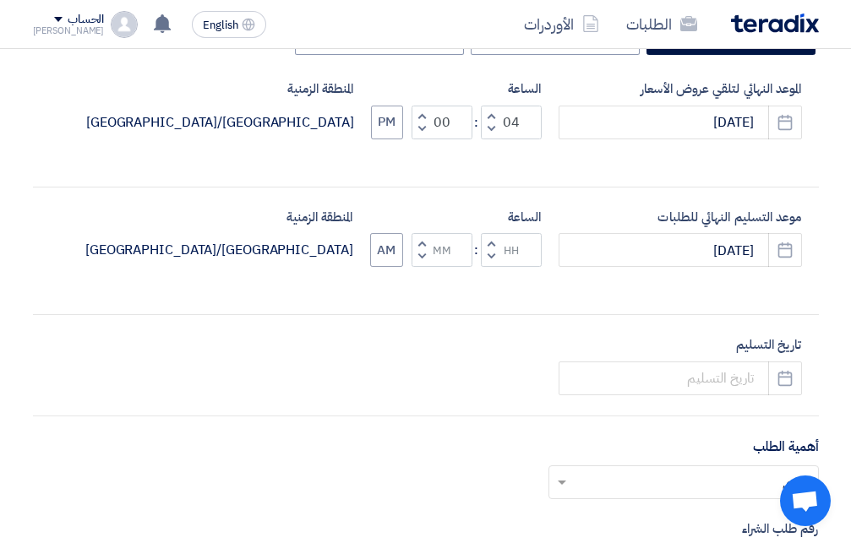
click at [489, 260] on span "button" at bounding box center [491, 256] width 6 height 13
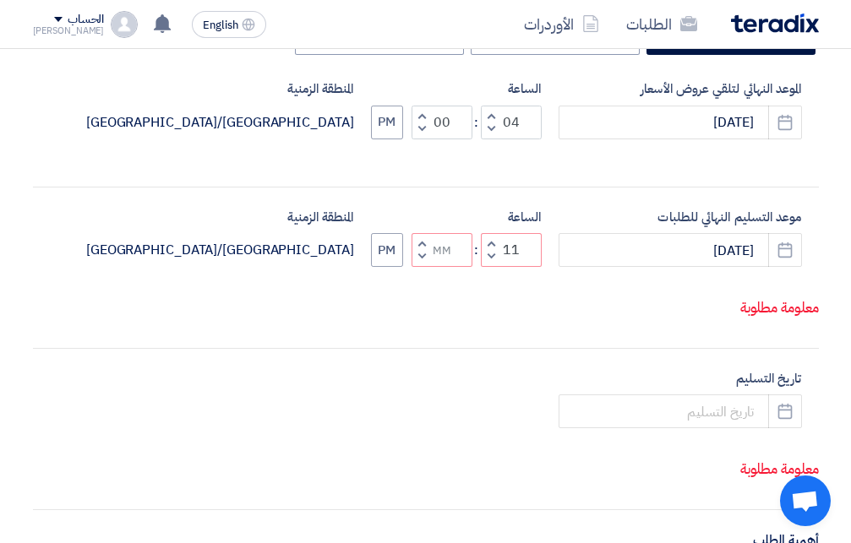
click at [492, 263] on span "button" at bounding box center [491, 256] width 6 height 13
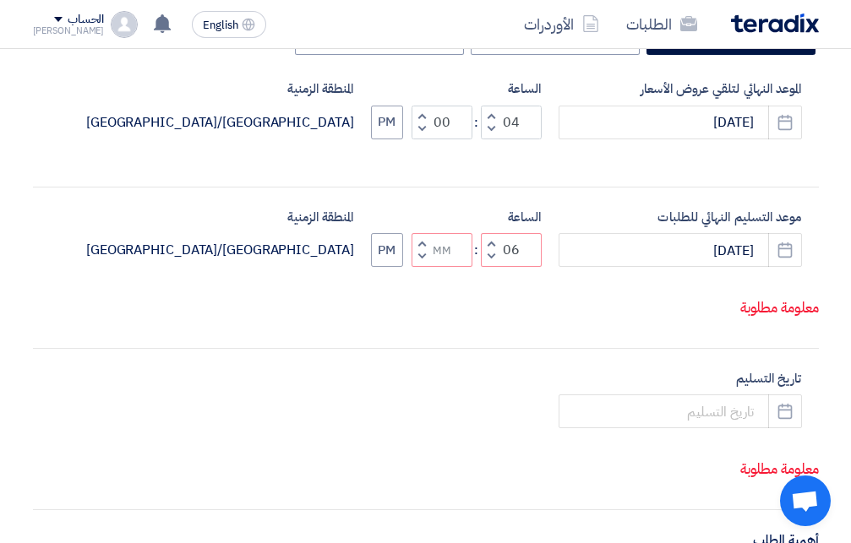
click at [492, 263] on span "button" at bounding box center [491, 256] width 6 height 13
click at [420, 263] on span "button" at bounding box center [421, 256] width 6 height 13
type input "03"
type input "59"
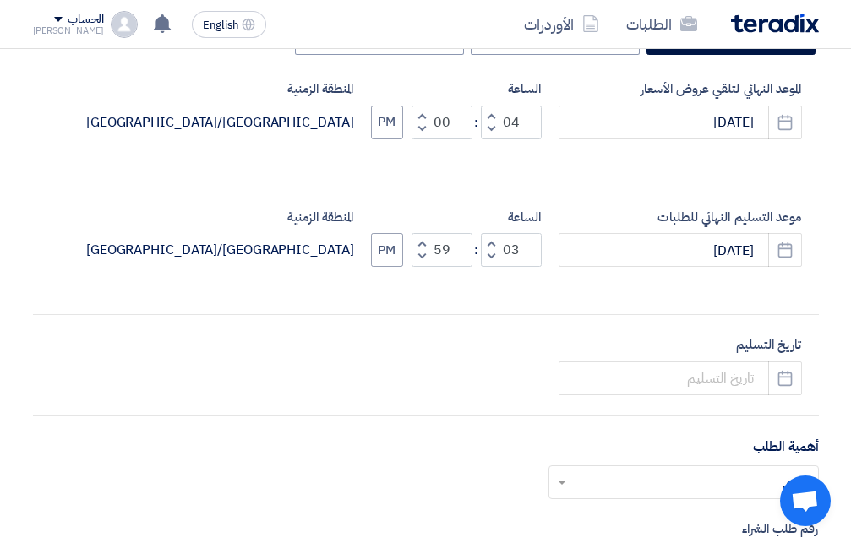
click at [424, 244] on span "button" at bounding box center [421, 243] width 6 height 13
type input "04"
type input "00"
click at [386, 253] on button "PM" at bounding box center [387, 250] width 32 height 34
click at [386, 253] on button "AM" at bounding box center [386, 250] width 33 height 34
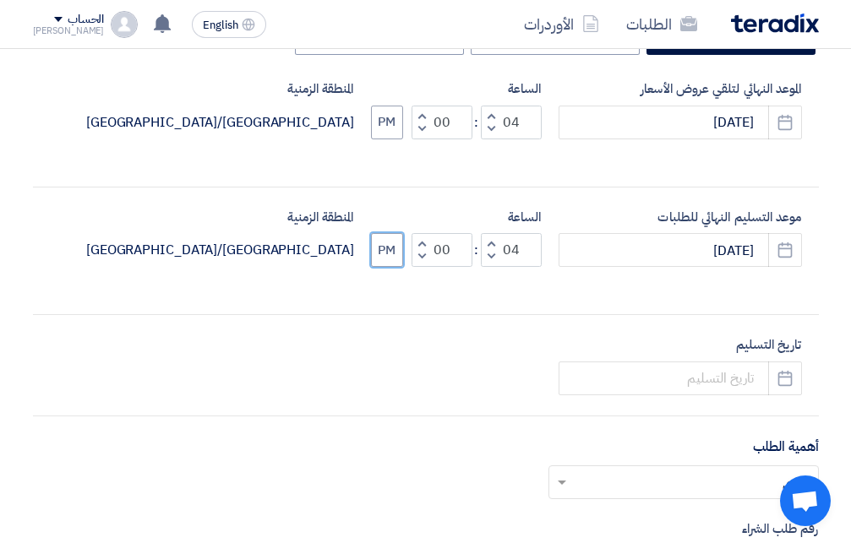
scroll to position [517, 0]
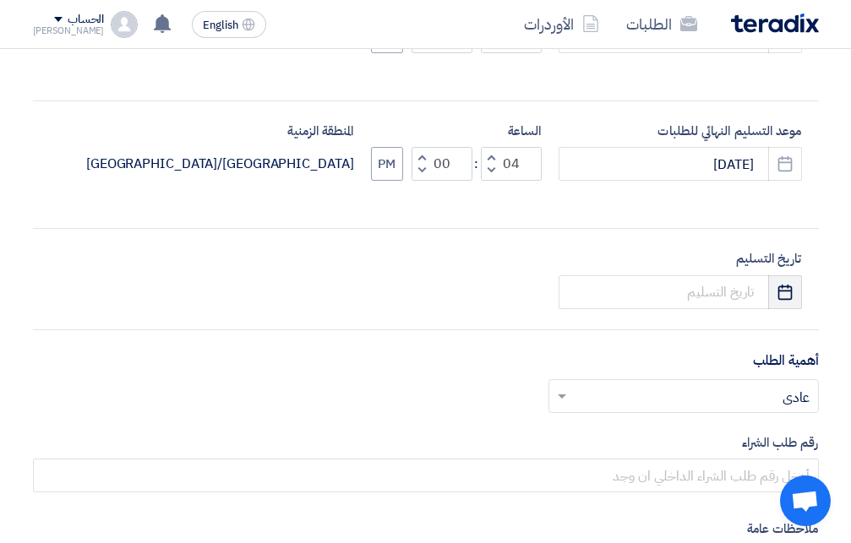
click at [775, 293] on button "Pick a date" at bounding box center [785, 293] width 34 height 34
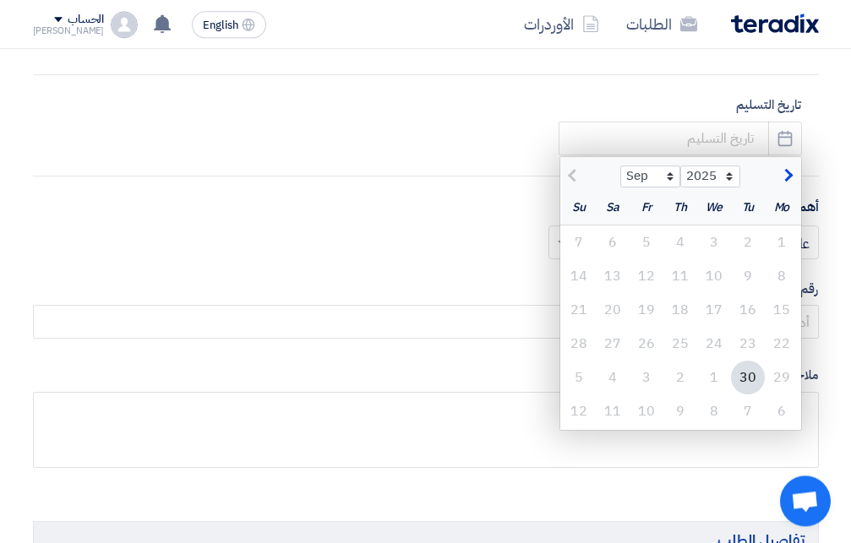
scroll to position [690, 0]
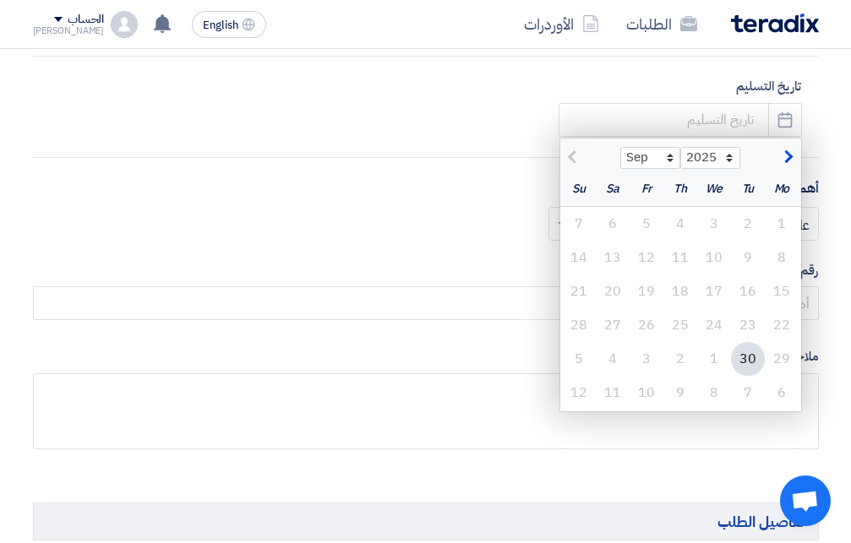
click at [754, 353] on div "30" at bounding box center [748, 359] width 34 height 34
type input "[DATE]"
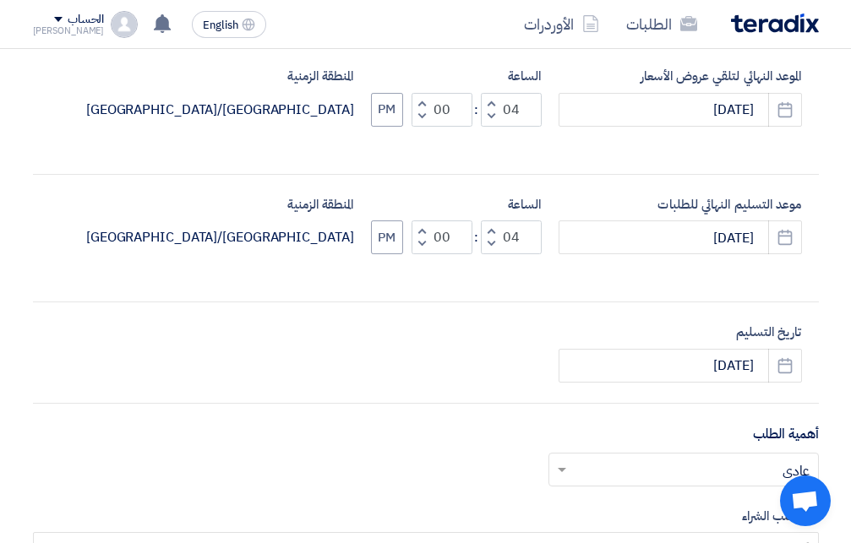
scroll to position [431, 0]
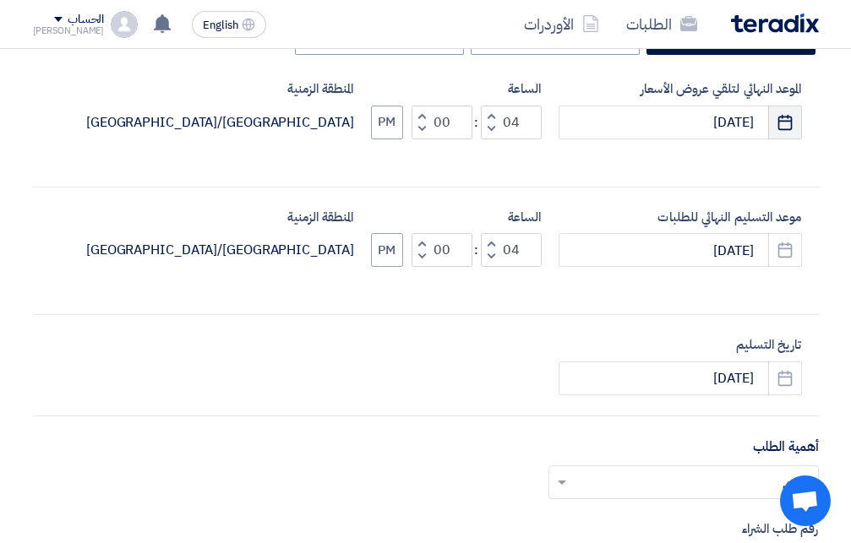
click at [780, 123] on icon "Pick a date" at bounding box center [785, 122] width 17 height 17
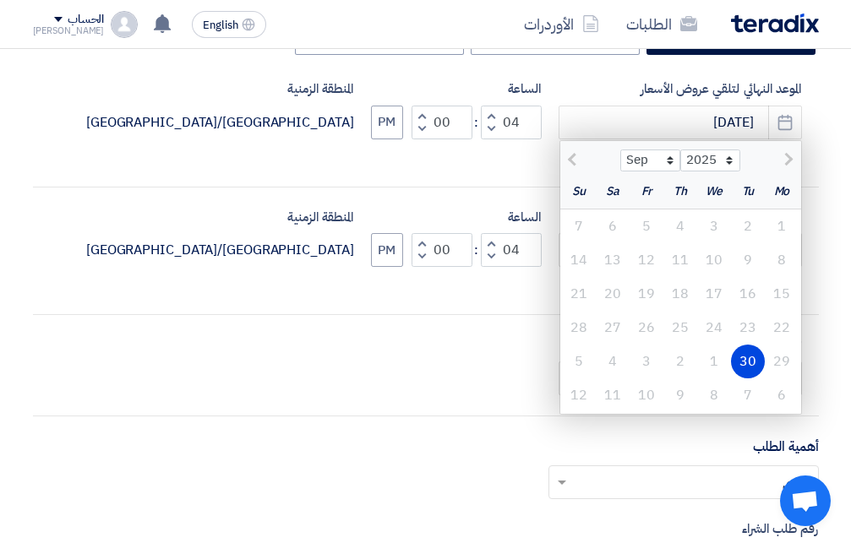
click at [498, 316] on div "أكتب عنوان لهذا الطلب Fire Pumps نوع طلب عروض الأسعار طلب عروض أسعار مناقصه مغل…" at bounding box center [425, 316] width 811 height 837
click at [532, 363] on div "تاريخ التسليم [DATE] Pick a date" at bounding box center [426, 366] width 786 height 60
click at [812, 337] on div "تاريخ التسليم [DATE] Pick a date" at bounding box center [426, 366] width 786 height 60
click at [489, 306] on div "أكتب عنوان لهذا الطلب Fire Pumps نوع طلب عروض الأسعار طلب عروض أسعار مناقصه مغل…" at bounding box center [425, 316] width 811 height 837
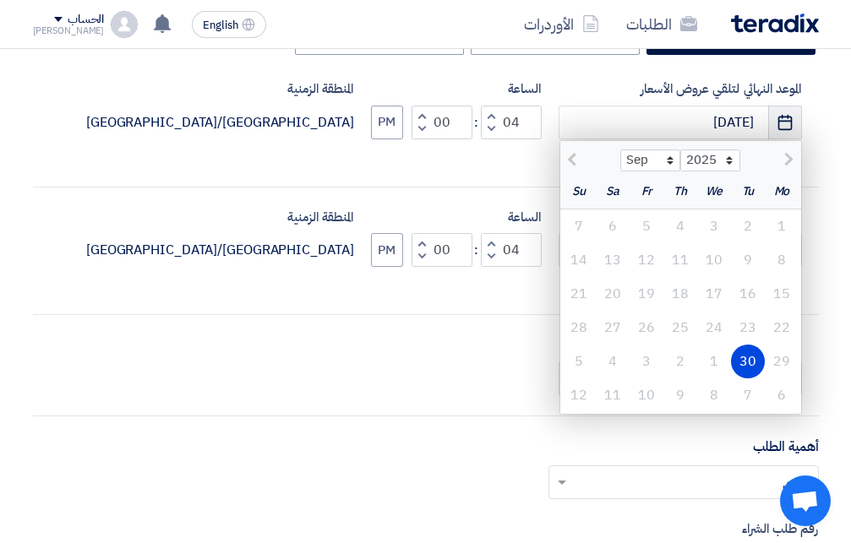
click at [787, 124] on icon "Pick a date" at bounding box center [785, 122] width 17 height 17
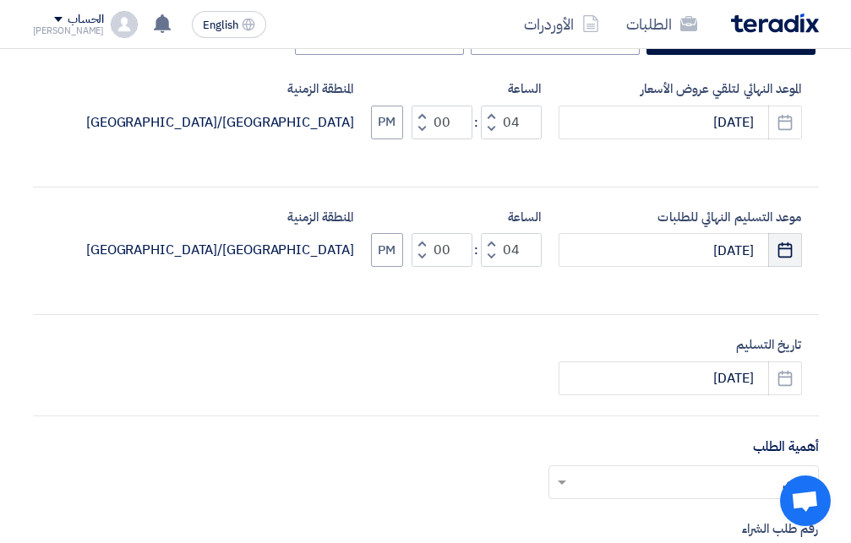
click at [785, 248] on use "button" at bounding box center [785, 250] width 14 height 15
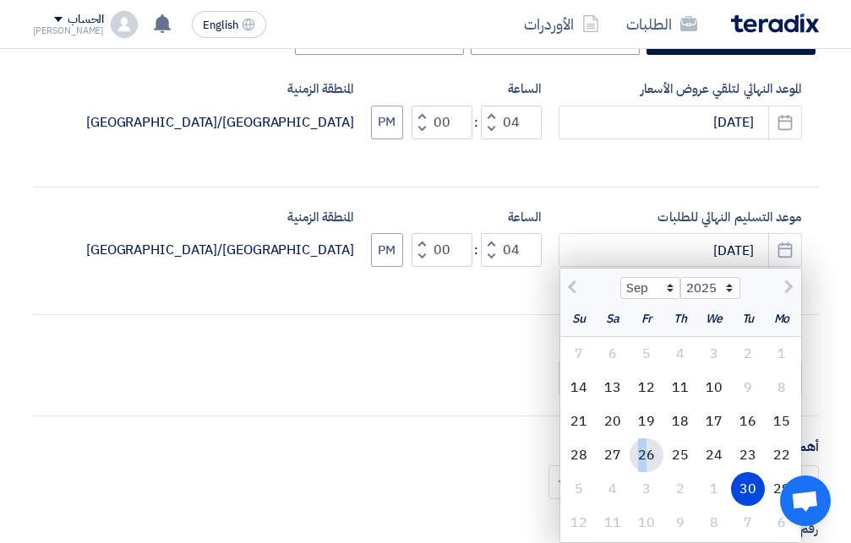
click at [644, 453] on div "26" at bounding box center [647, 456] width 34 height 34
type input "[DATE]"
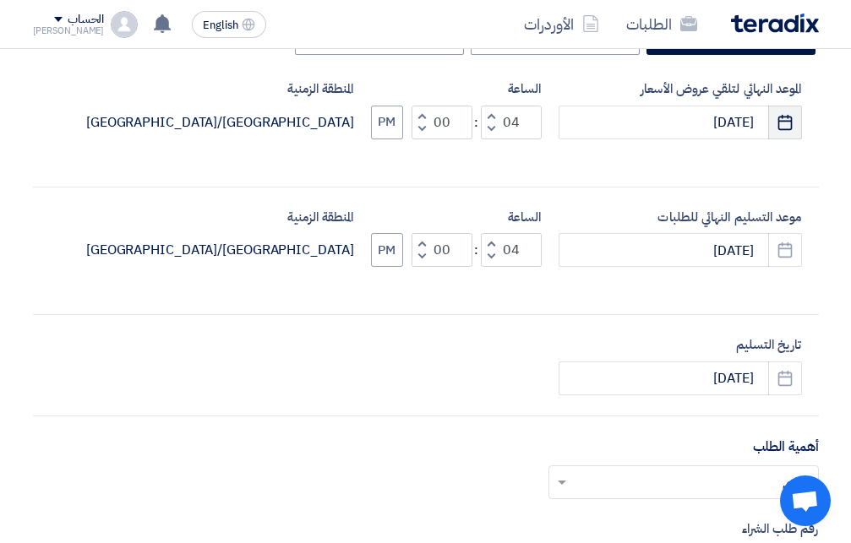
click at [779, 117] on use "button" at bounding box center [785, 121] width 14 height 15
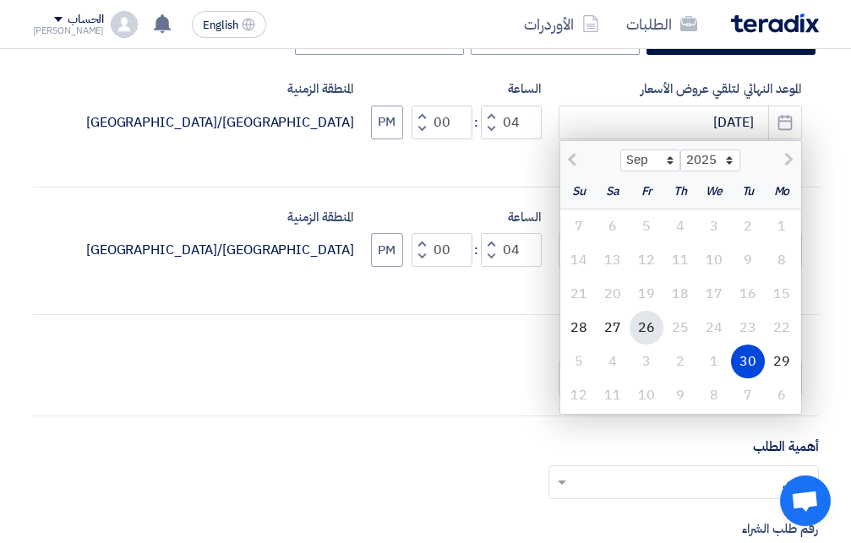
click at [641, 330] on div "26" at bounding box center [647, 328] width 34 height 34
type input "[DATE]"
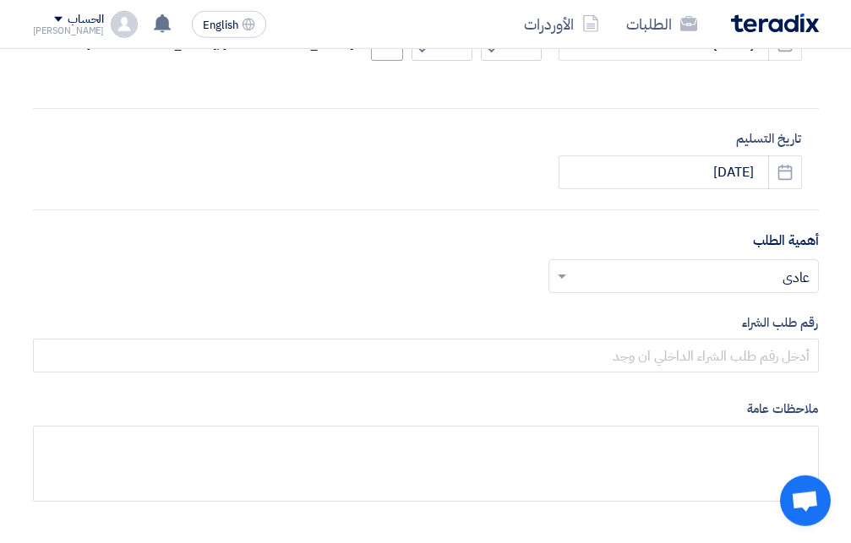
scroll to position [690, 0]
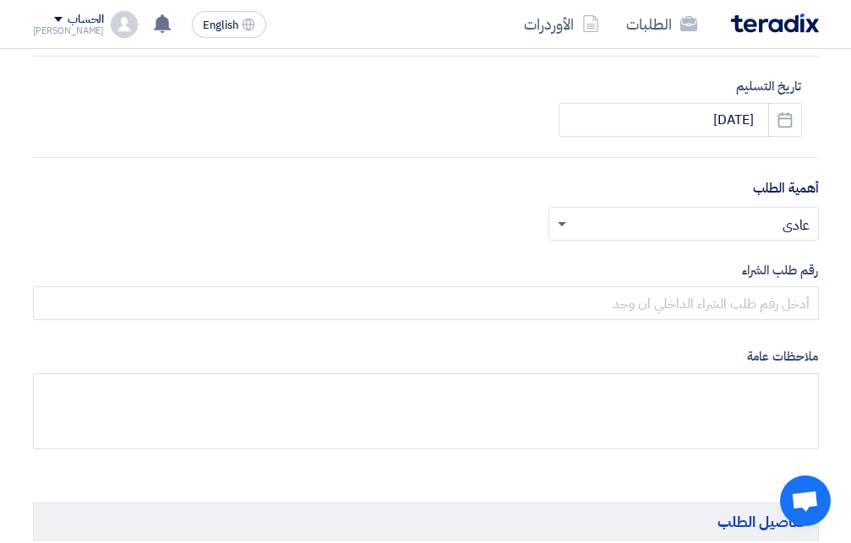
click at [561, 224] on span at bounding box center [562, 225] width 8 height 6
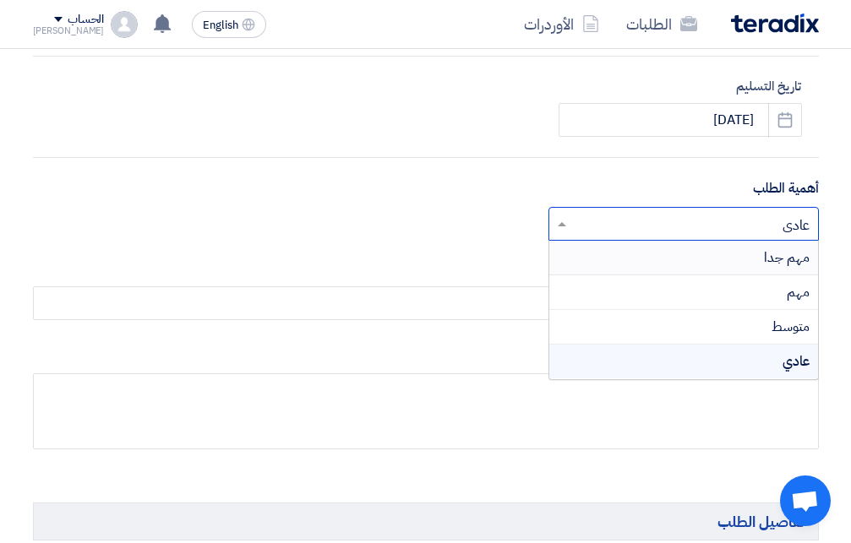
click at [777, 254] on span "مهم جدا" at bounding box center [787, 258] width 46 height 20
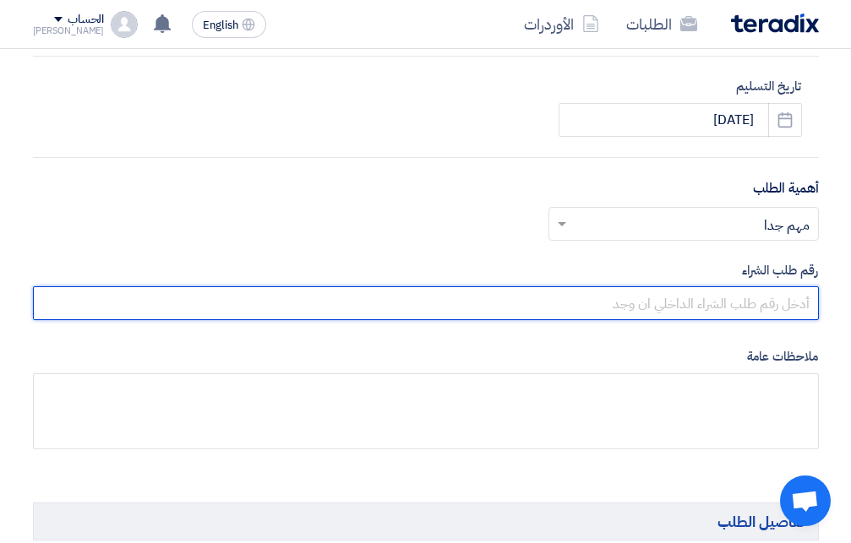
click at [750, 305] on input "text" at bounding box center [426, 303] width 786 height 34
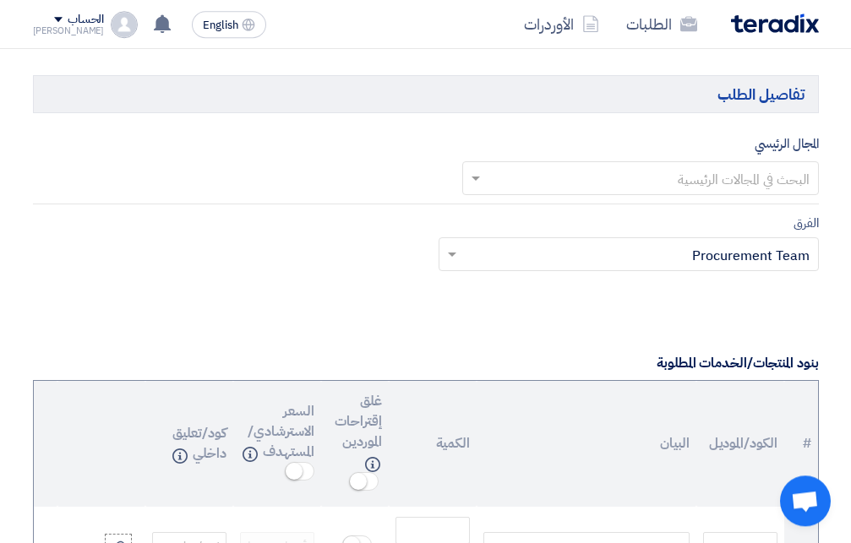
scroll to position [1121, 0]
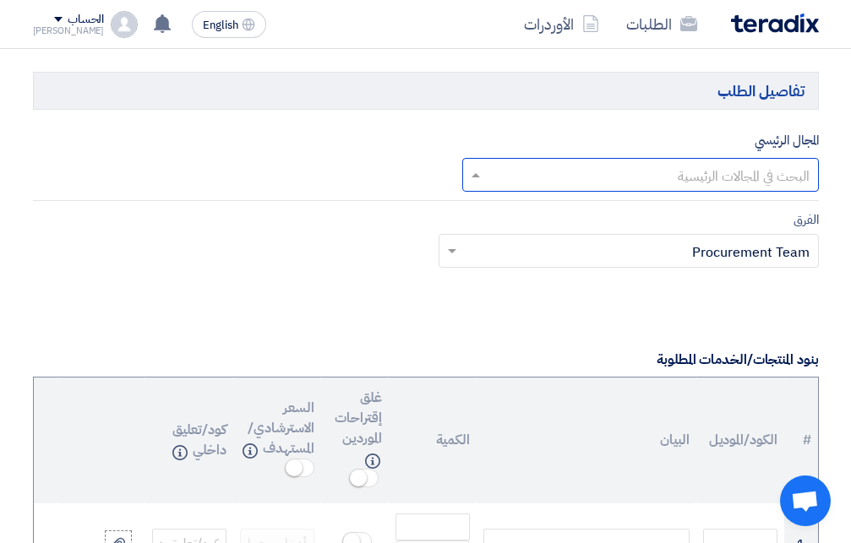
type input "10007793"
click at [767, 167] on input "text" at bounding box center [649, 177] width 323 height 28
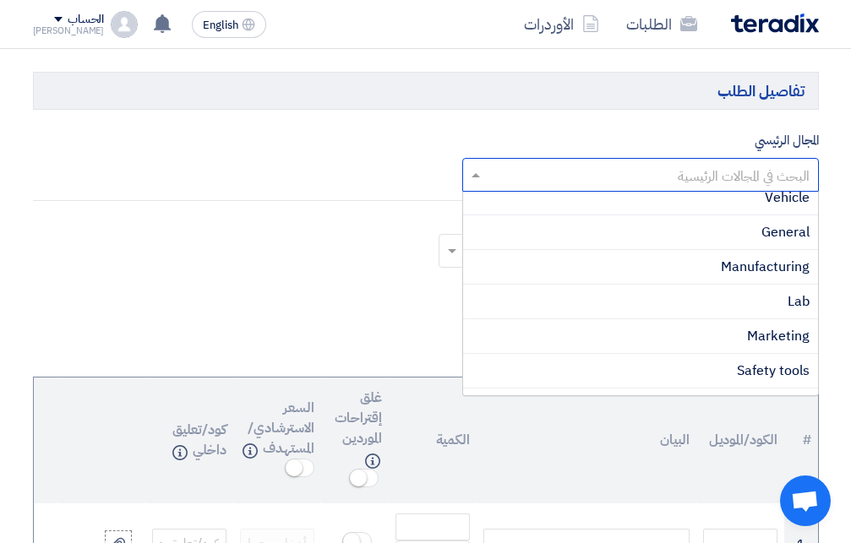
scroll to position [730, 0]
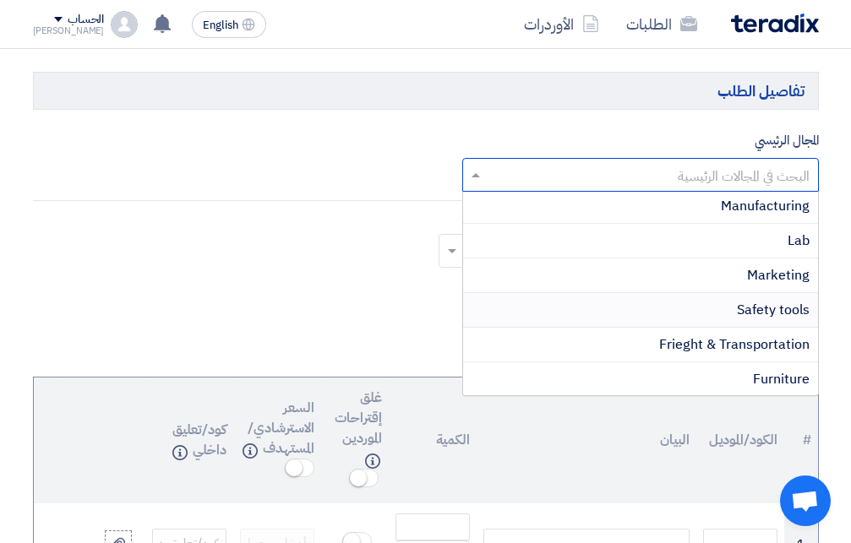
click at [771, 304] on span "Safety tools" at bounding box center [773, 310] width 73 height 20
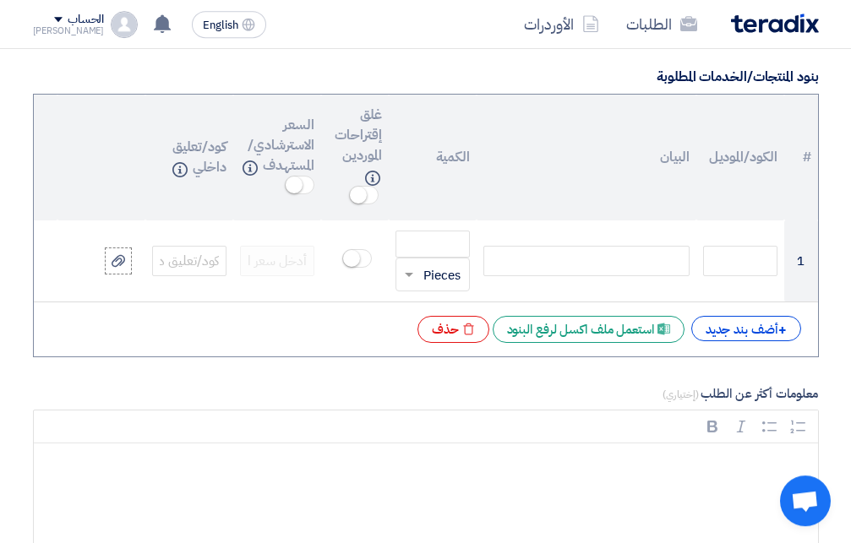
scroll to position [1465, 0]
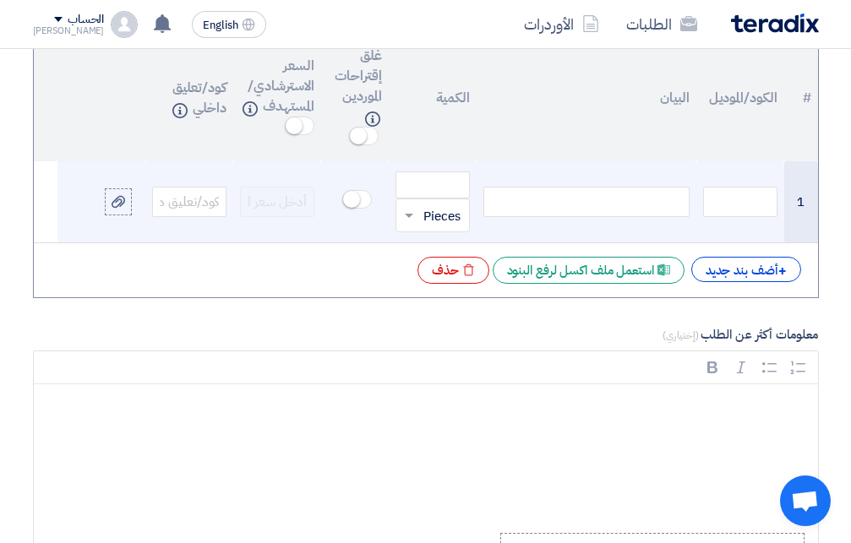
click at [632, 187] on div at bounding box center [586, 202] width 206 height 30
click at [680, 194] on div "pressure trancducer" at bounding box center [586, 202] width 206 height 30
click at [679, 198] on div "pressure trancducer" at bounding box center [586, 202] width 206 height 30
drag, startPoint x: 563, startPoint y: 194, endPoint x: 554, endPoint y: 194, distance: 9.3
click at [555, 194] on div "pressure trancducer" at bounding box center [586, 202] width 206 height 30
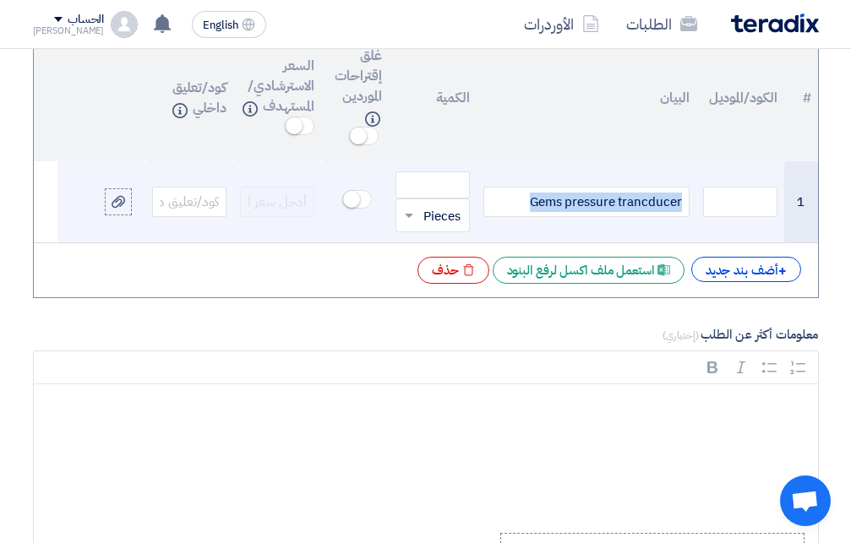
drag, startPoint x: 686, startPoint y: 196, endPoint x: 535, endPoint y: 189, distance: 151.4
click at [535, 189] on div "Gems pressure trancducer" at bounding box center [586, 202] width 206 height 30
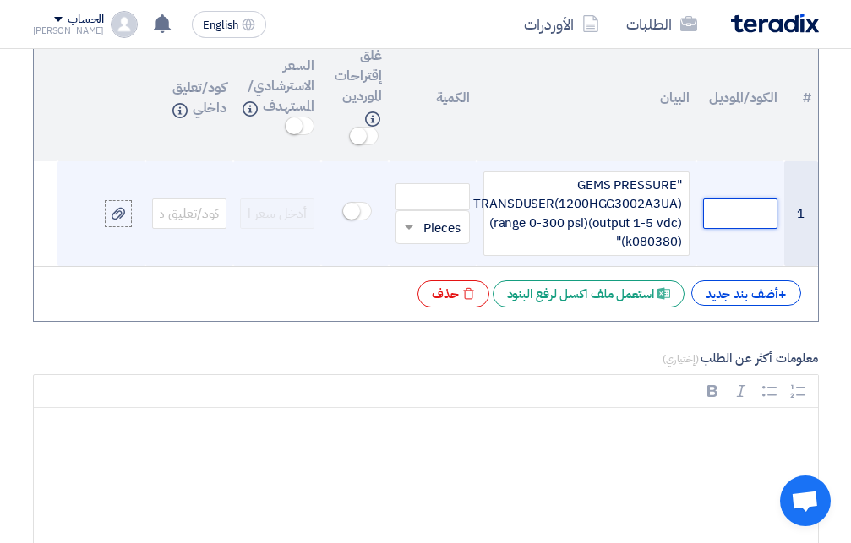
click at [734, 208] on input "text" at bounding box center [740, 214] width 74 height 30
type input "g"
type input "GEMS"
click at [422, 193] on input "number" at bounding box center [433, 196] width 74 height 27
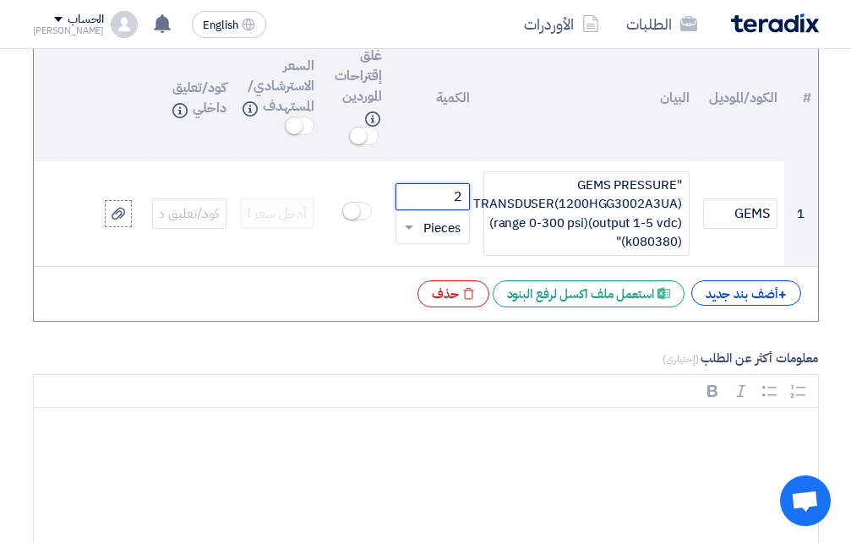
type input "2"
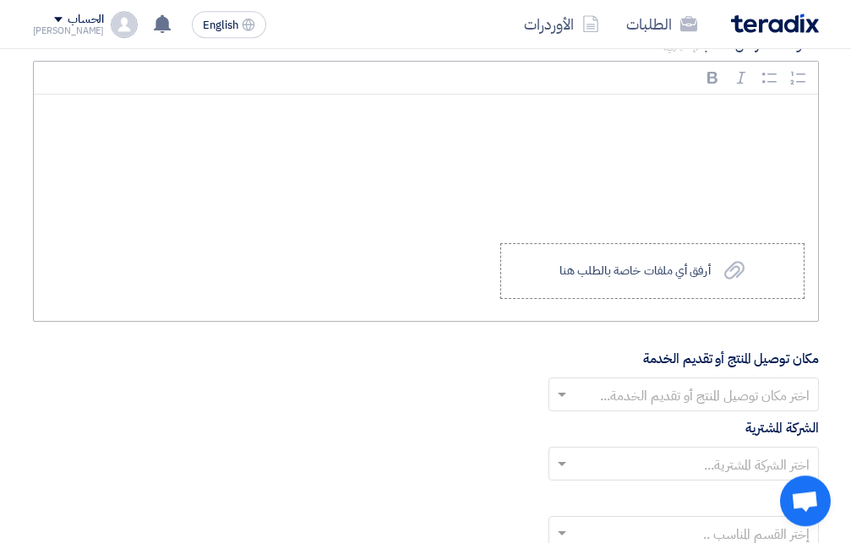
scroll to position [1810, 0]
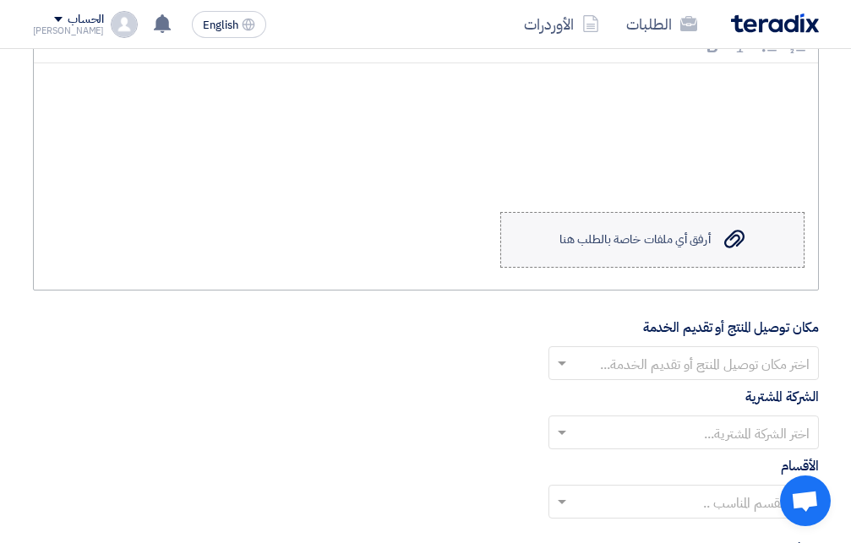
click at [728, 243] on icon "Upload a file" at bounding box center [734, 239] width 20 height 20
click at [0, 0] on input "Upload a file أرفق أي ملفات خاصة بالطلب هنا" at bounding box center [0, 0] width 0 height 0
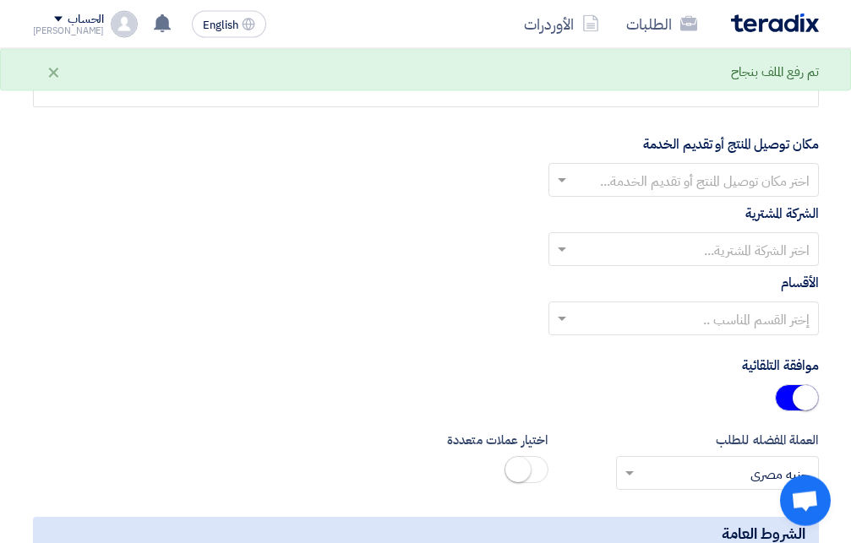
scroll to position [2069, 0]
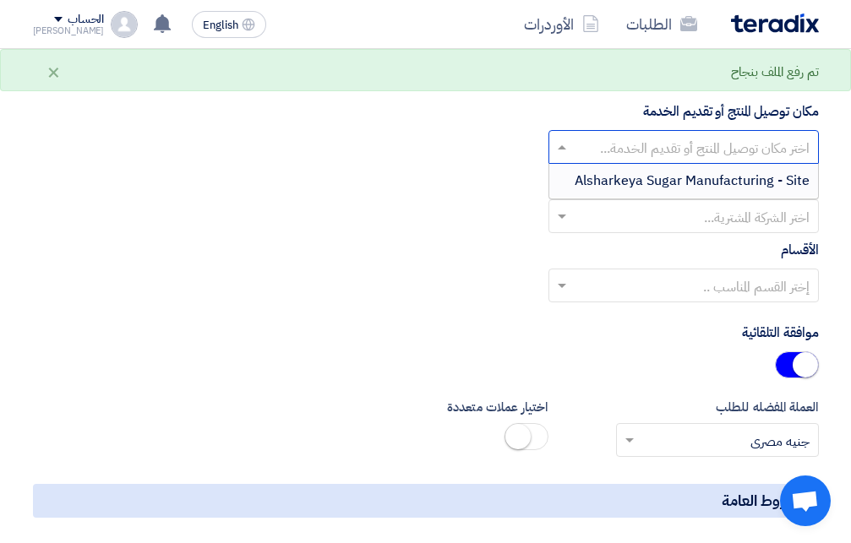
click at [558, 153] on span at bounding box center [559, 147] width 21 height 20
click at [596, 183] on span "Alsharkeya Sugar Manufacturing - Site" at bounding box center [692, 181] width 235 height 20
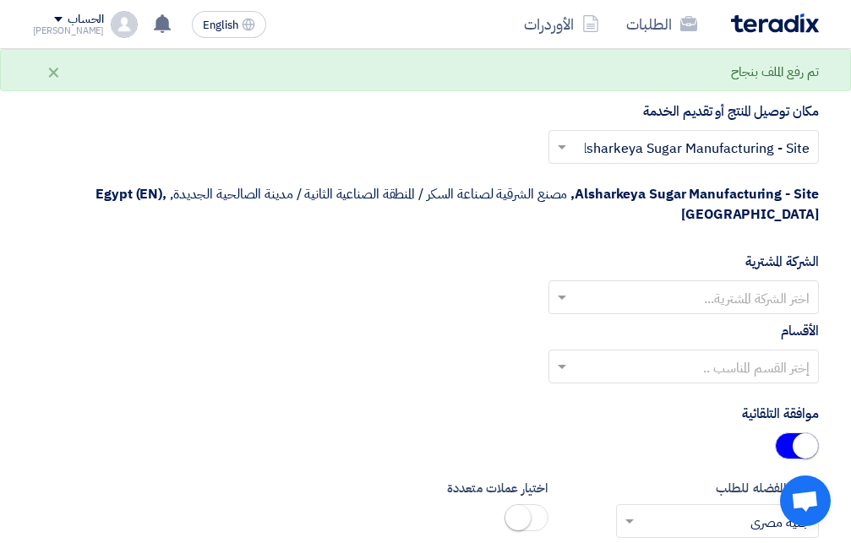
click at [559, 291] on span at bounding box center [559, 297] width 21 height 20
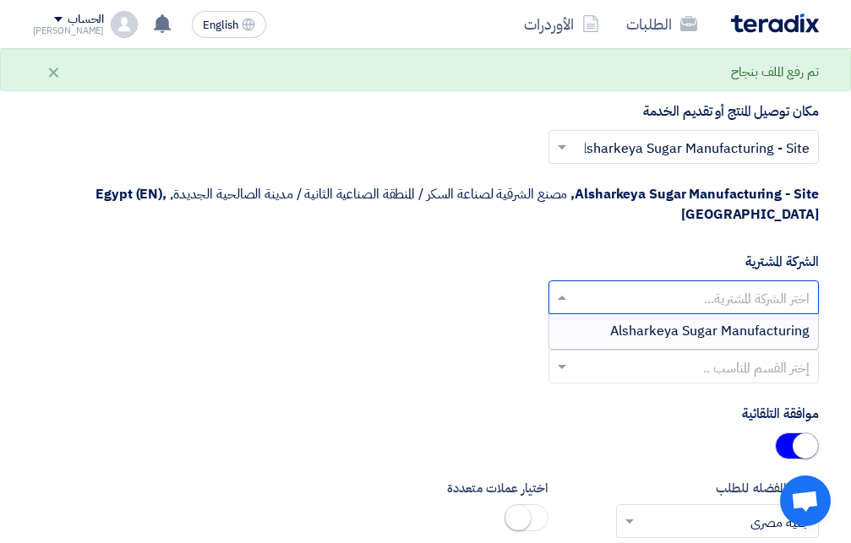
click at [619, 323] on span "Alsharkeya Sugar Manufacturing" at bounding box center [709, 331] width 199 height 20
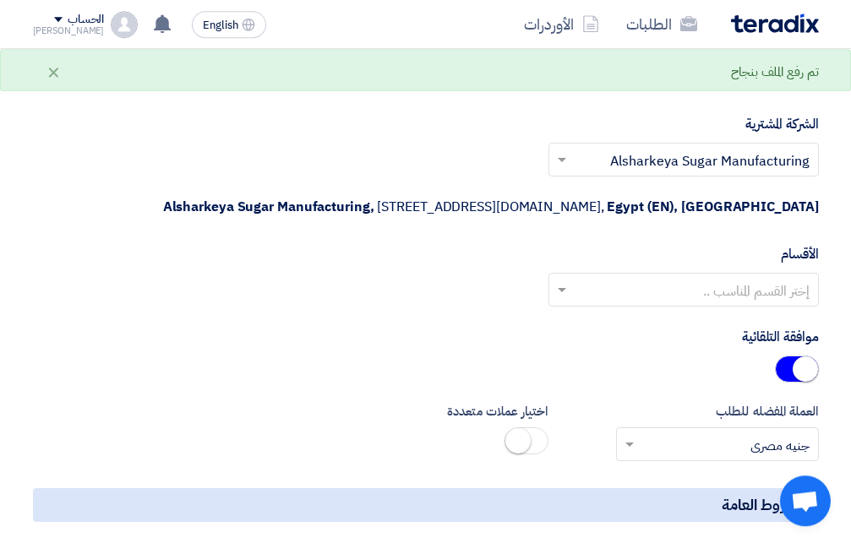
scroll to position [2241, 0]
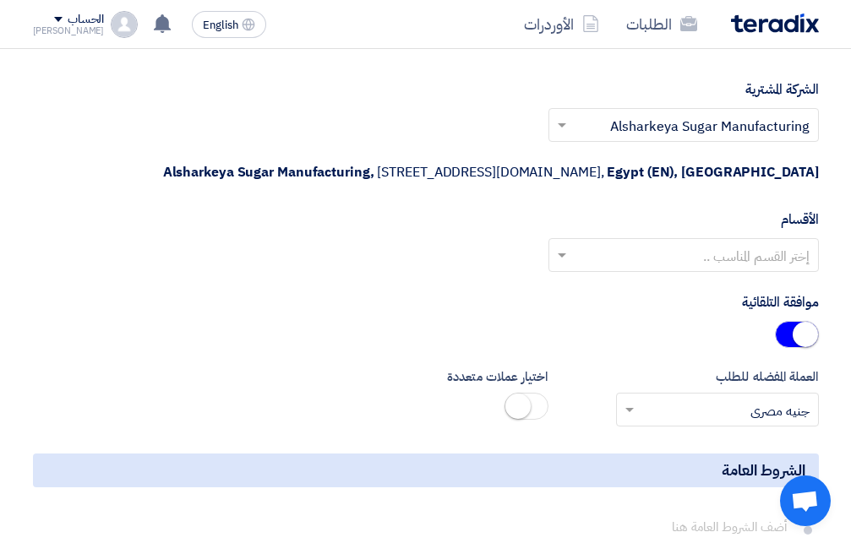
click at [557, 259] on span at bounding box center [559, 255] width 21 height 20
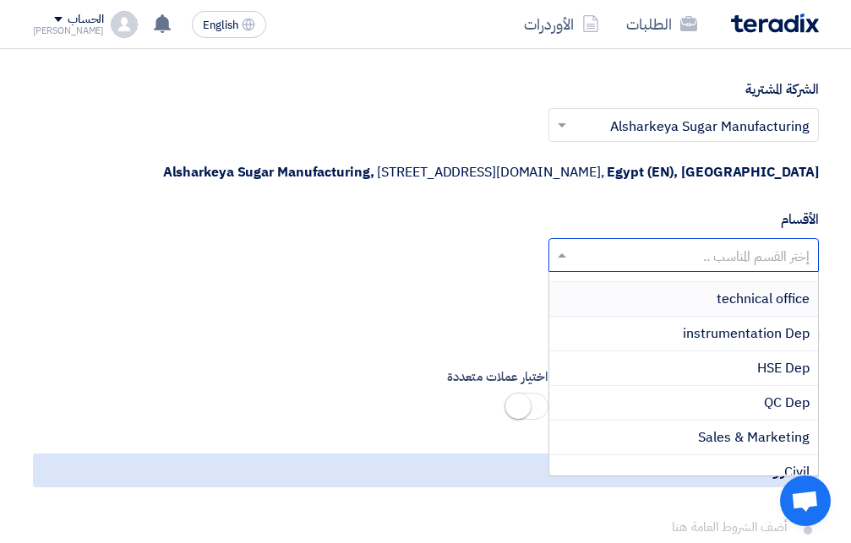
scroll to position [420, 0]
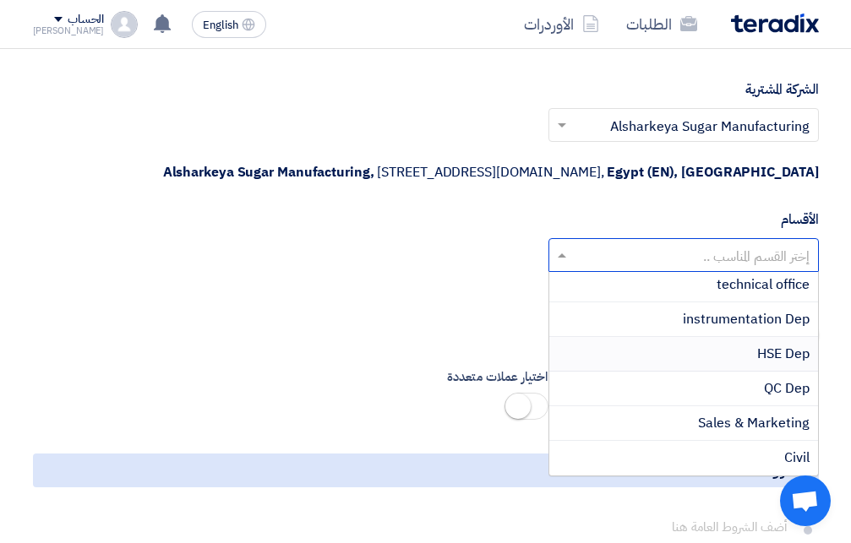
click at [752, 348] on div "HSE Dep" at bounding box center [683, 354] width 269 height 35
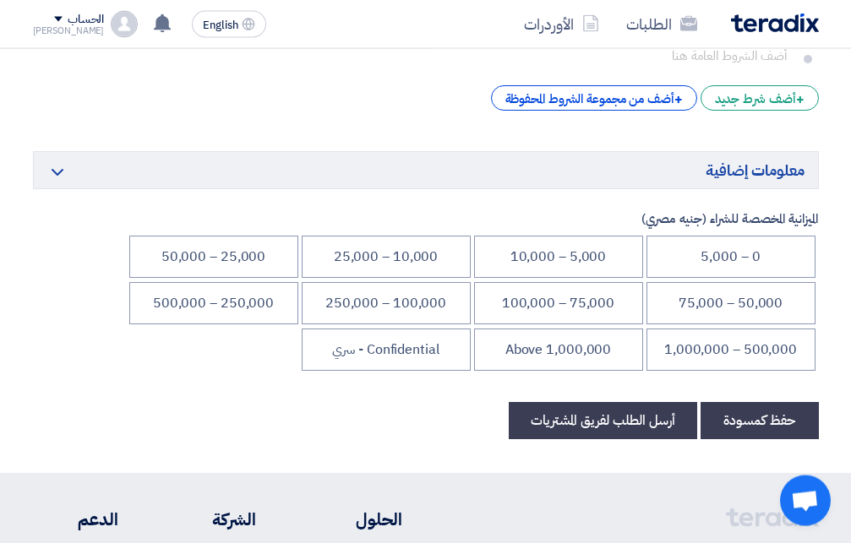
scroll to position [2758, 0]
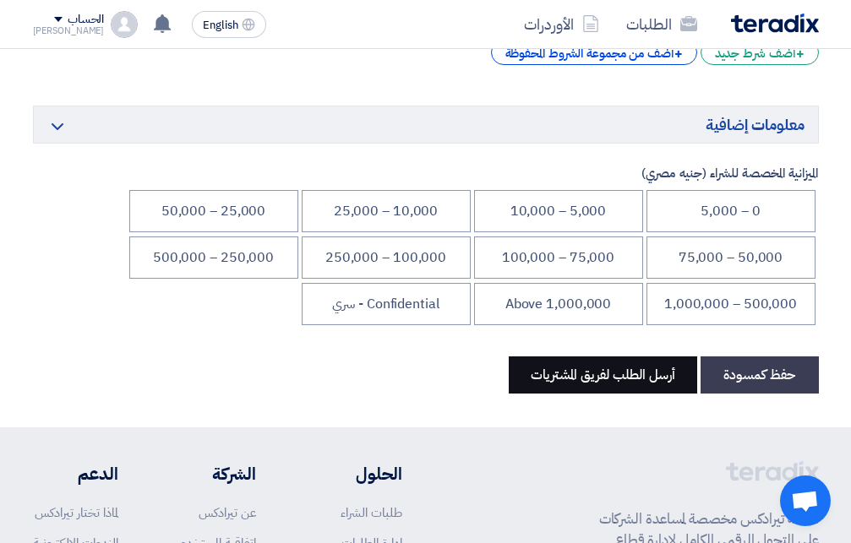
click at [629, 386] on button "أرسل الطلب لفريق المشتريات" at bounding box center [603, 375] width 188 height 37
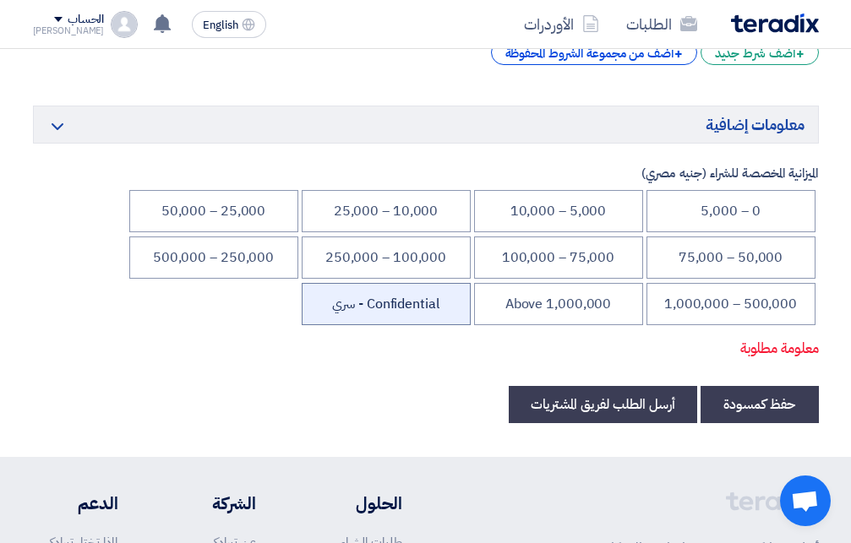
click at [417, 299] on li "Confidential - سري" at bounding box center [386, 304] width 169 height 42
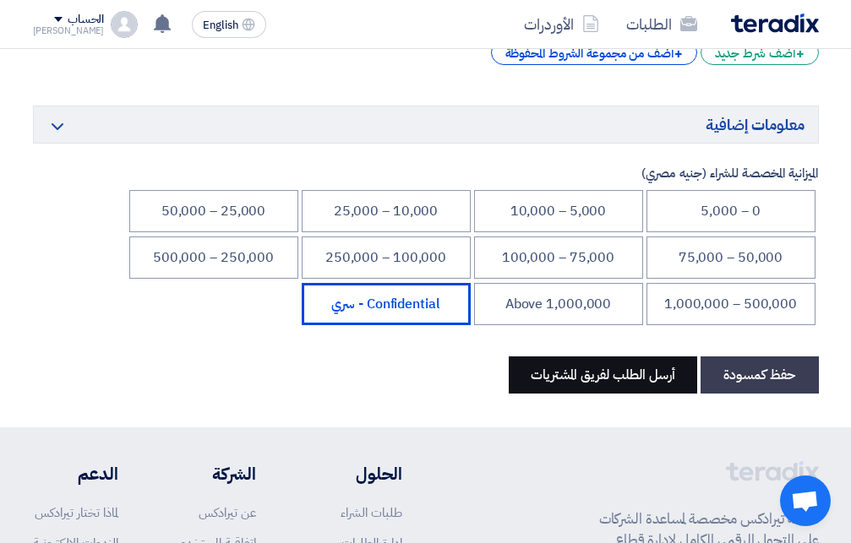
click at [613, 381] on button "أرسل الطلب لفريق المشتريات" at bounding box center [603, 375] width 188 height 37
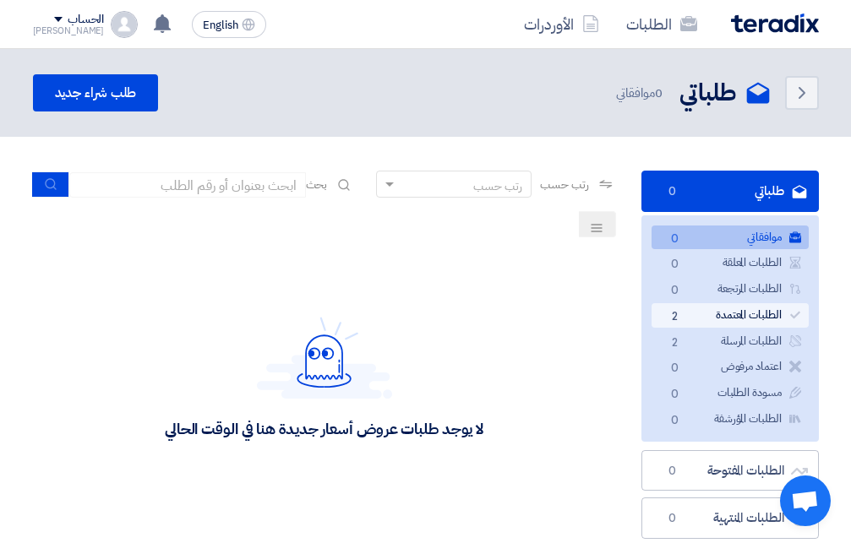
click at [747, 314] on link "الطلبات المعتمدة الطلبات المعتمدة 2" at bounding box center [730, 315] width 157 height 25
